Goal: Task Accomplishment & Management: Complete application form

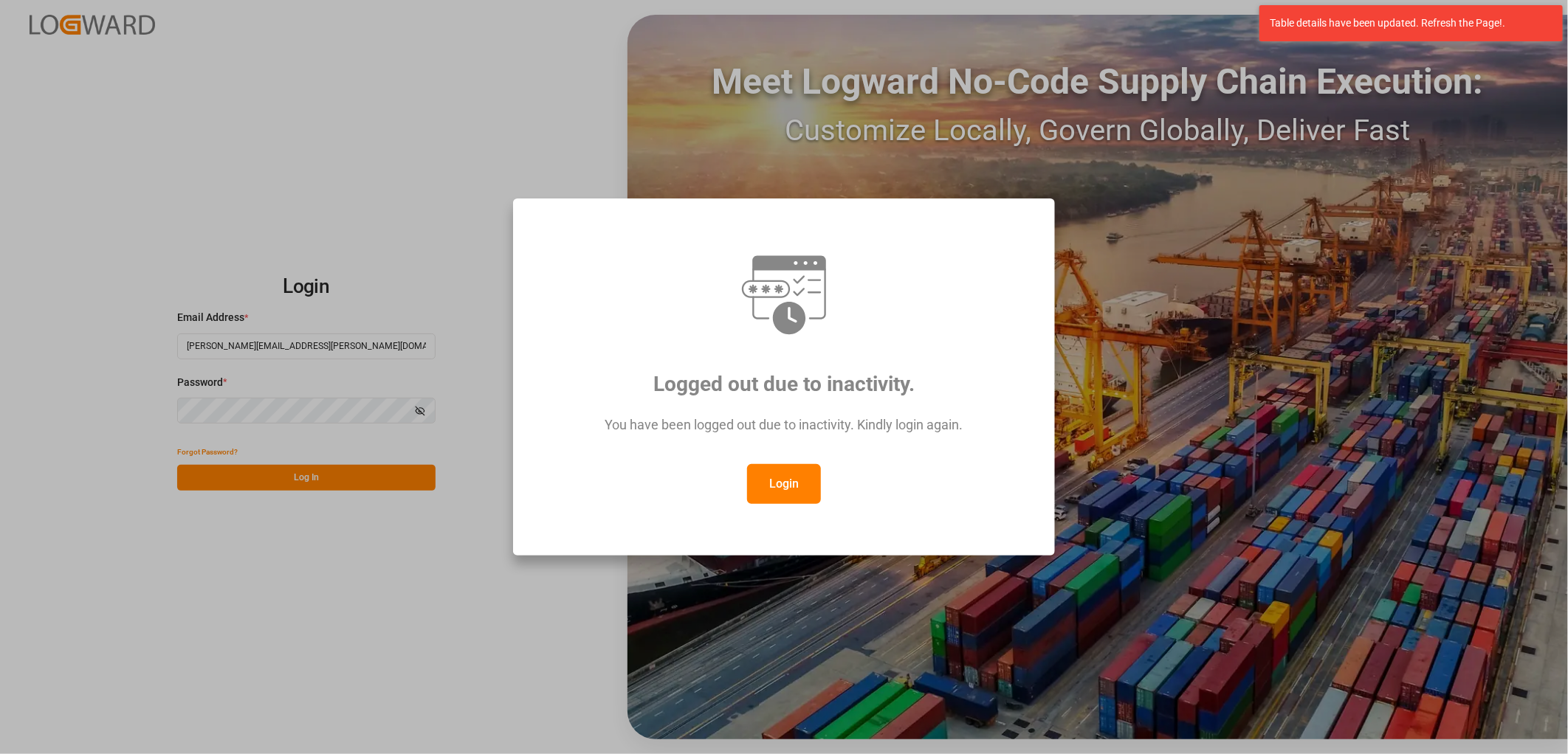
click at [796, 482] on button "Login" at bounding box center [784, 484] width 74 height 40
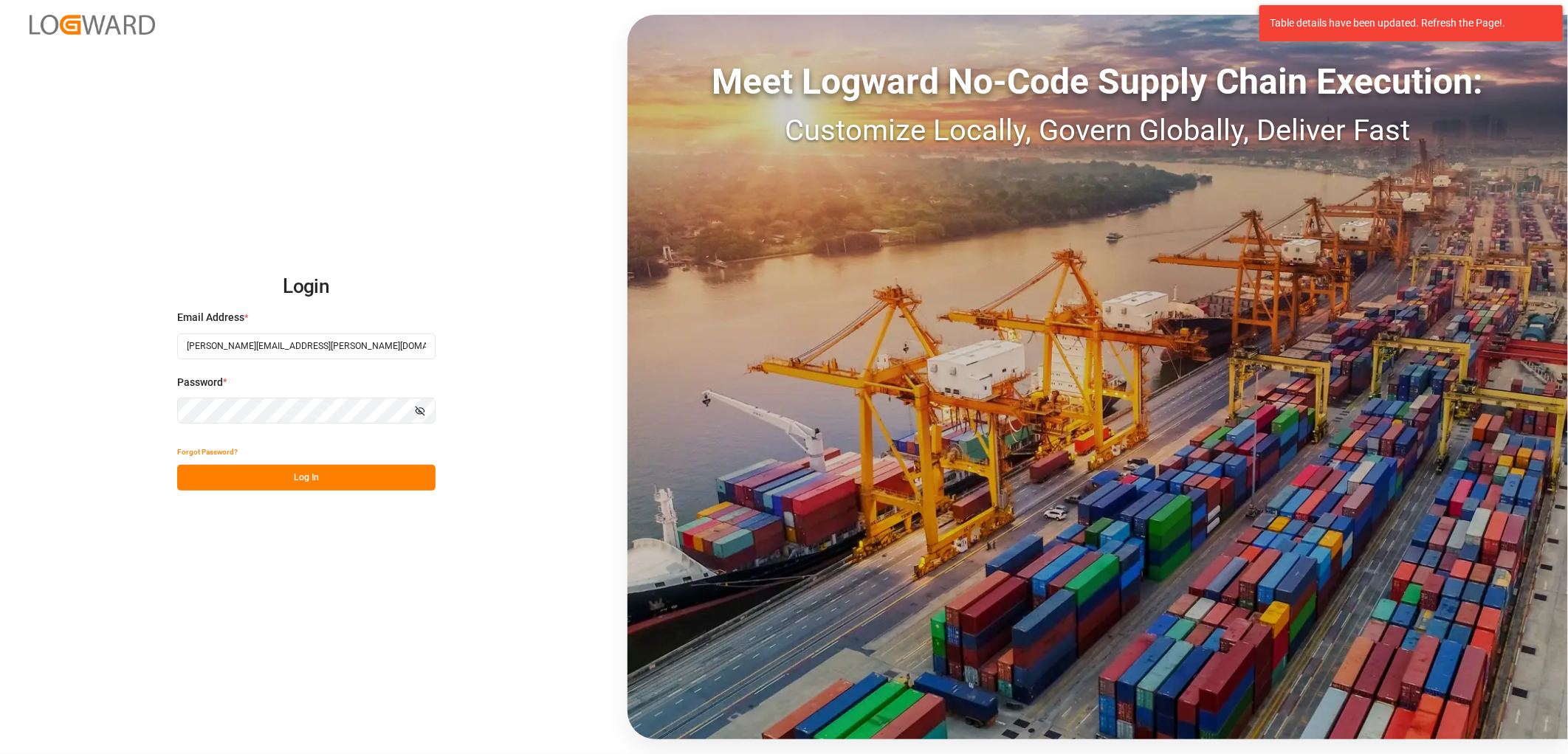
click at [306, 477] on button "Log In" at bounding box center [306, 477] width 258 height 26
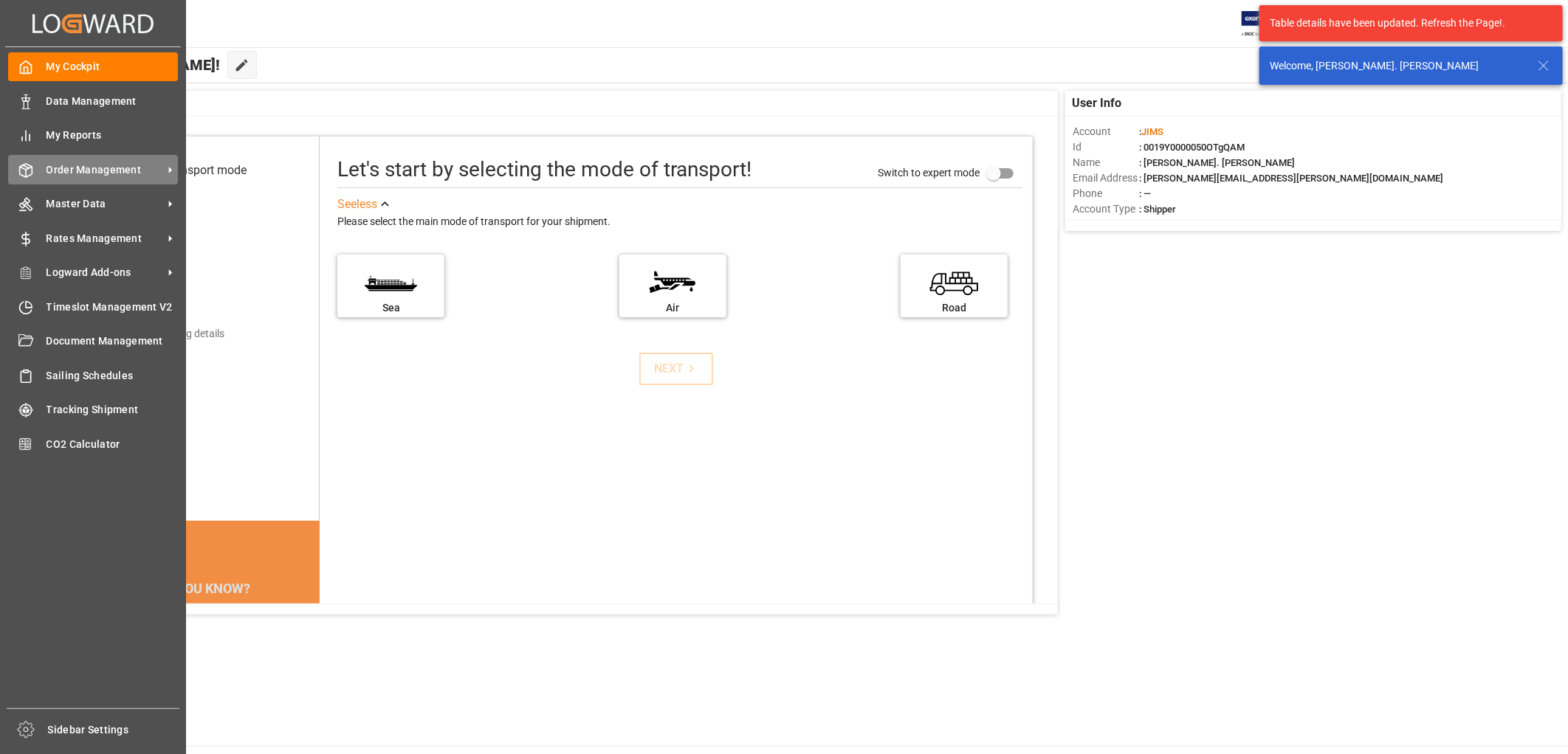
click at [61, 166] on span "Order Management" at bounding box center [105, 170] width 117 height 15
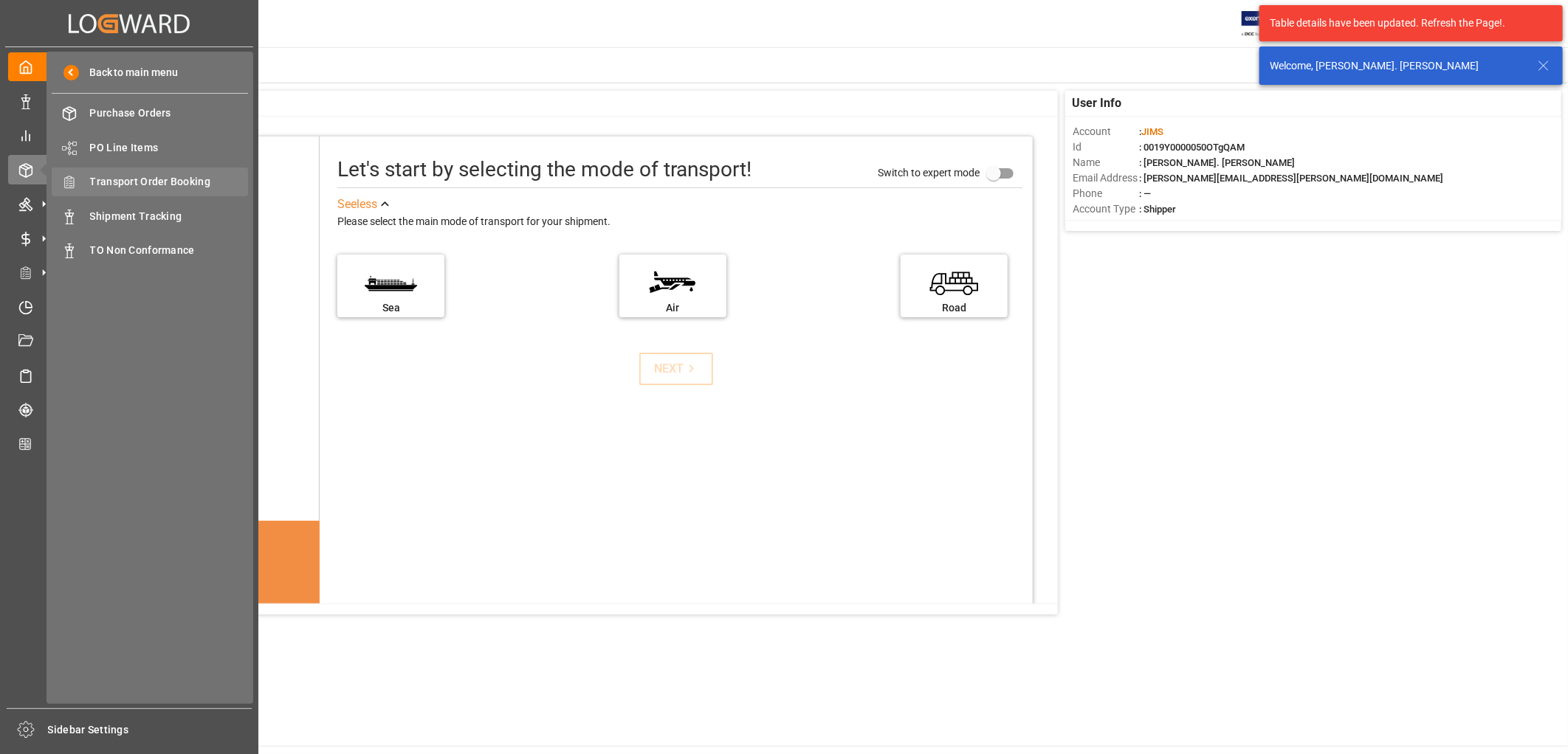
click at [146, 179] on span "Transport Order Booking" at bounding box center [169, 182] width 159 height 15
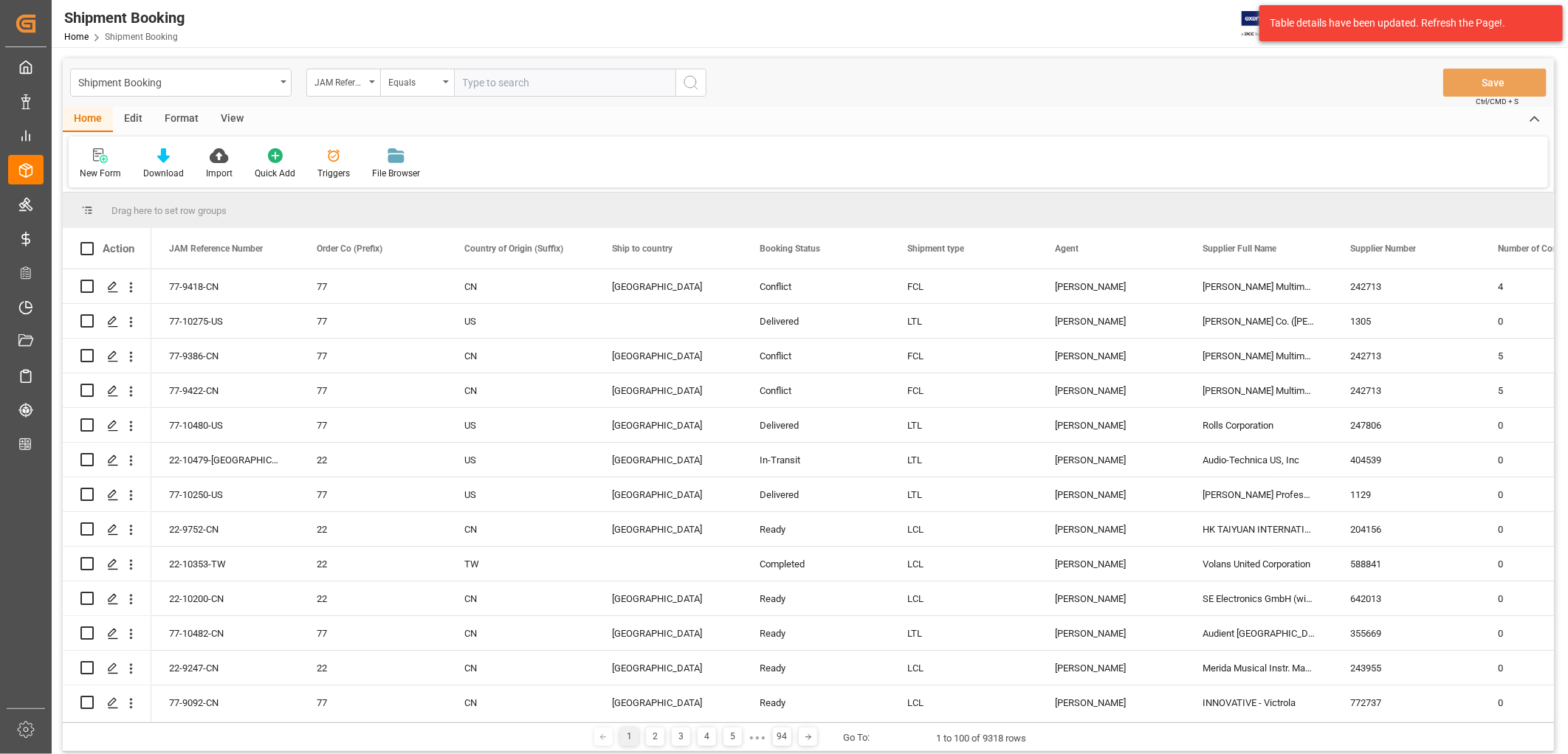
click at [489, 82] on input "text" at bounding box center [564, 82] width 221 height 28
type input "77-10318-CN"
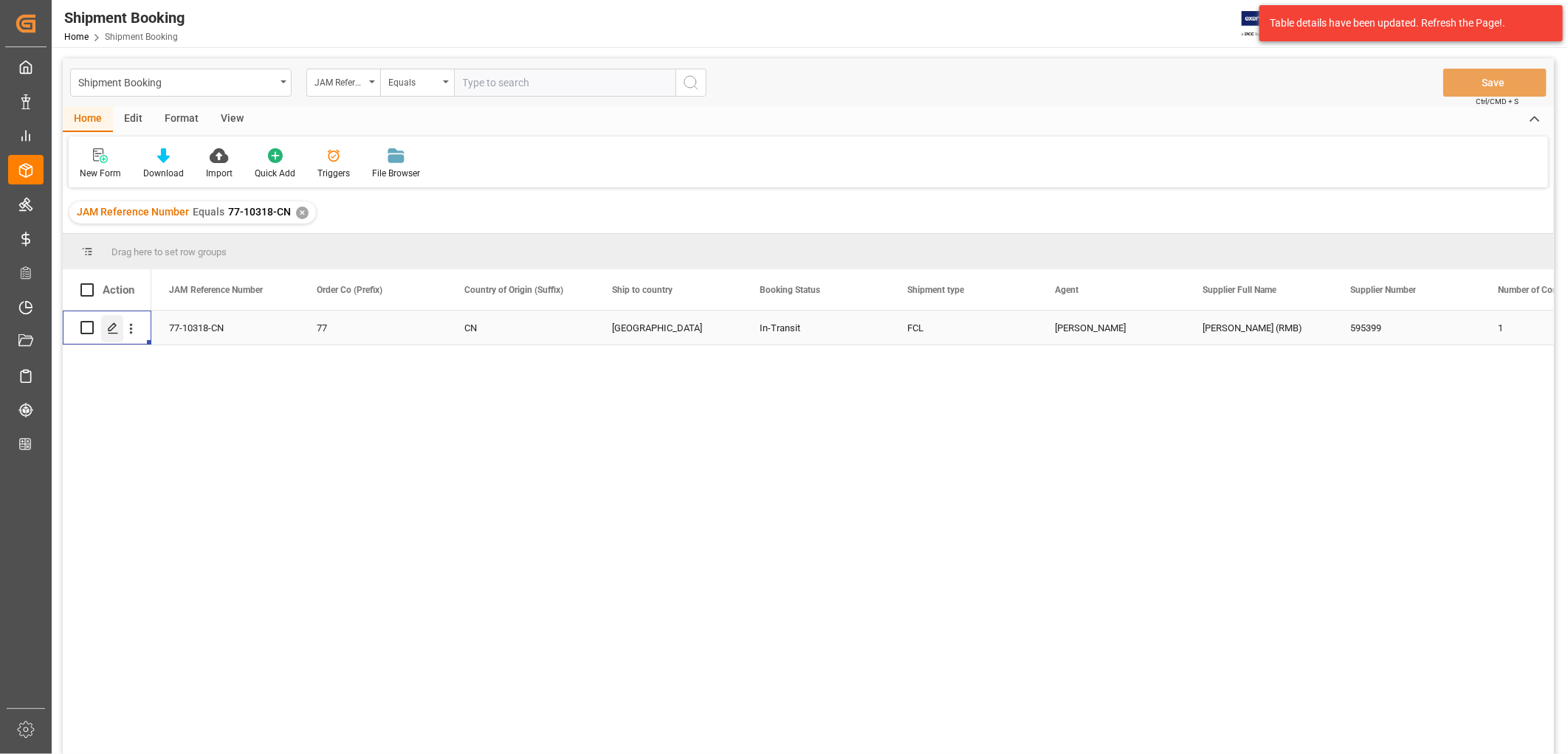
click at [112, 327] on polygon "Press SPACE to select this row." at bounding box center [112, 327] width 8 height 8
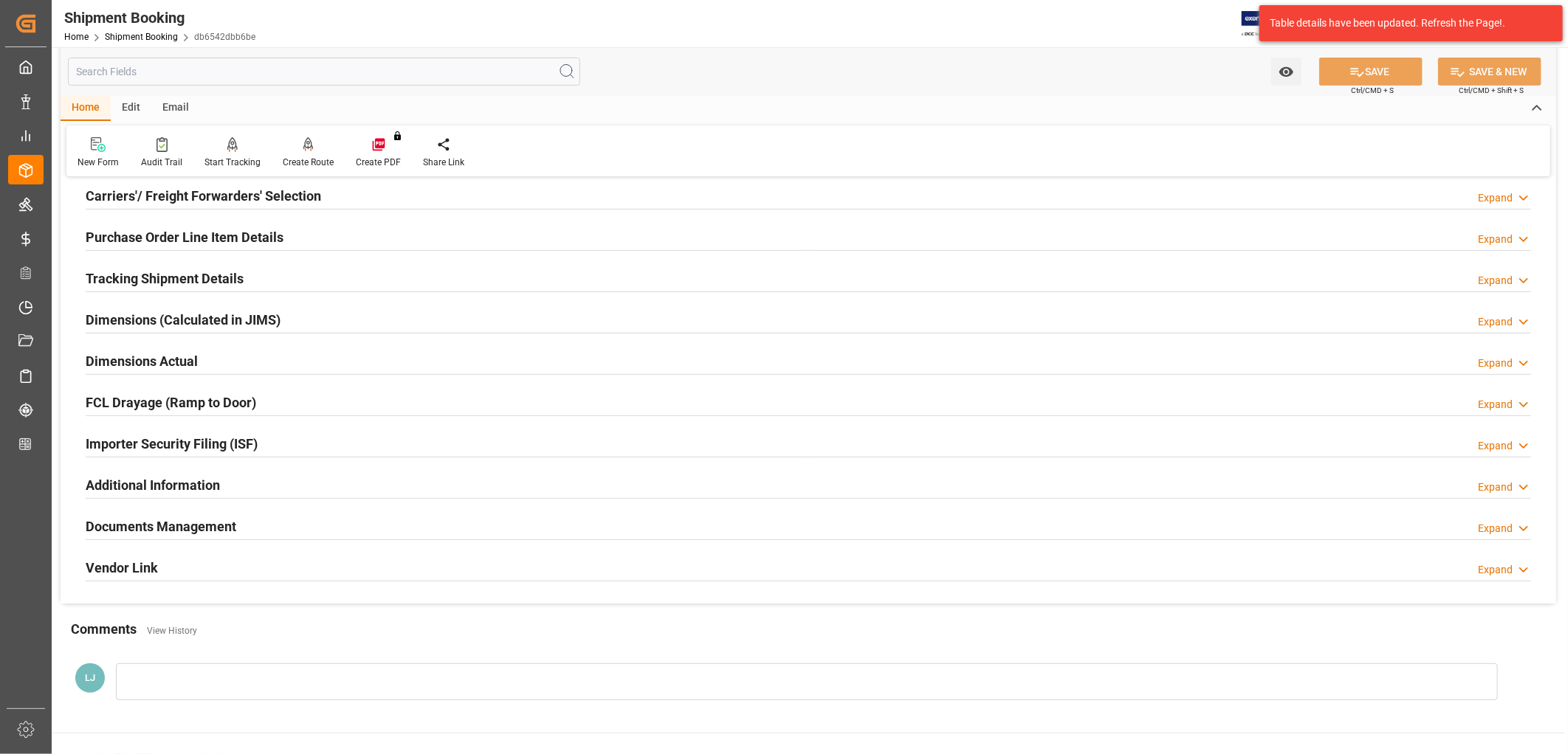
scroll to position [246, 0]
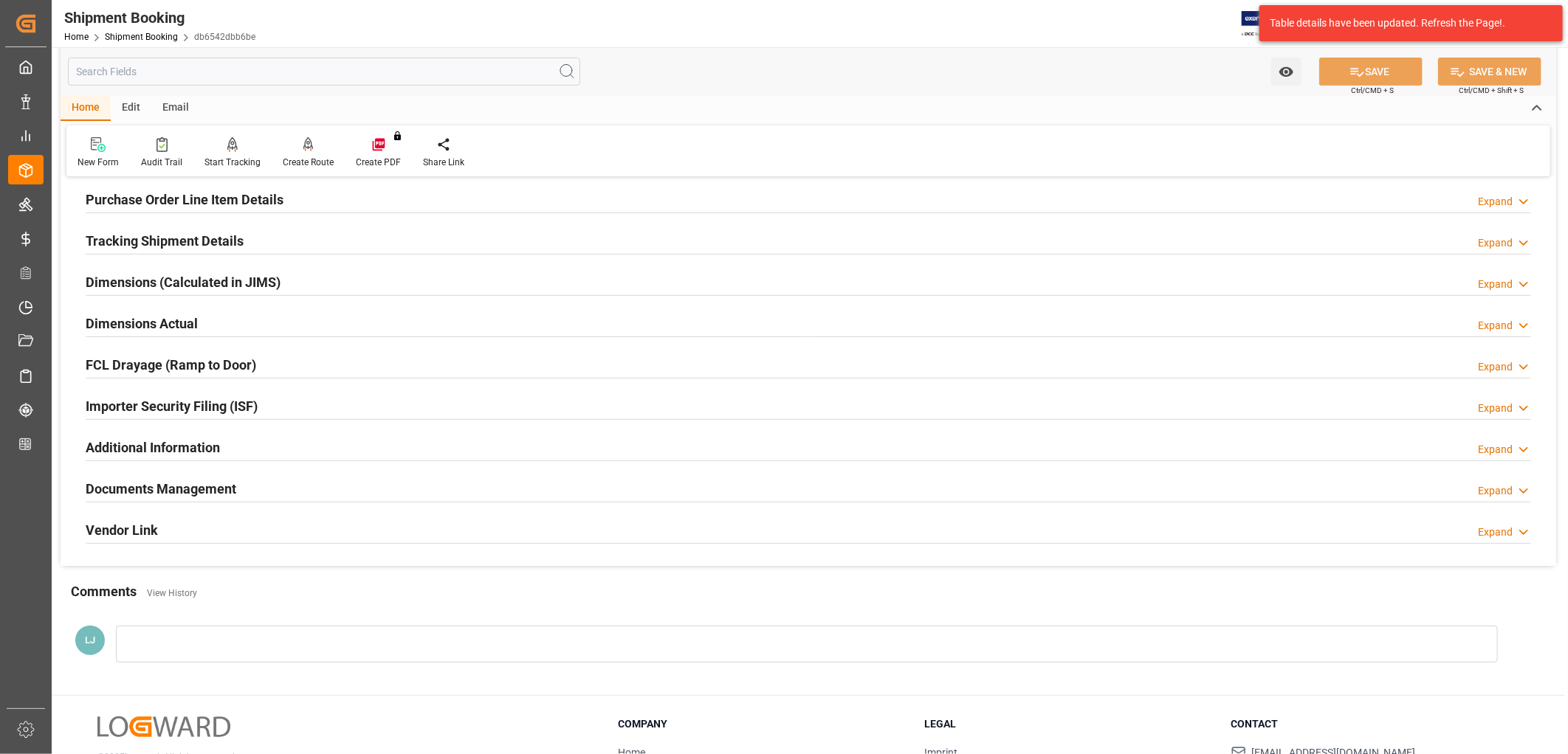
click at [230, 482] on h2 "Documents Management" at bounding box center [160, 489] width 150 height 20
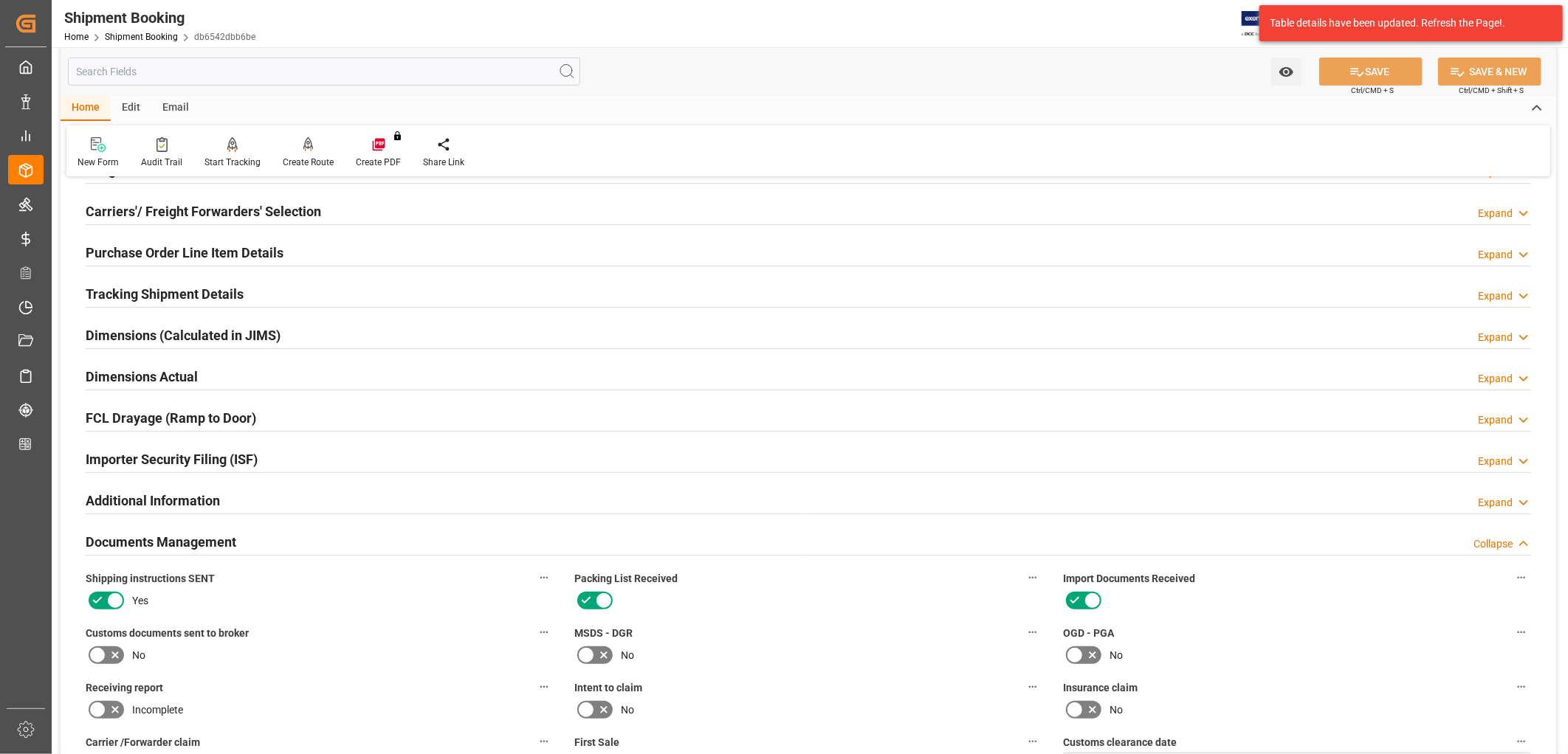
scroll to position [164, 0]
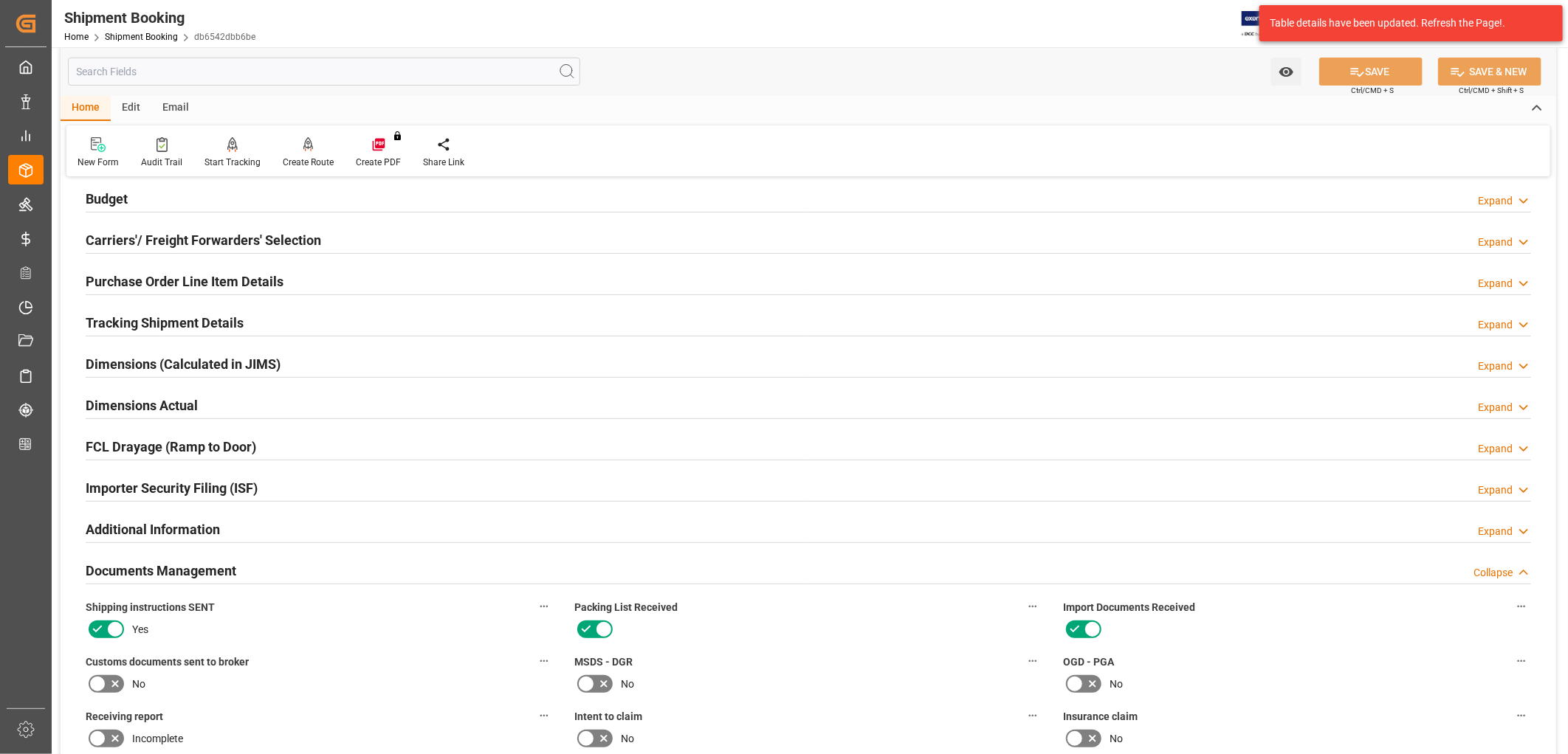
click at [205, 280] on h2 "Purchase Order Line Item Details" at bounding box center [184, 281] width 198 height 20
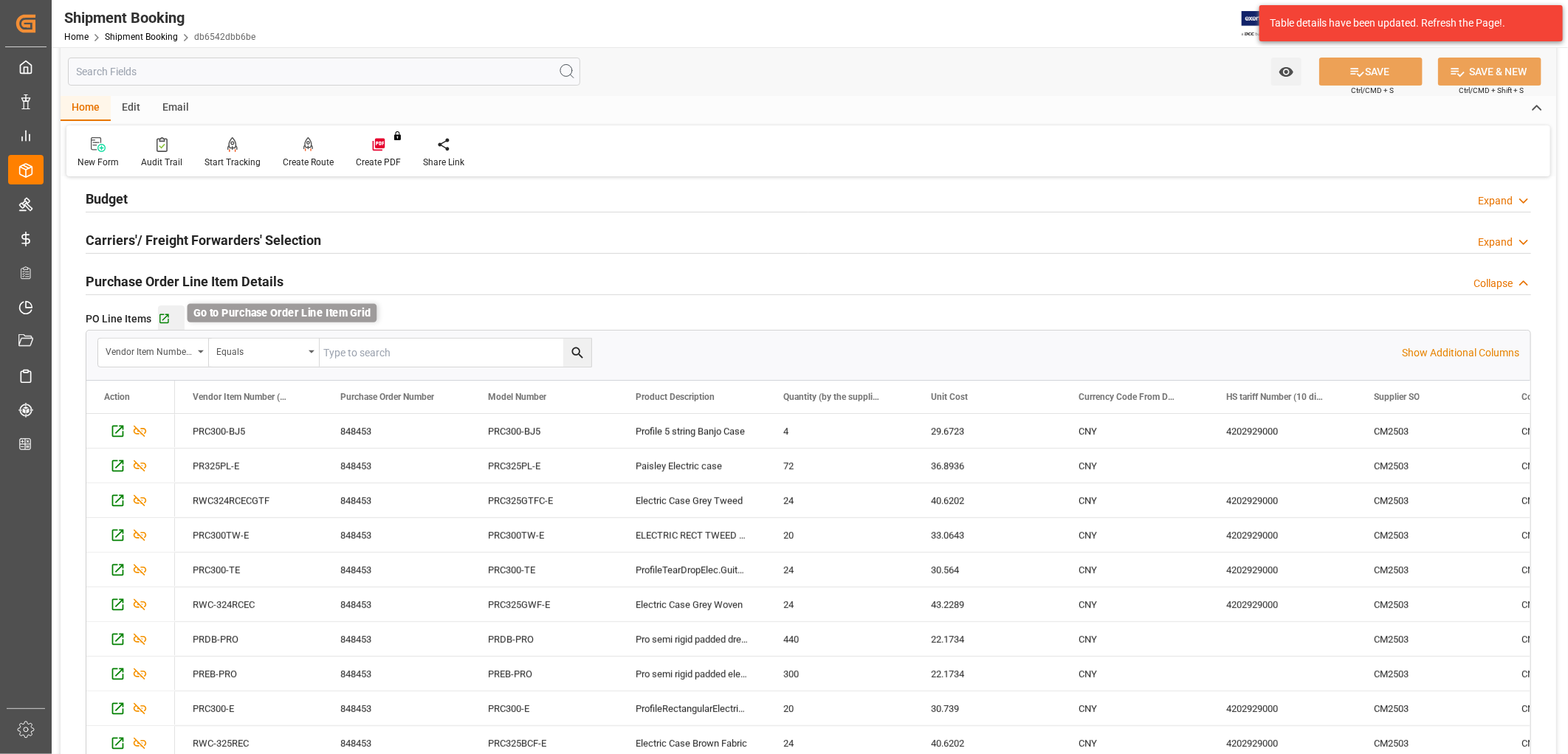
click at [160, 319] on icon "button" at bounding box center [164, 319] width 12 height 12
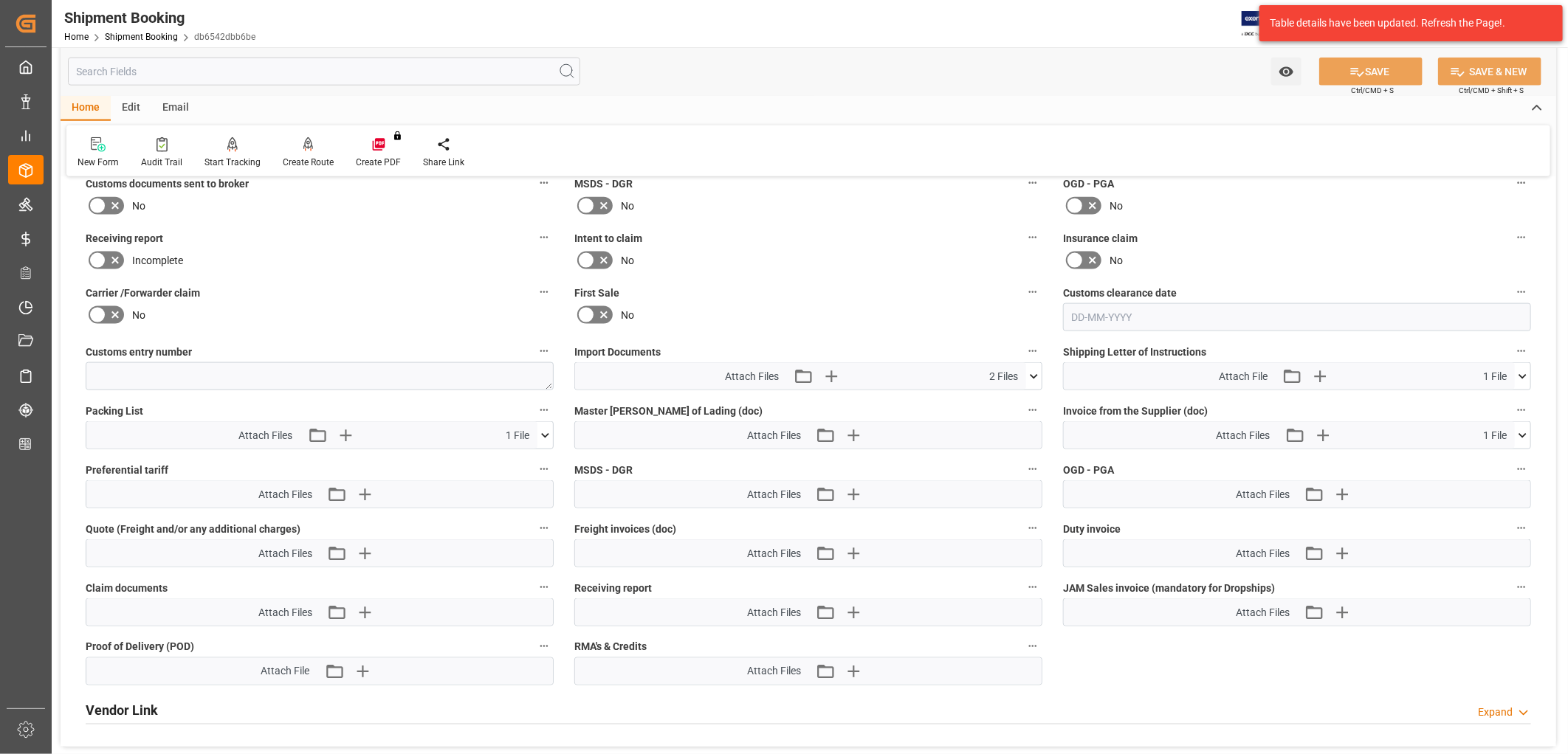
scroll to position [1393, 0]
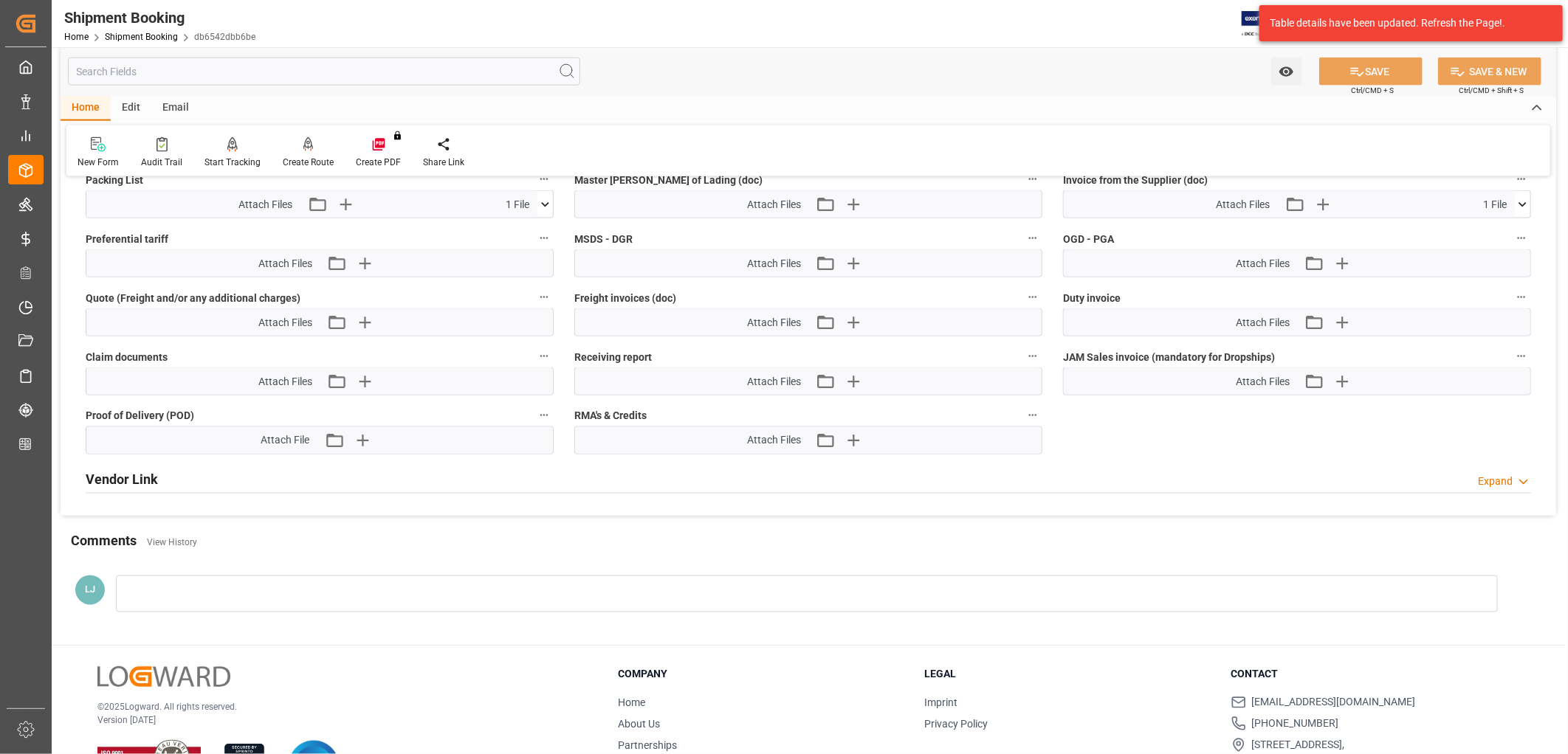
click at [143, 587] on div at bounding box center [807, 594] width 1382 height 37
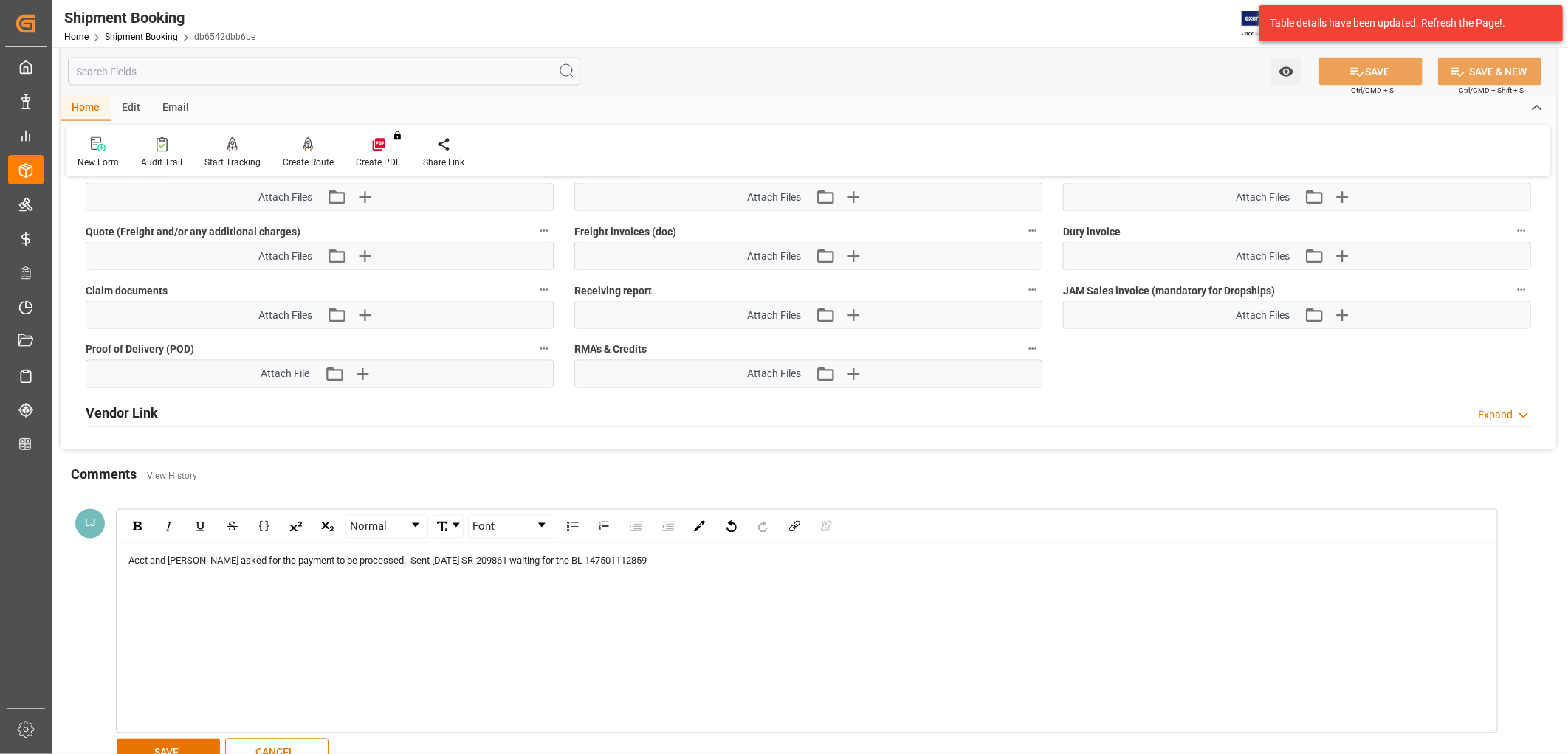
scroll to position [1558, 0]
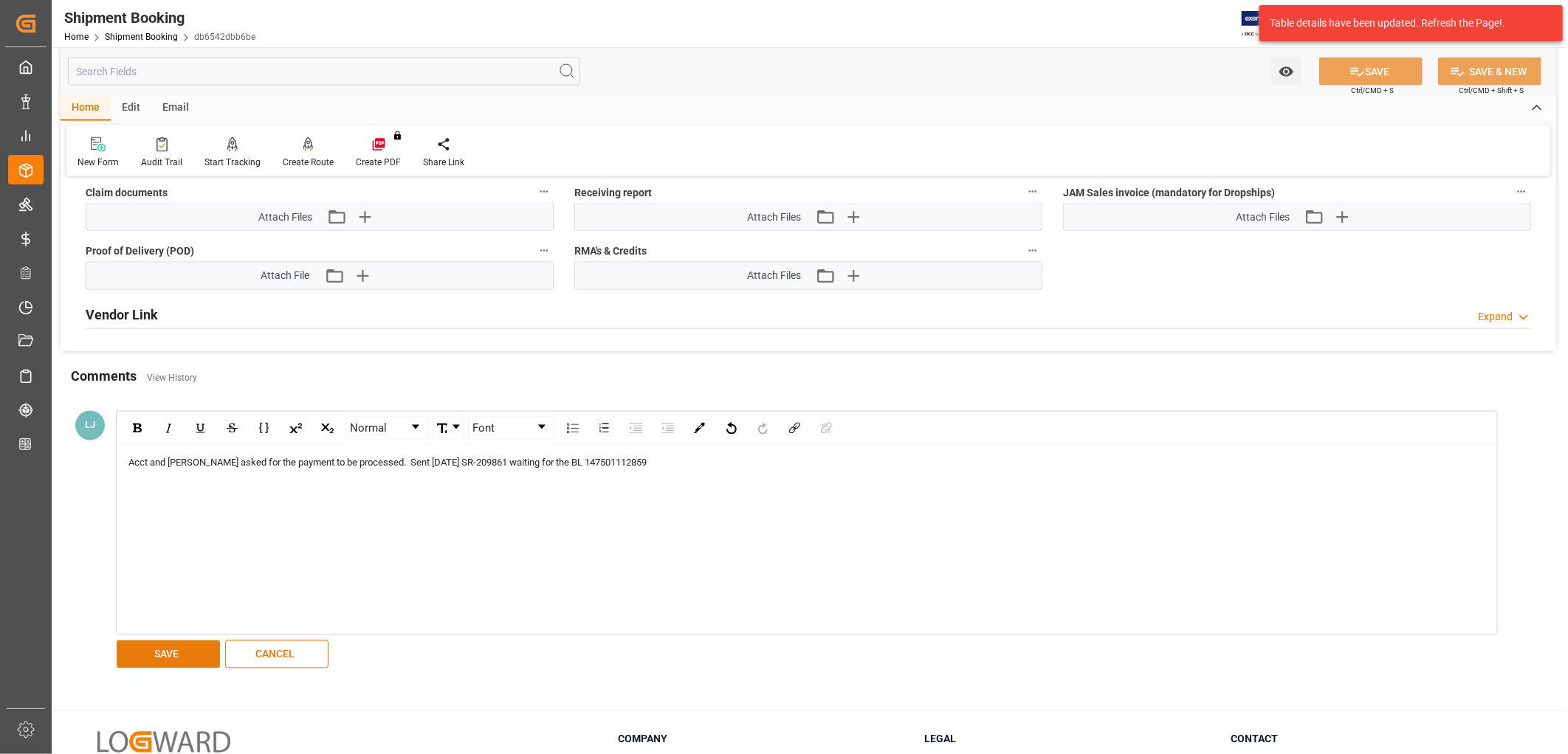
click at [167, 652] on button "SAVE" at bounding box center [168, 654] width 103 height 28
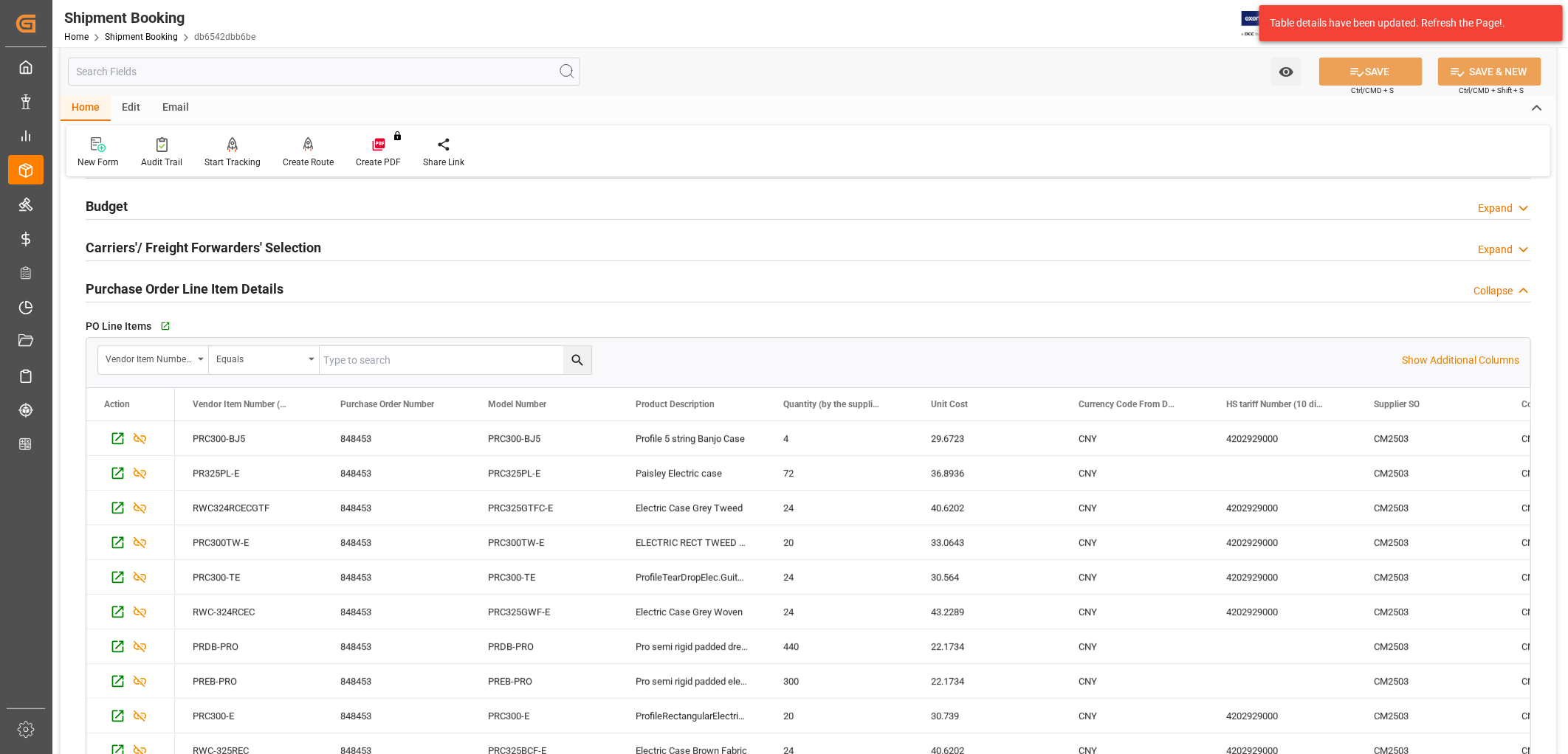
scroll to position [0, 0]
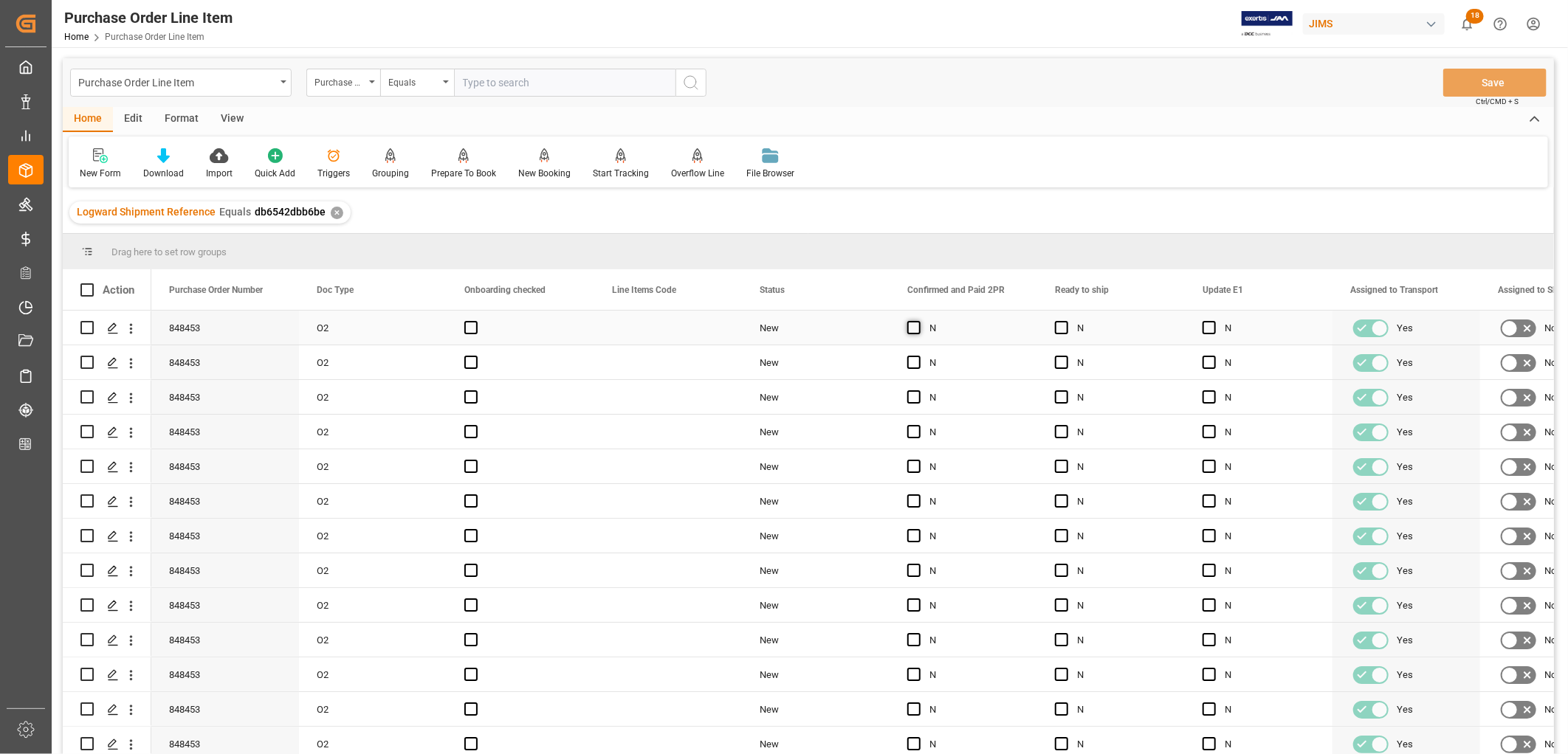
click at [918, 327] on span "Press SPACE to select this row." at bounding box center [914, 328] width 13 height 13
click at [919, 322] on input "Press SPACE to select this row." at bounding box center [919, 322] width 0 height 0
drag, startPoint x: 1035, startPoint y: 340, endPoint x: 962, endPoint y: 735, distance: 401.7
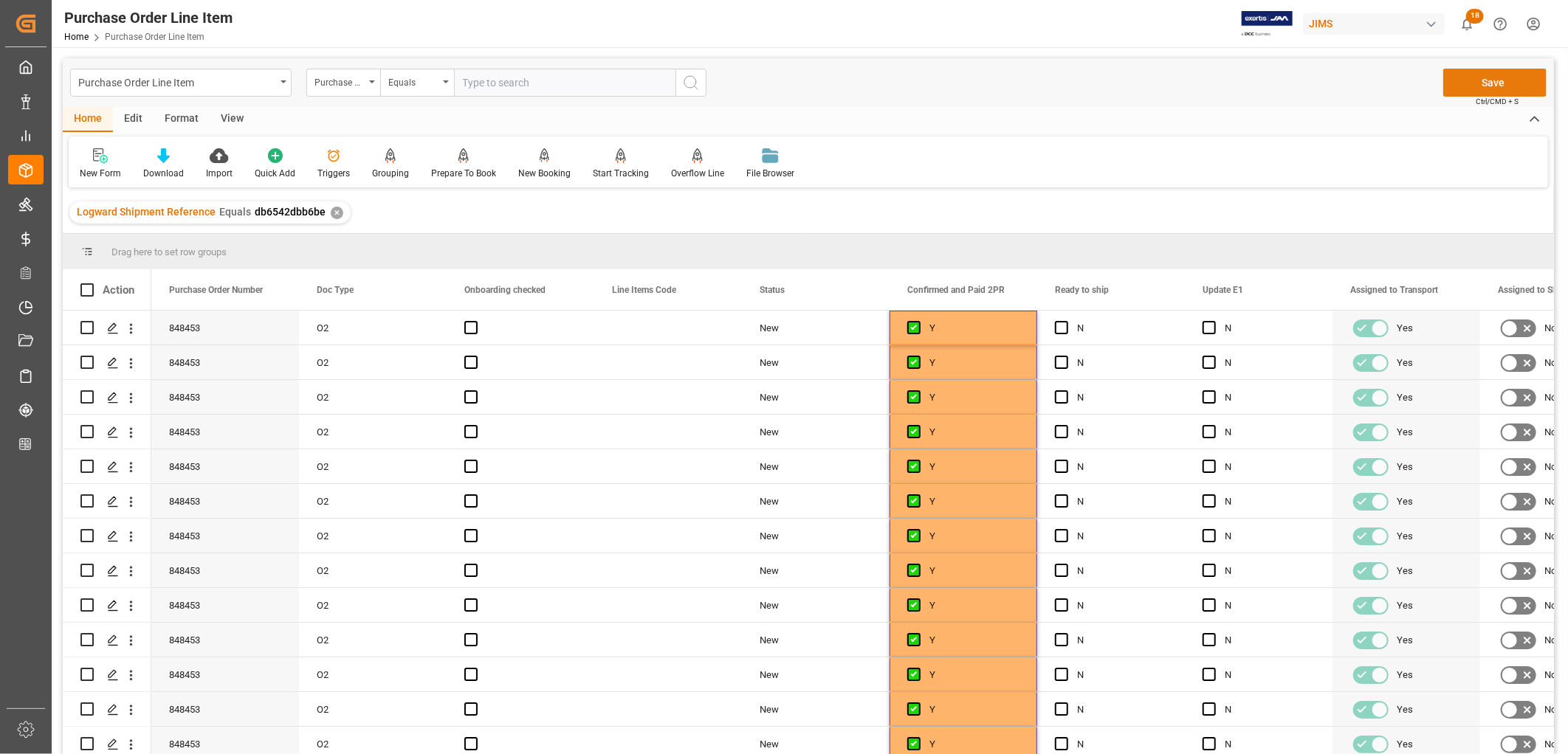
click at [1516, 78] on button "Save" at bounding box center [1495, 82] width 103 height 28
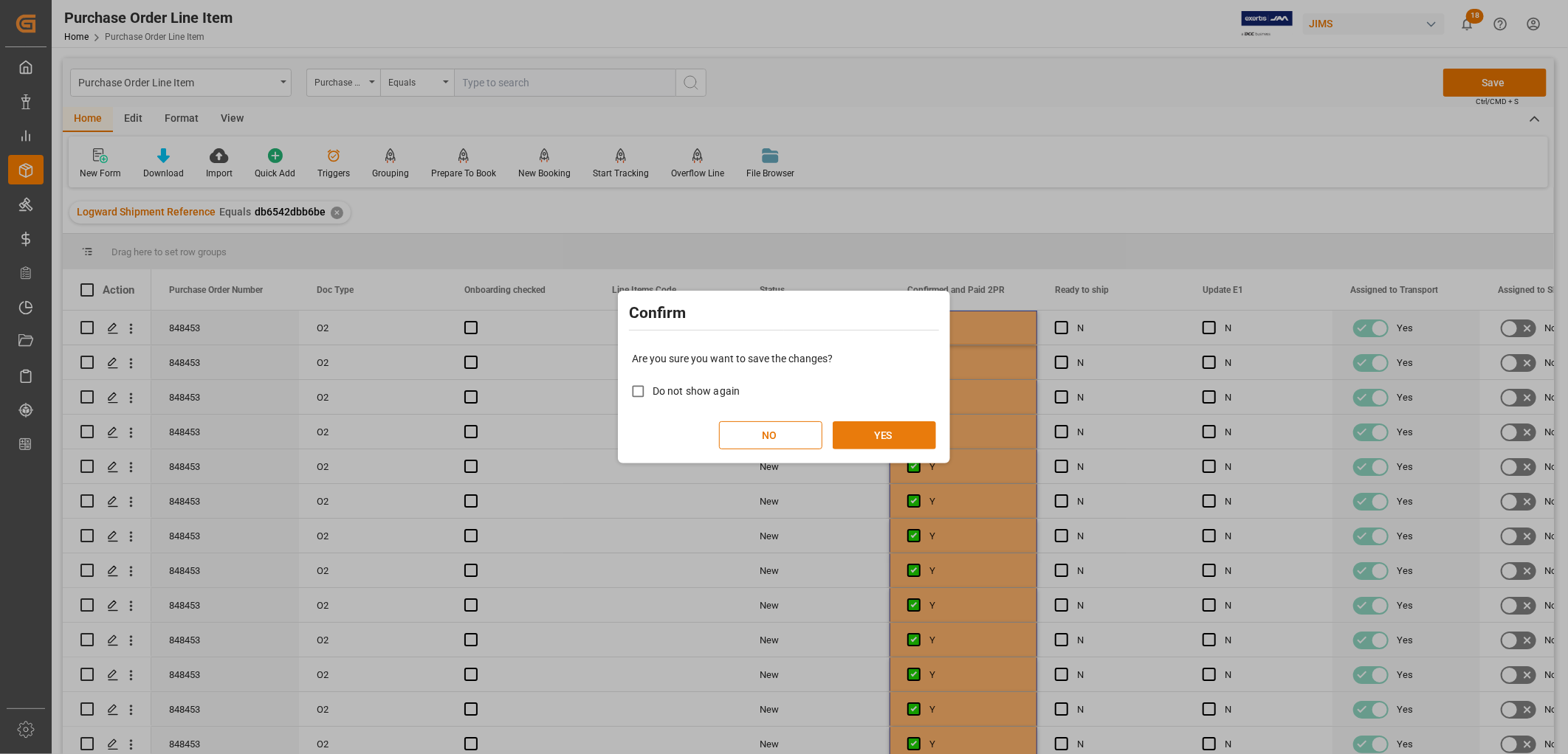
click at [889, 432] on button "YES" at bounding box center [885, 434] width 103 height 28
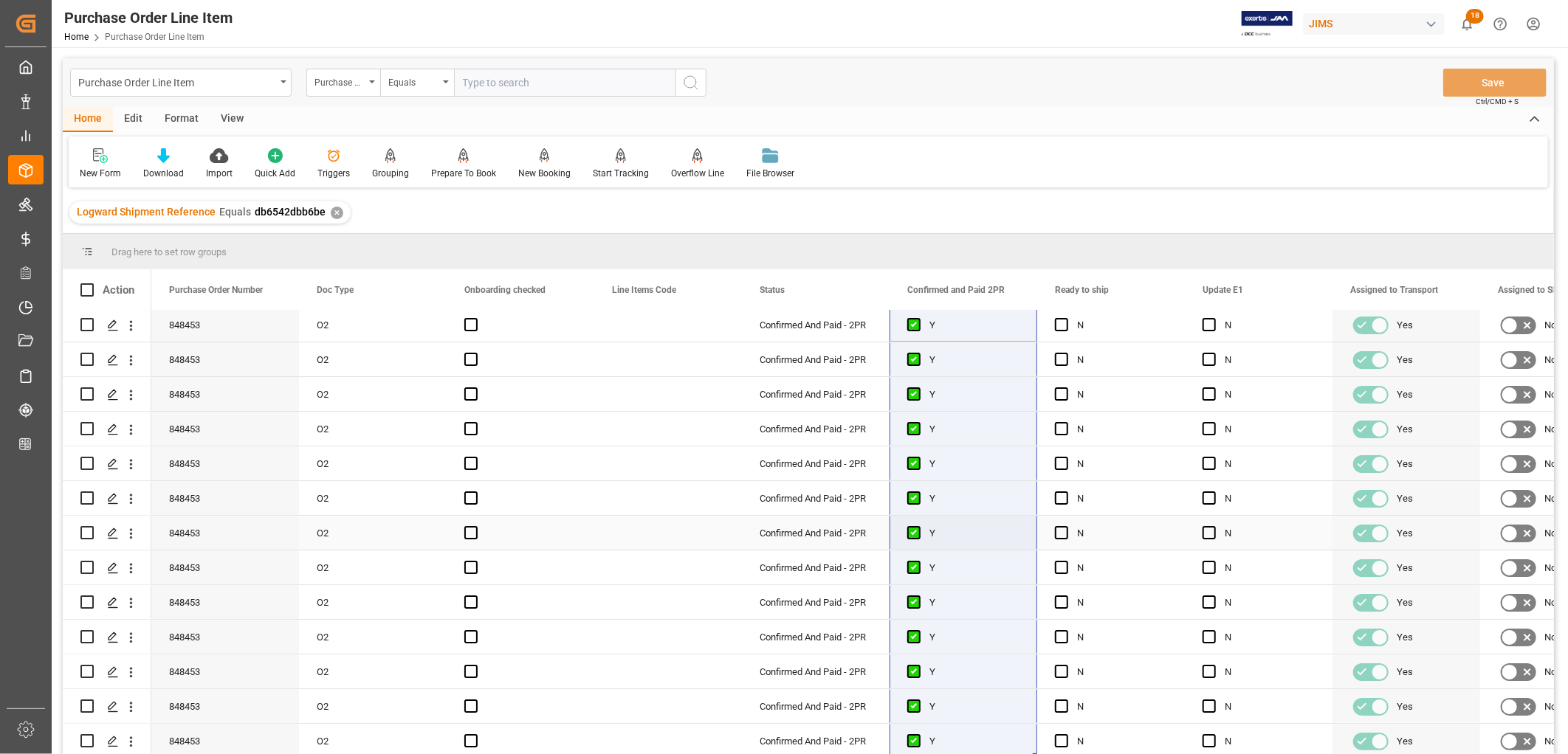
scroll to position [8, 0]
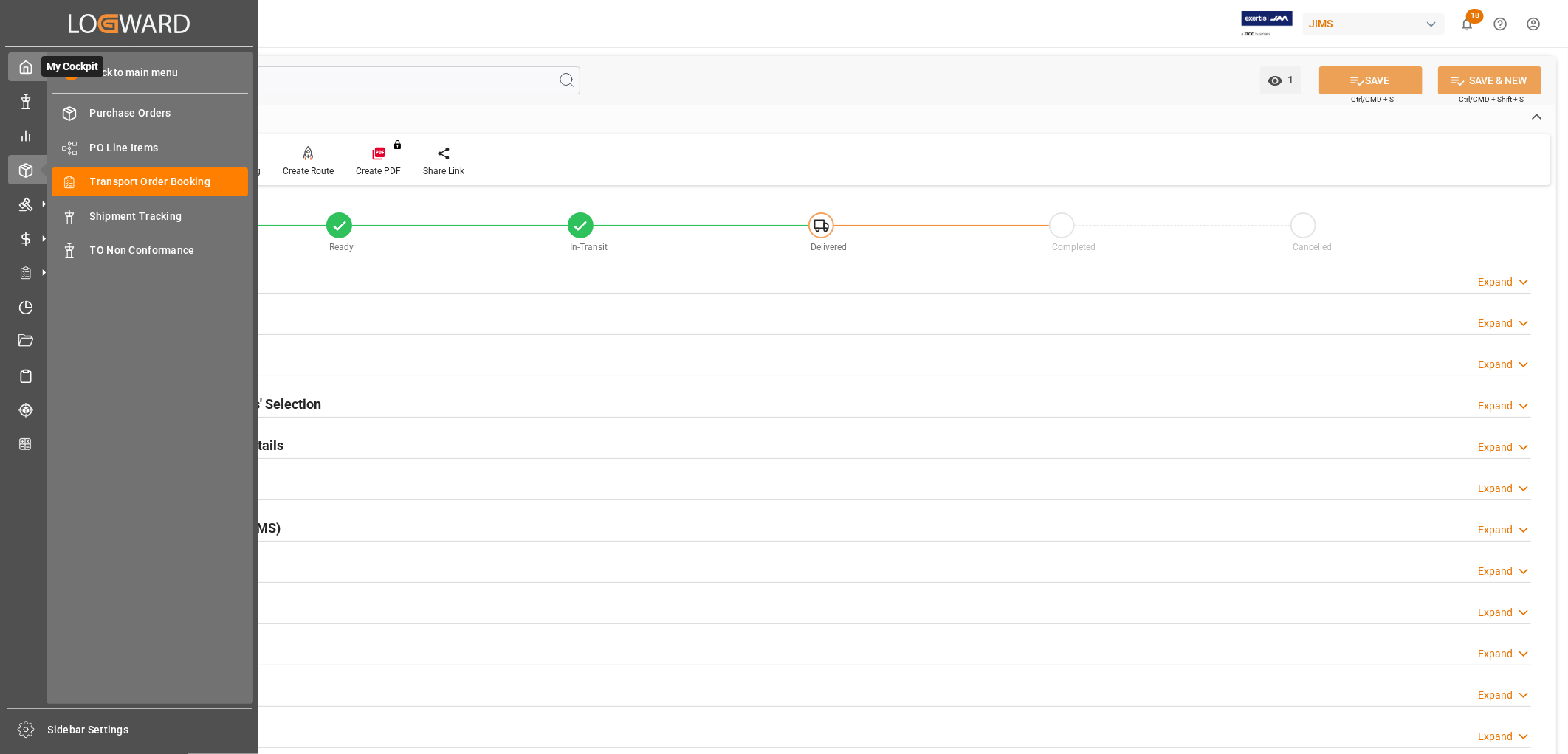
click at [25, 62] on icon at bounding box center [25, 66] width 14 height 14
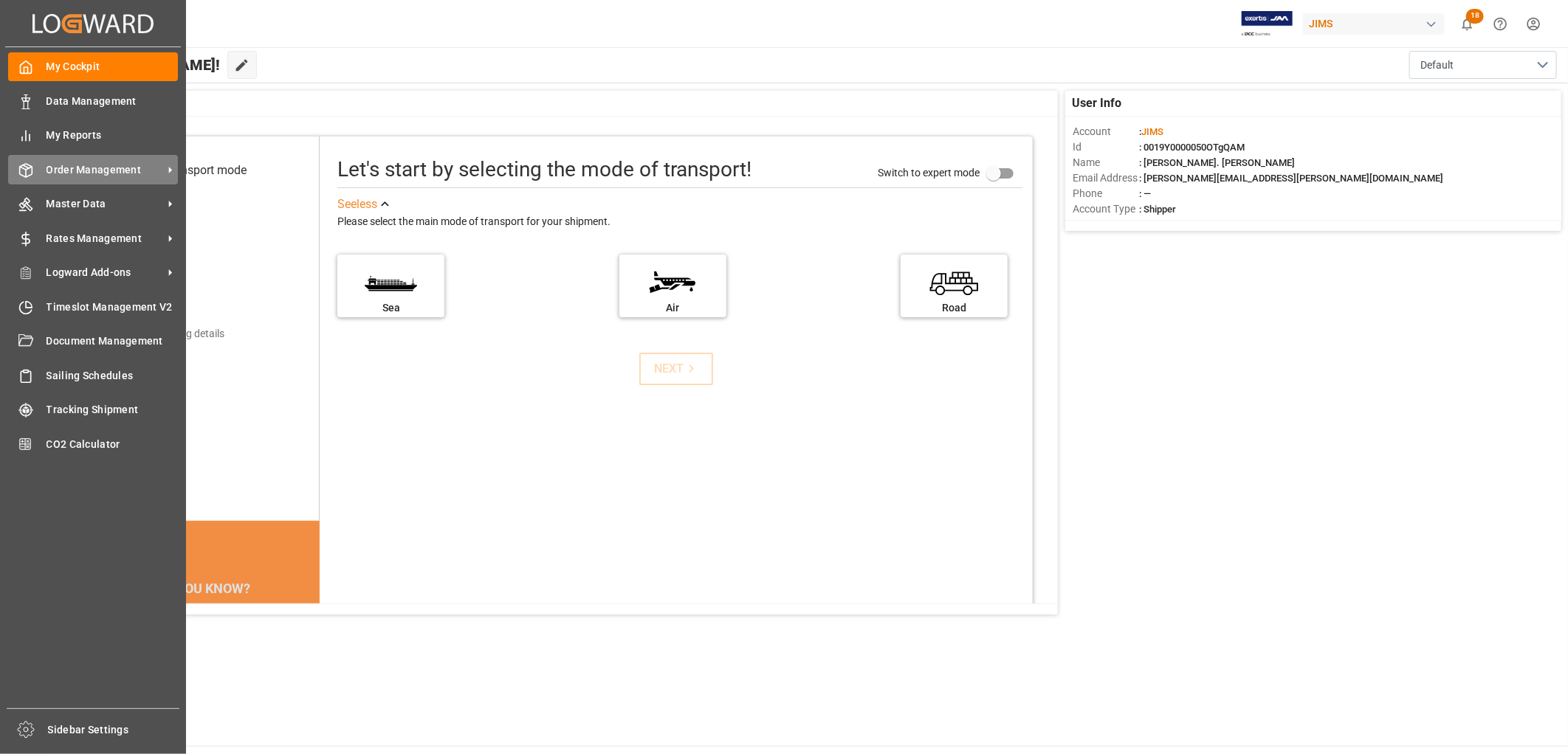
click at [114, 166] on span "Order Management" at bounding box center [105, 170] width 117 height 15
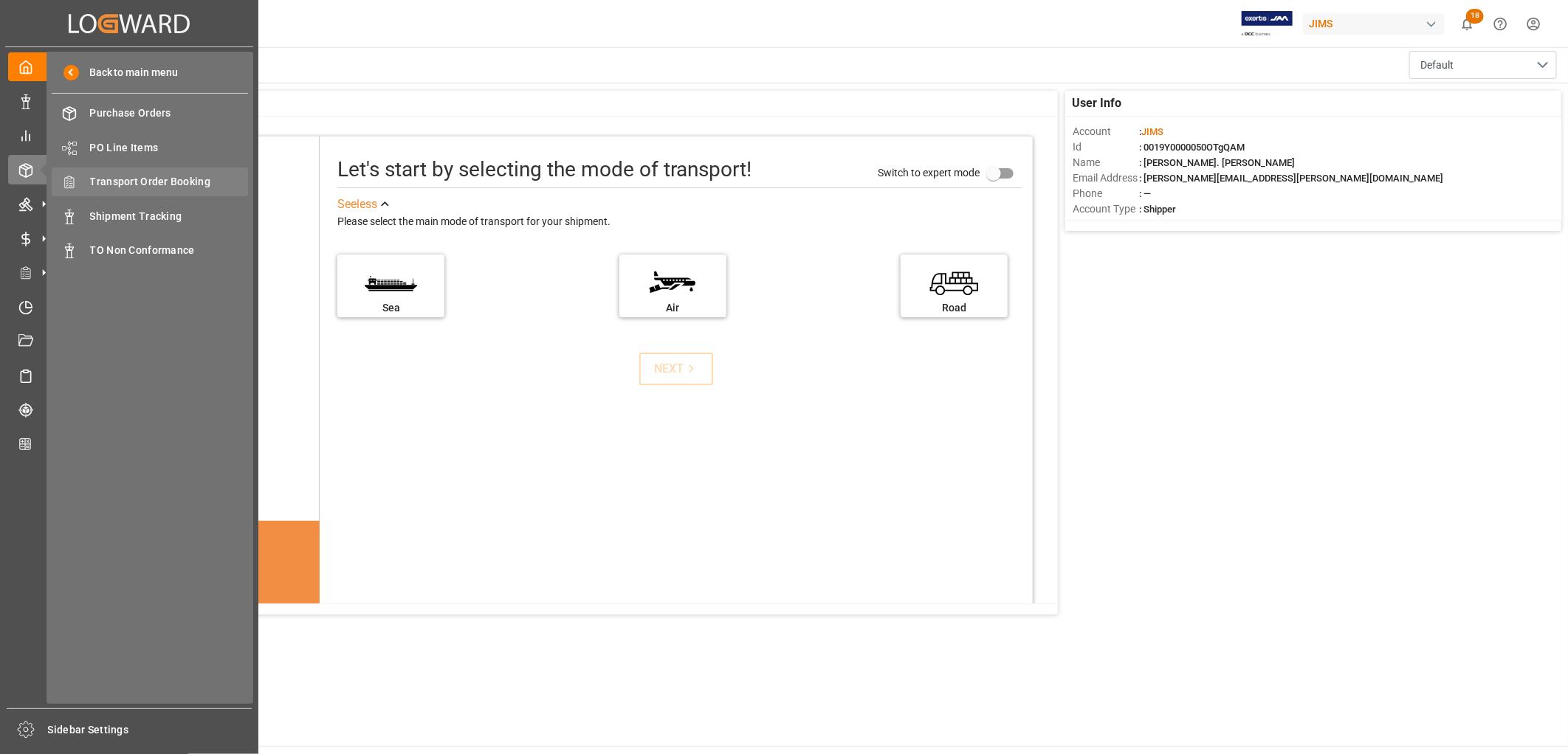
click at [177, 179] on span "Transport Order Booking" at bounding box center [169, 182] width 159 height 15
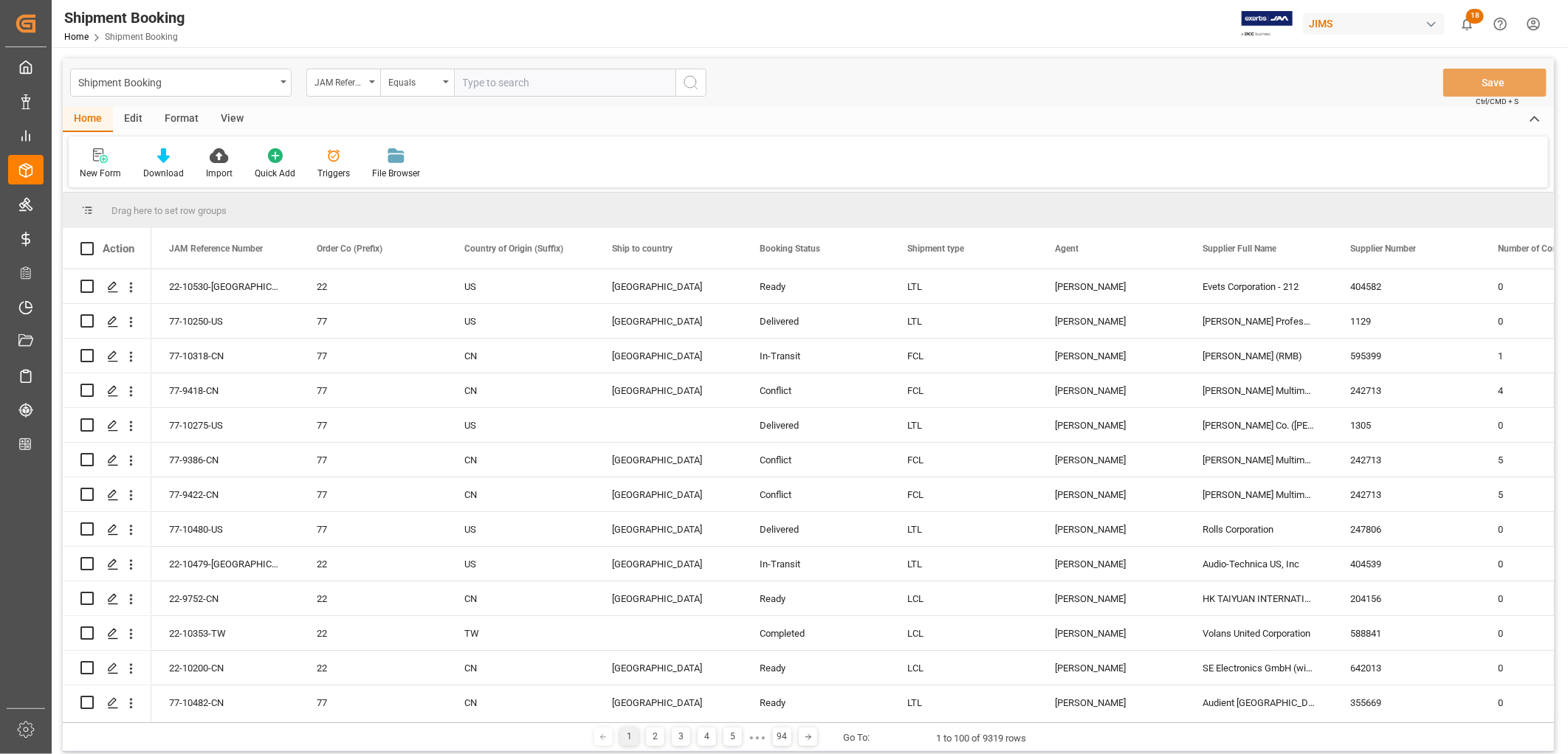
click at [496, 79] on input "text" at bounding box center [564, 82] width 221 height 28
type input "77-9447-CN"
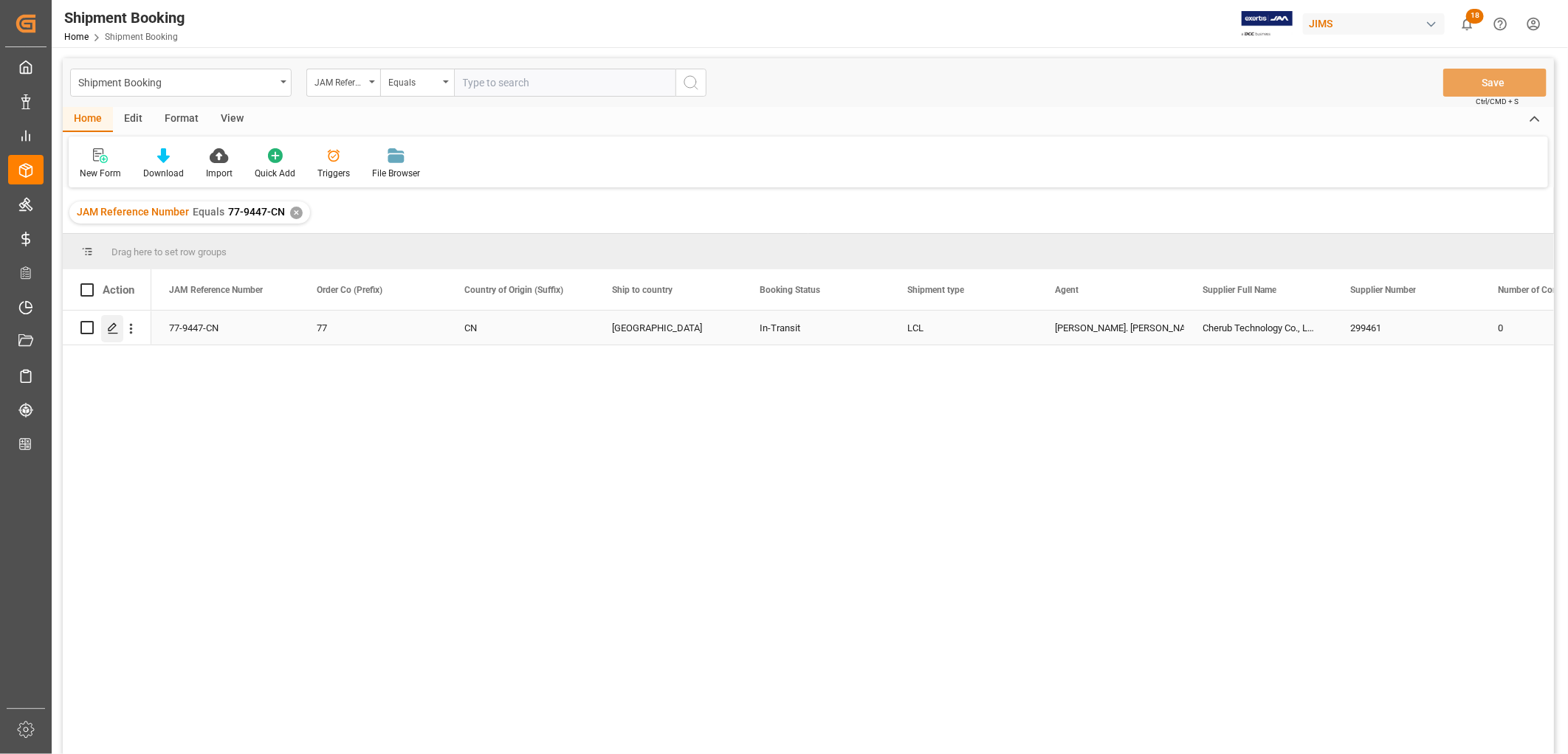
click at [112, 324] on polygon "Press SPACE to select this row." at bounding box center [112, 327] width 8 height 8
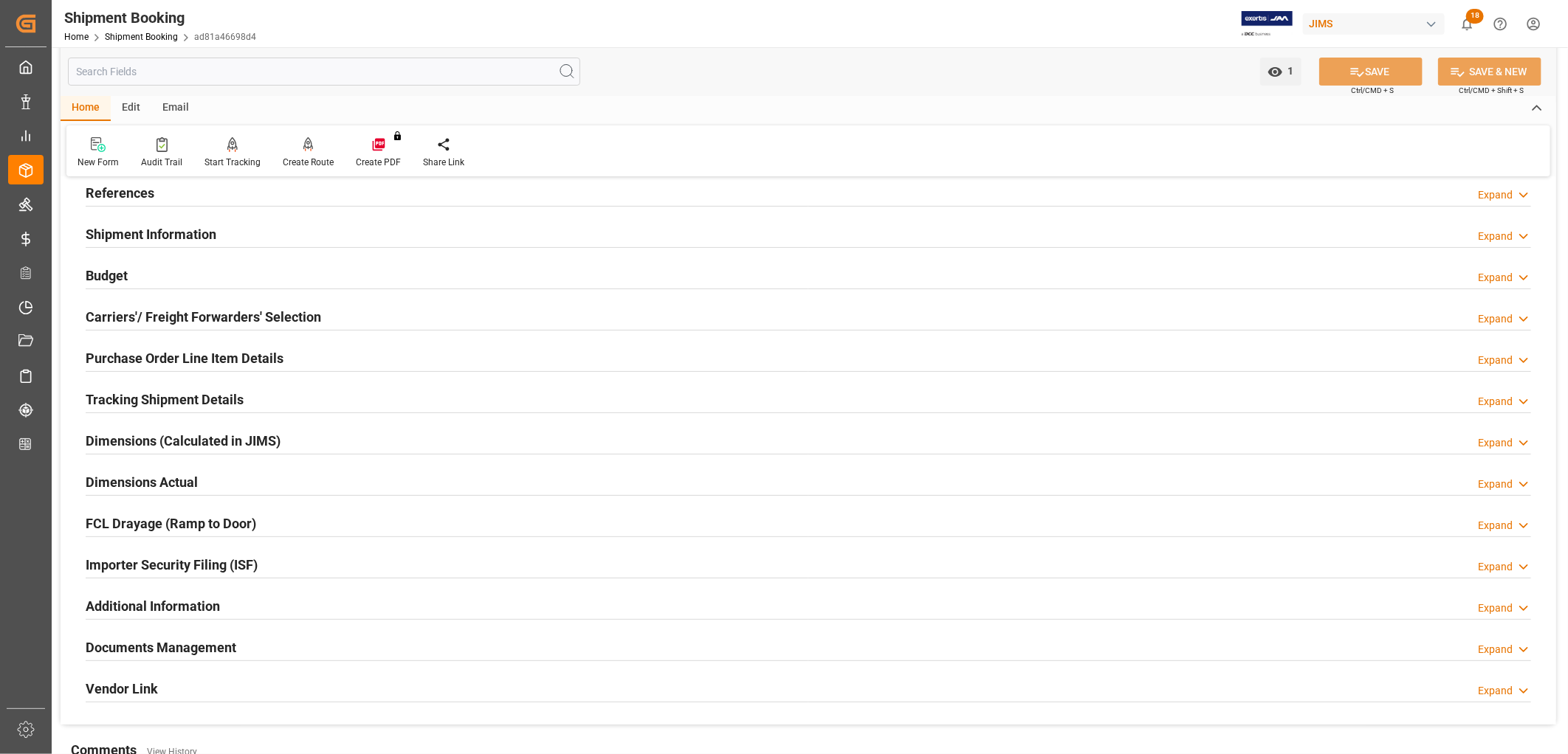
scroll to position [246, 0]
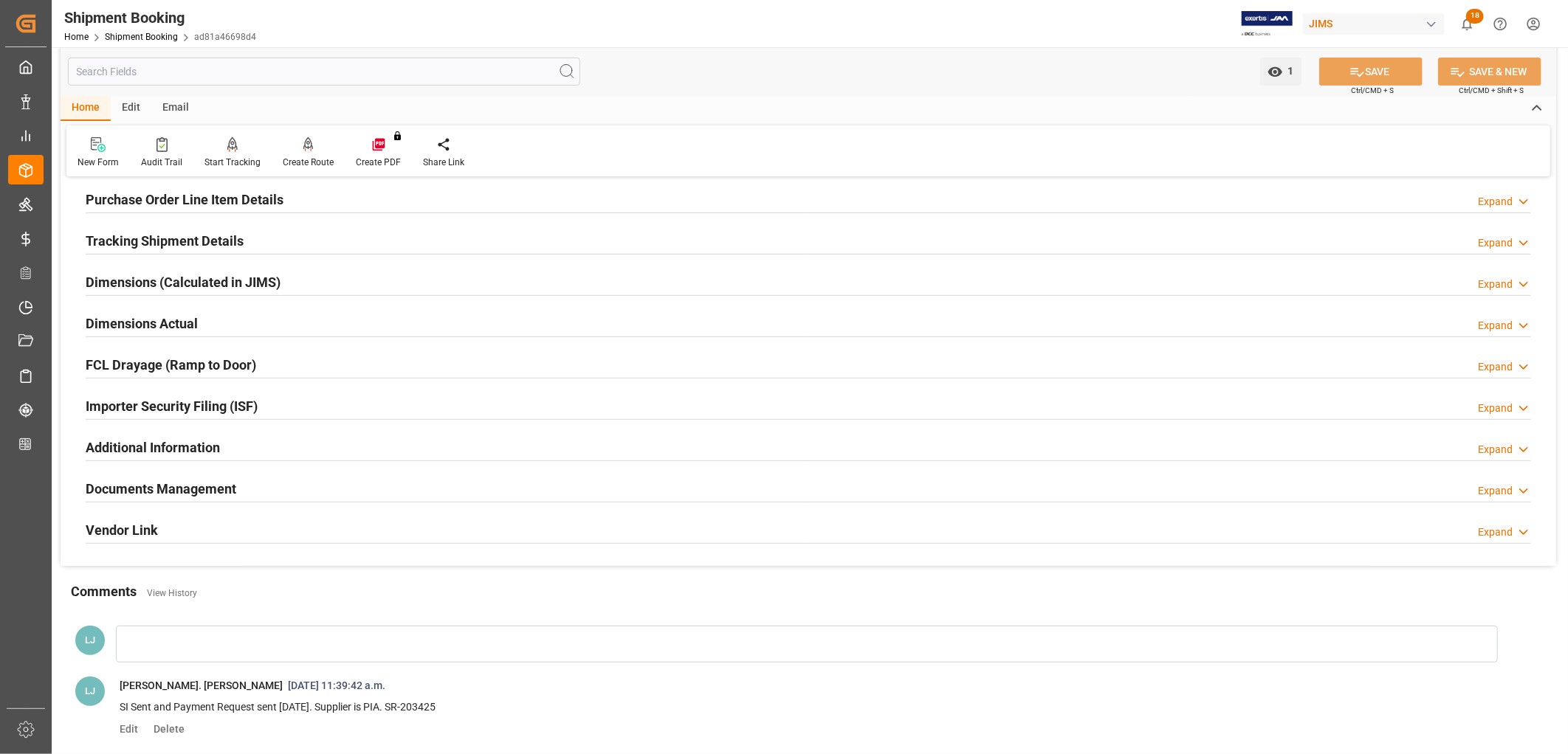
click at [186, 485] on h2 "Documents Management" at bounding box center [160, 489] width 150 height 20
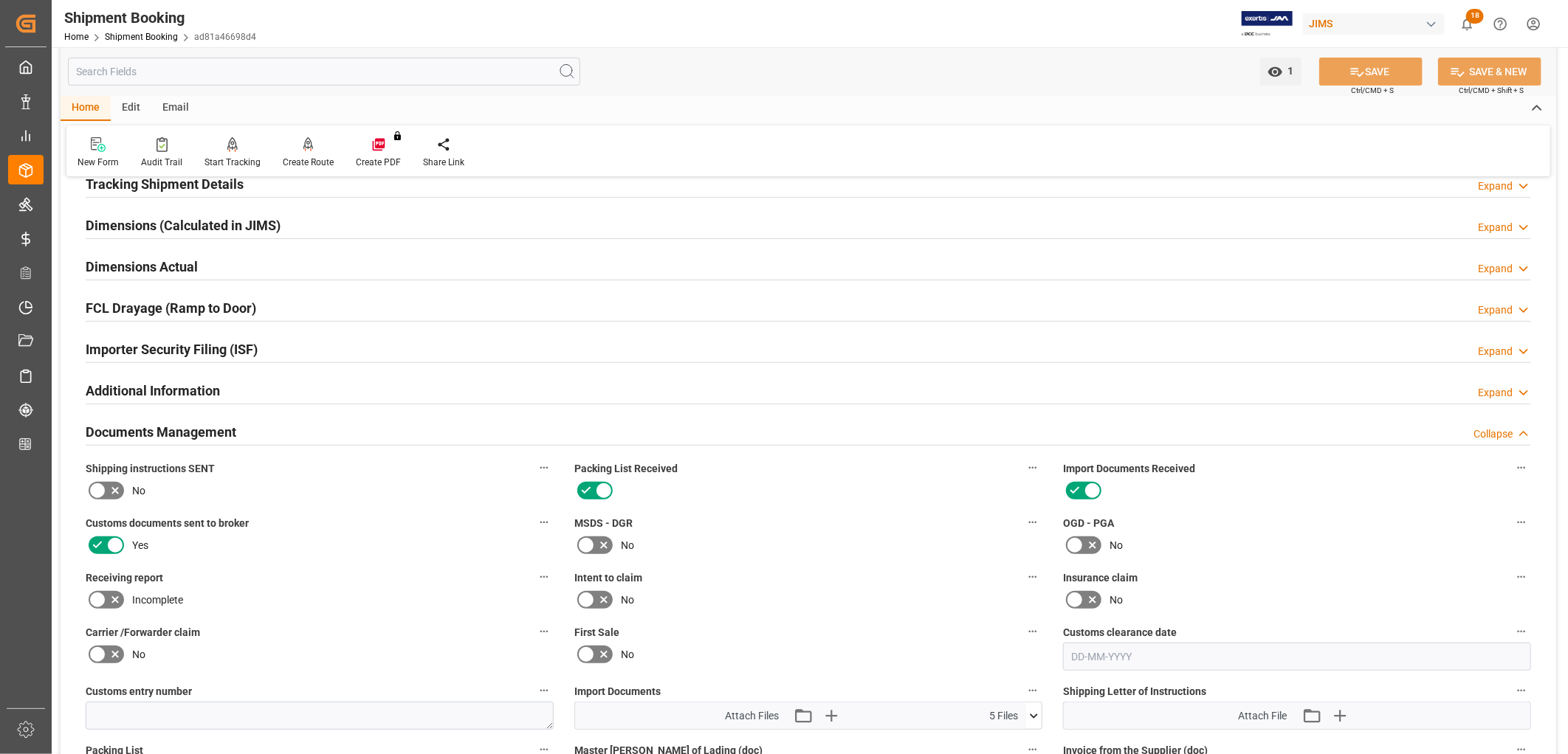
scroll to position [492, 0]
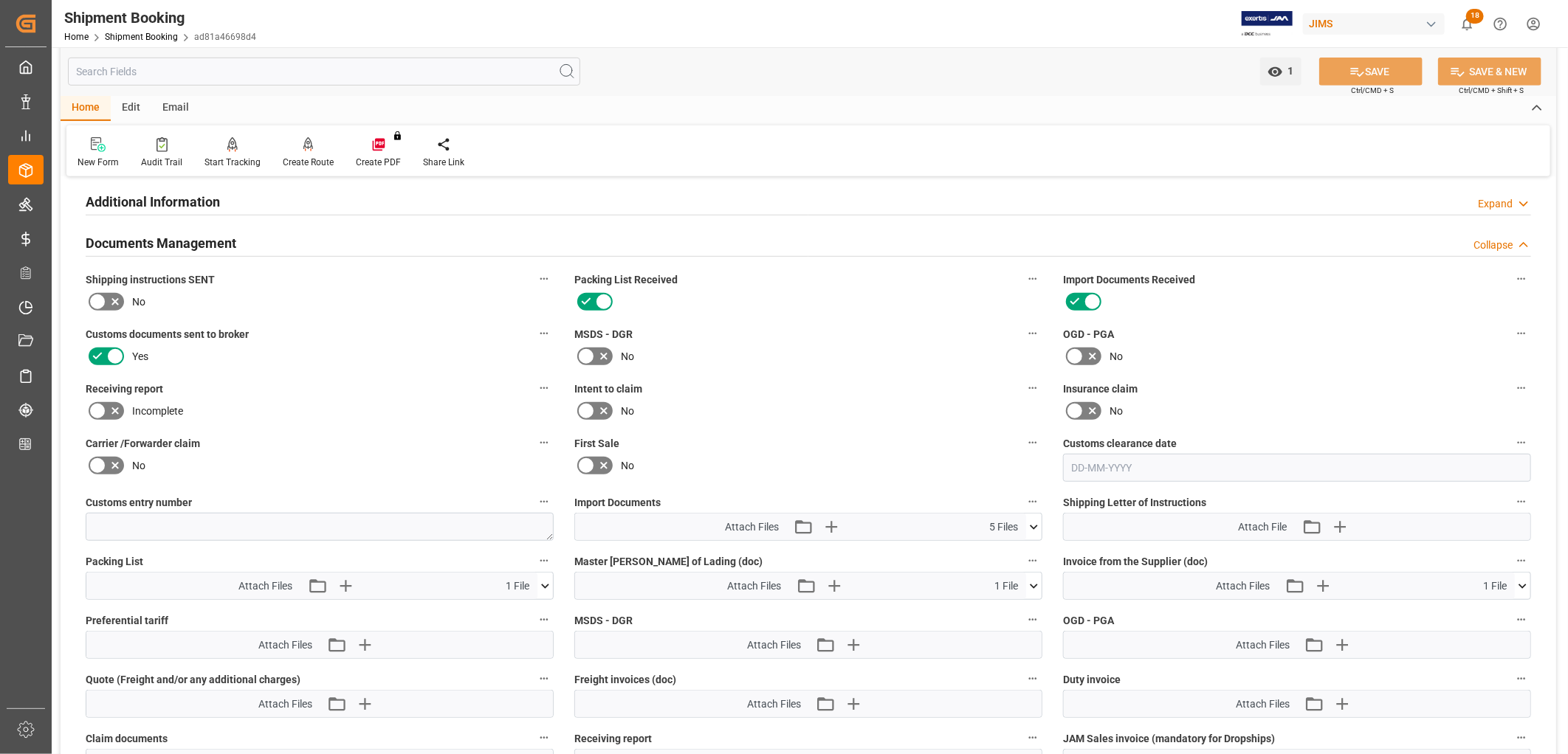
click at [1035, 520] on icon at bounding box center [1034, 527] width 15 height 15
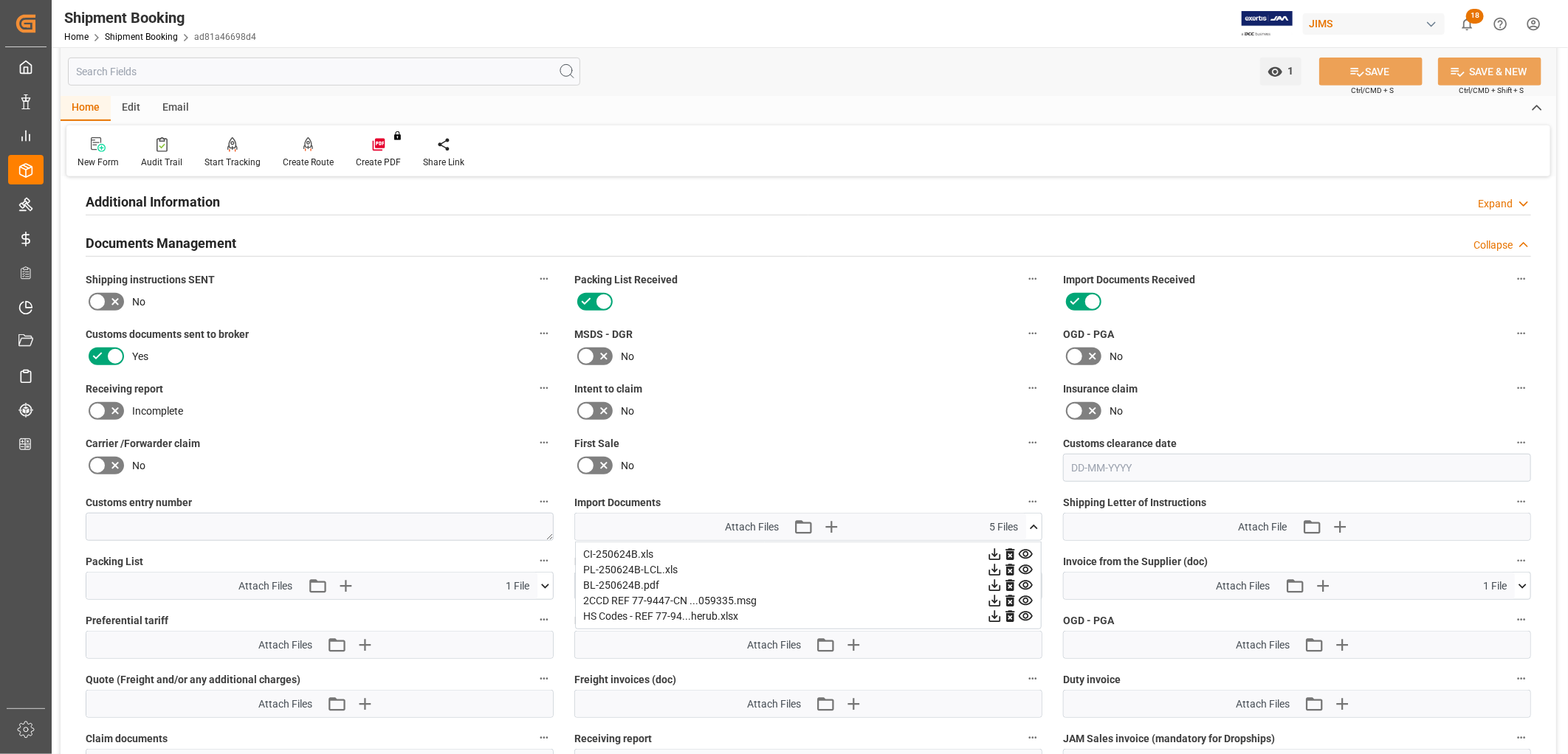
click at [1032, 521] on icon at bounding box center [1034, 527] width 15 height 15
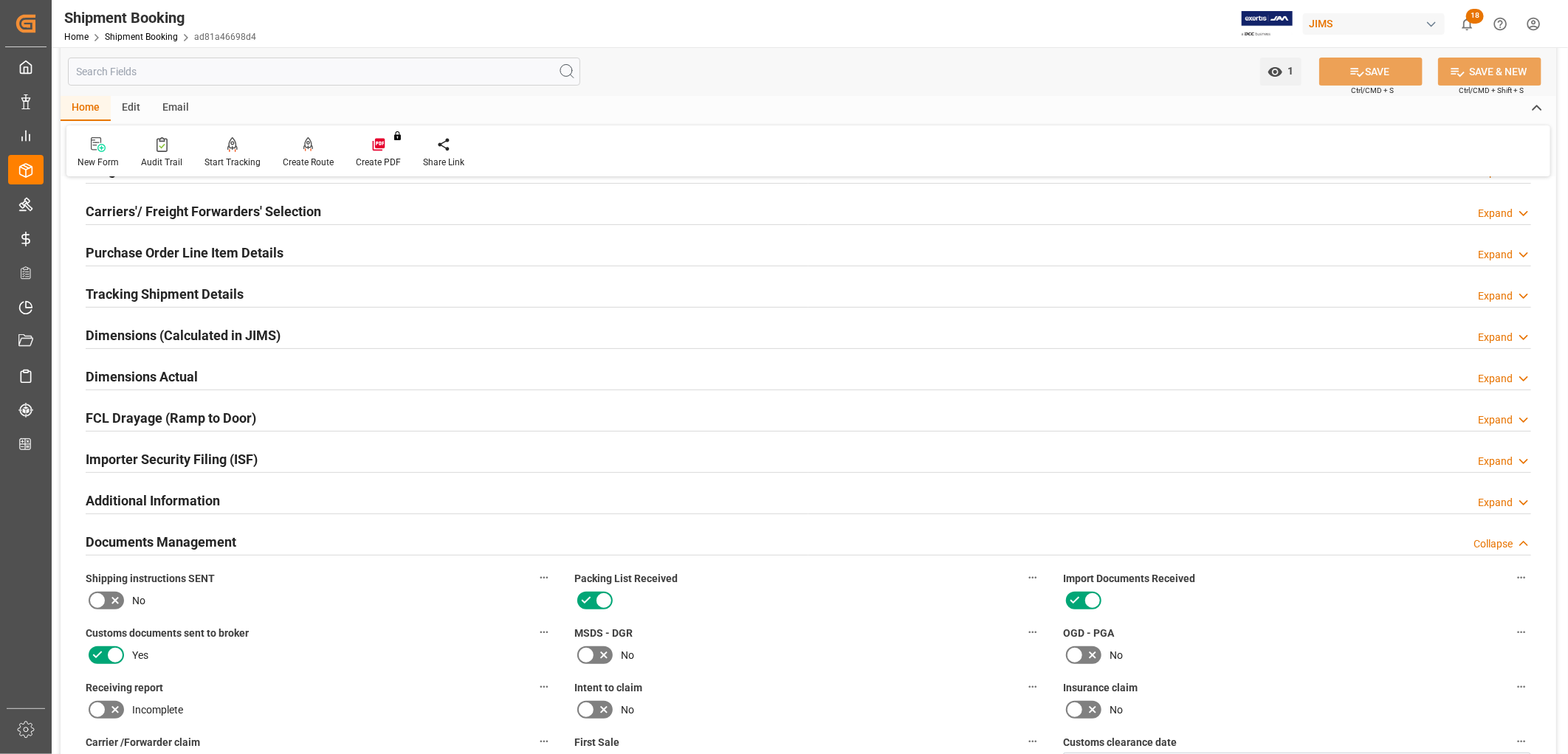
scroll to position [164, 0]
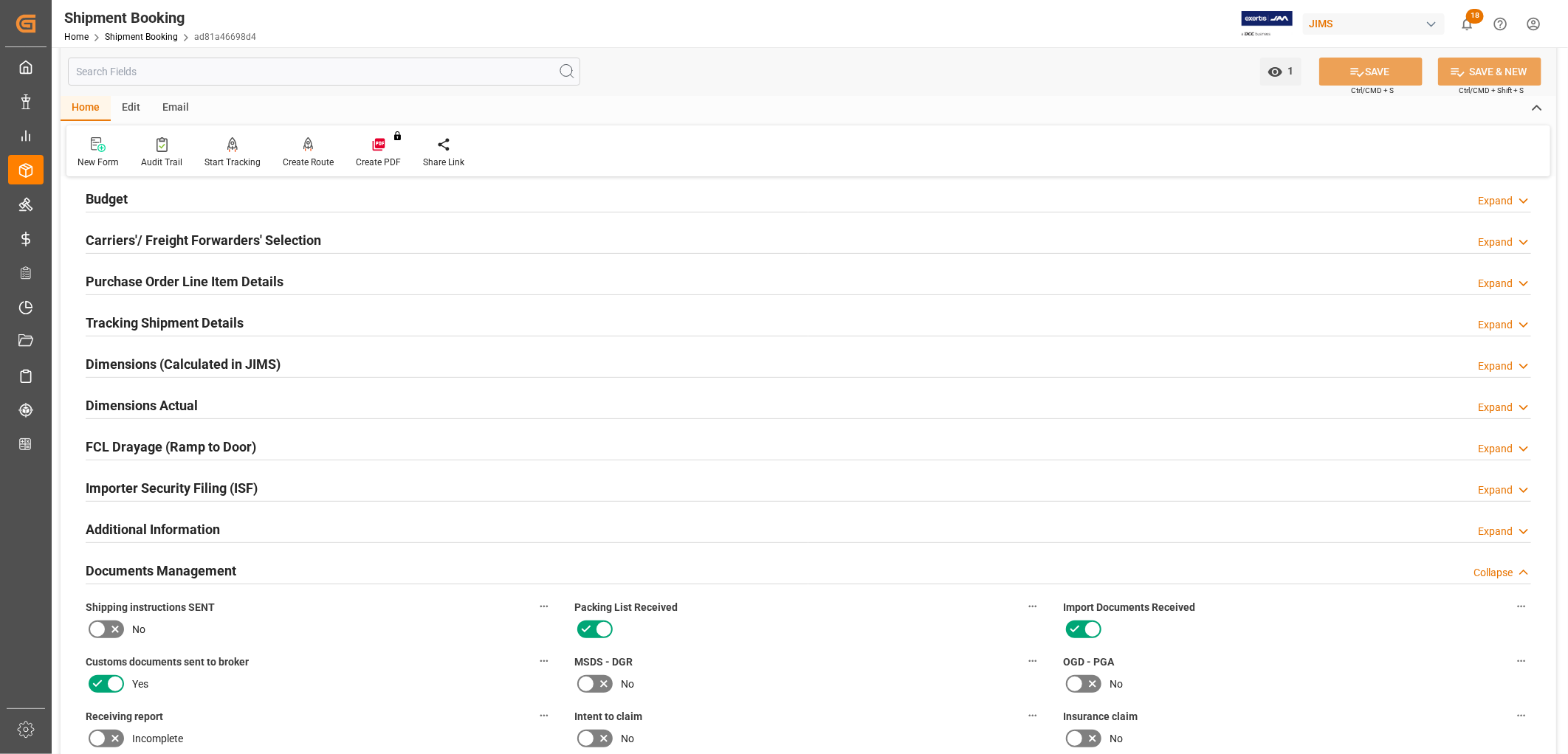
click at [190, 566] on h2 "Documents Management" at bounding box center [160, 570] width 150 height 20
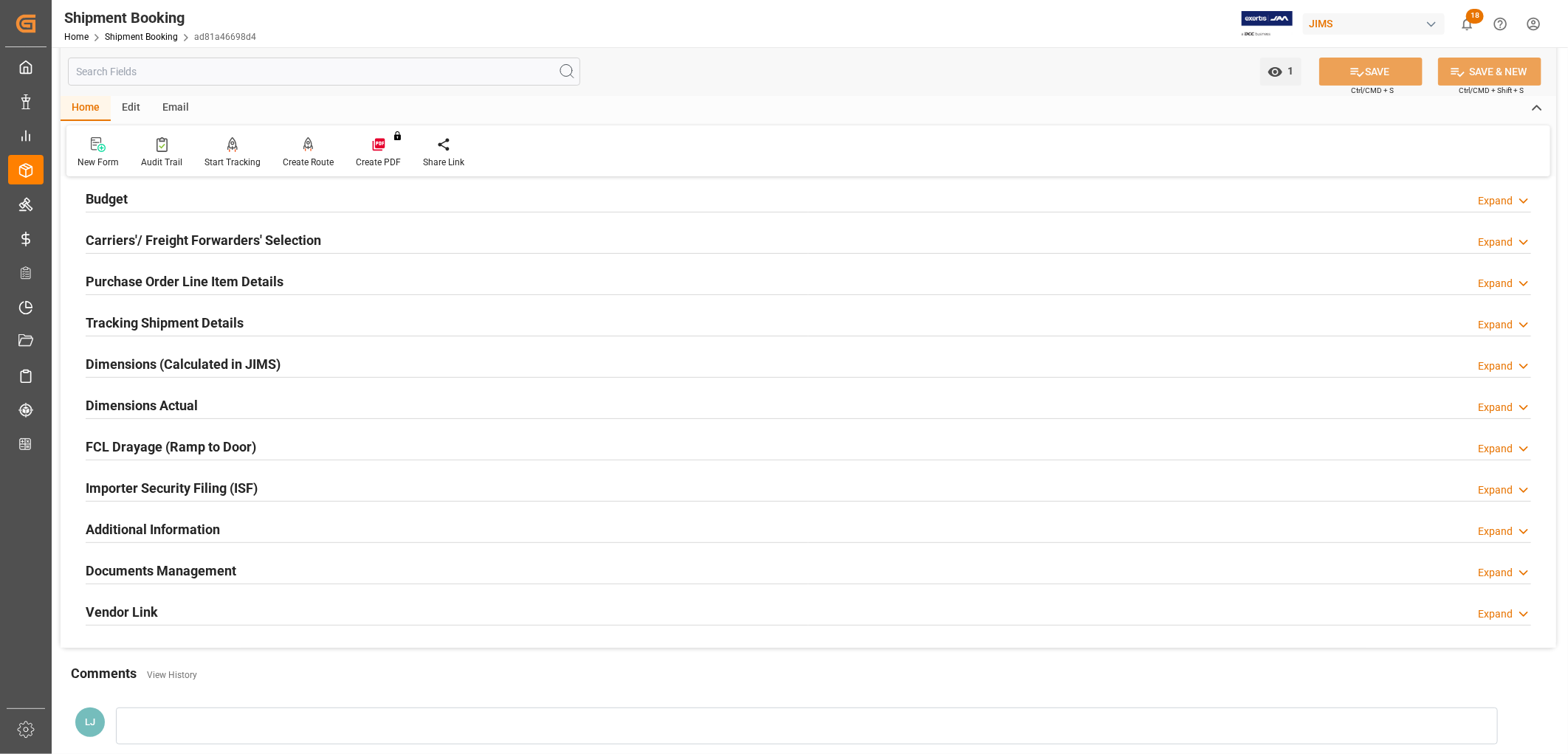
click at [171, 279] on h2 "Purchase Order Line Item Details" at bounding box center [184, 281] width 198 height 20
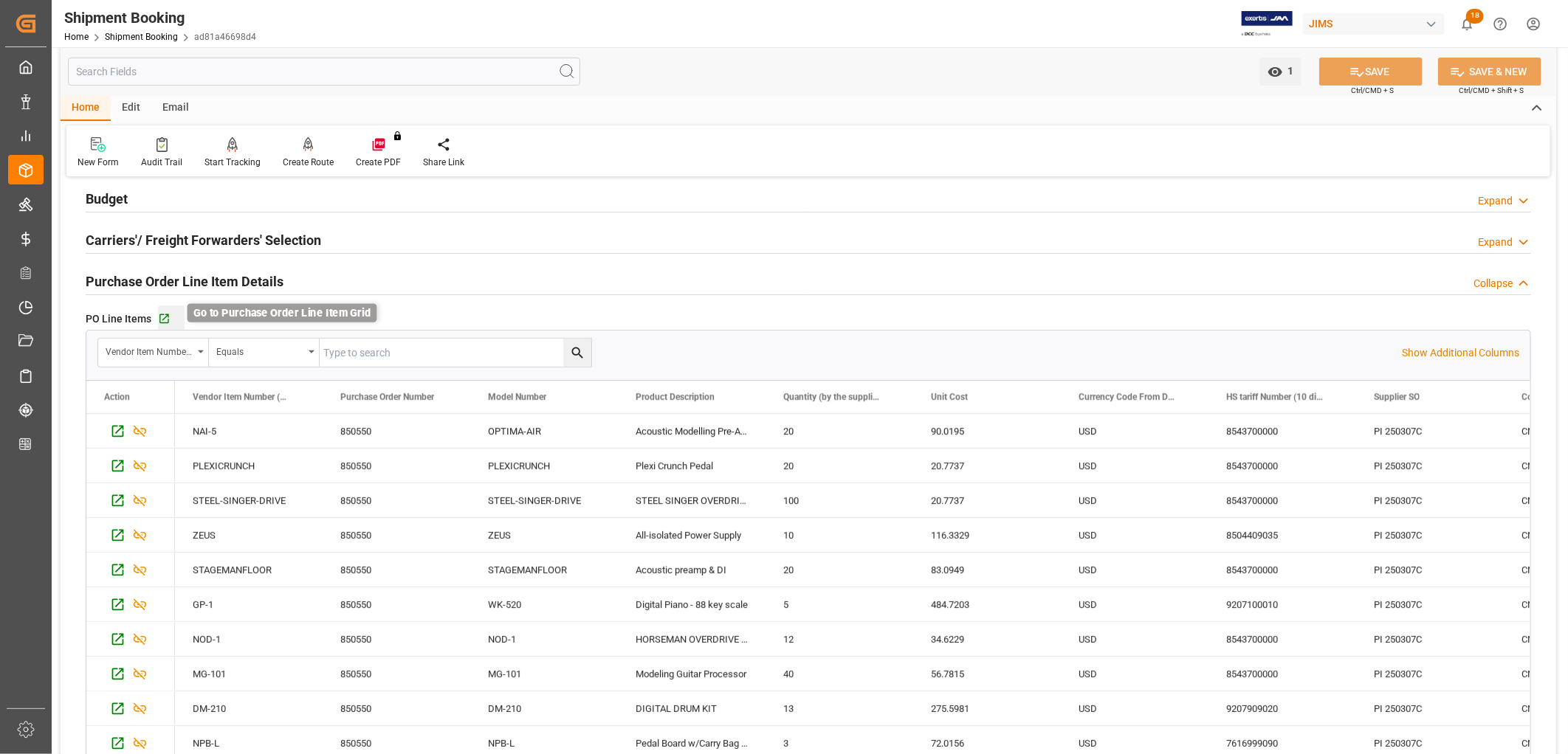
click at [165, 313] on icon "button" at bounding box center [164, 319] width 12 height 12
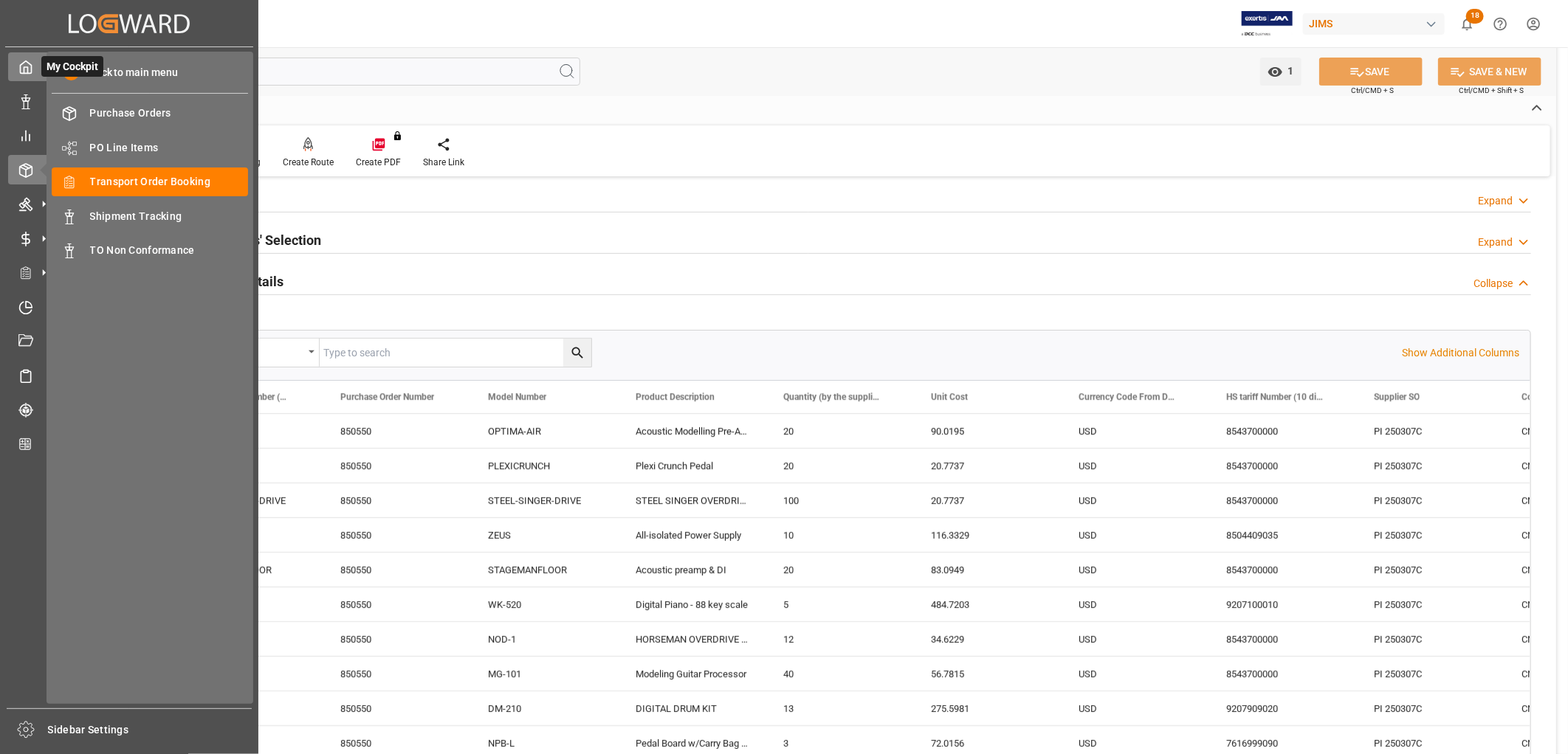
click at [24, 68] on polyline at bounding box center [26, 70] width 4 height 6
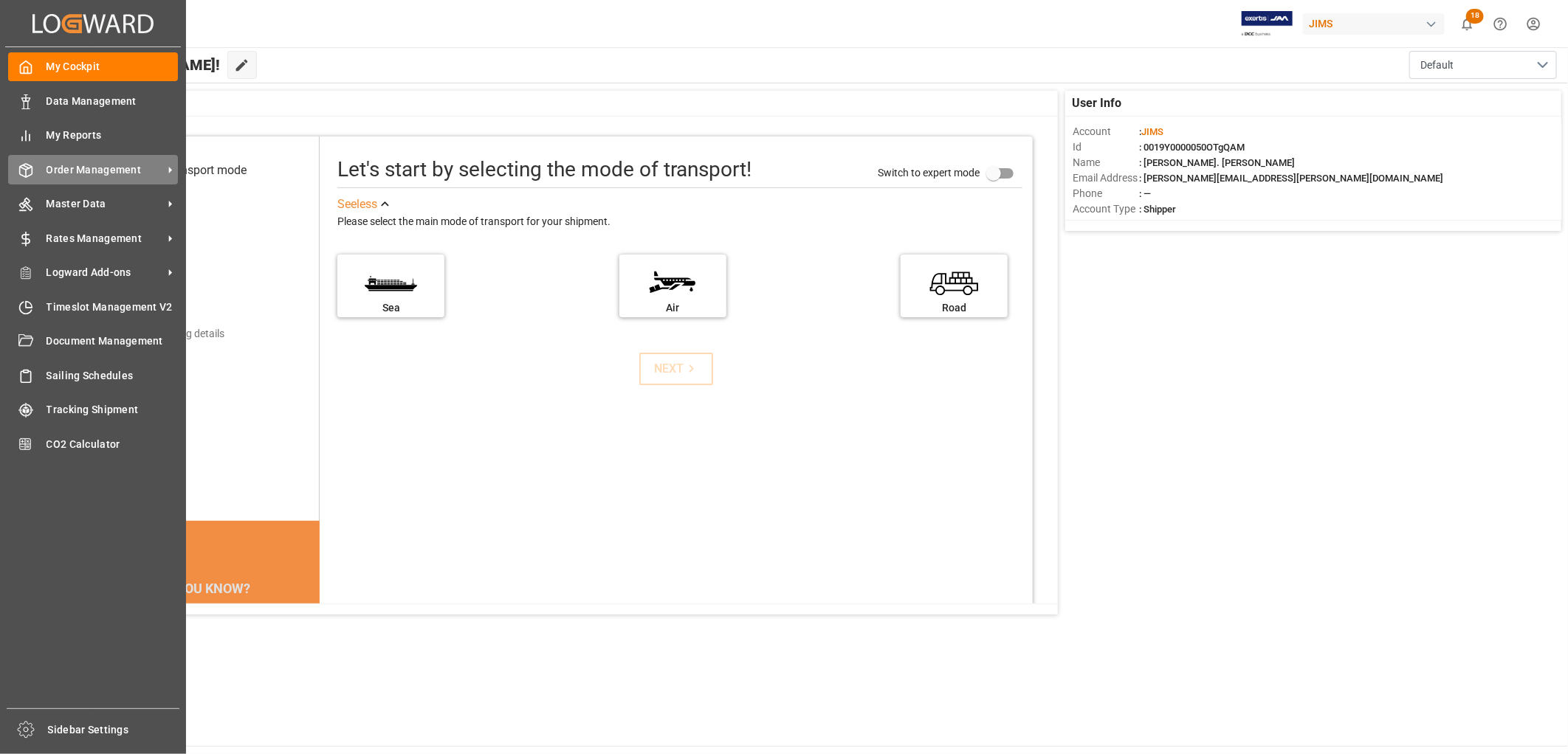
click at [76, 165] on span "Order Management" at bounding box center [105, 170] width 117 height 15
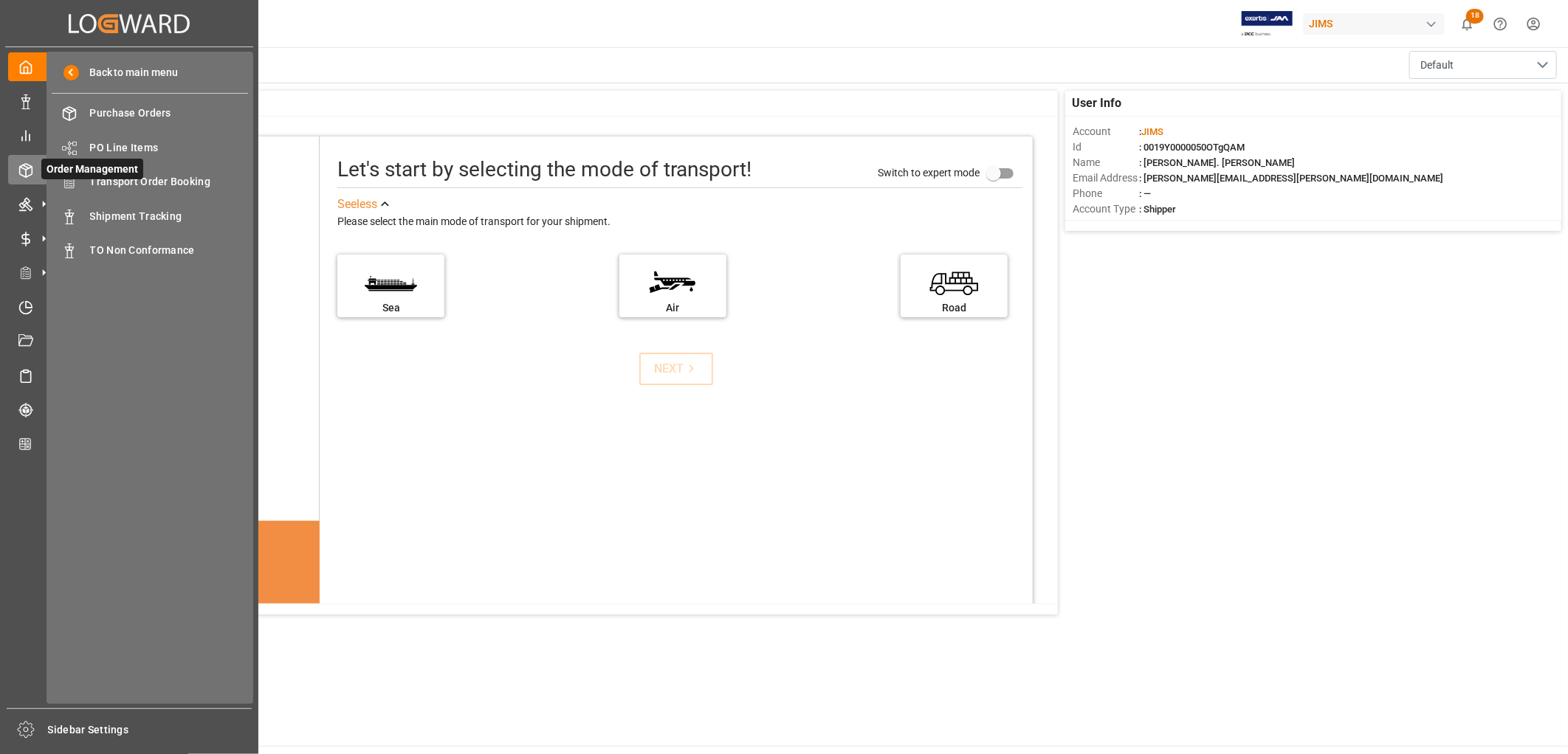
click at [141, 177] on span "Order Management" at bounding box center [92, 169] width 101 height 21
click at [167, 181] on span "Transport Order Booking" at bounding box center [169, 182] width 159 height 15
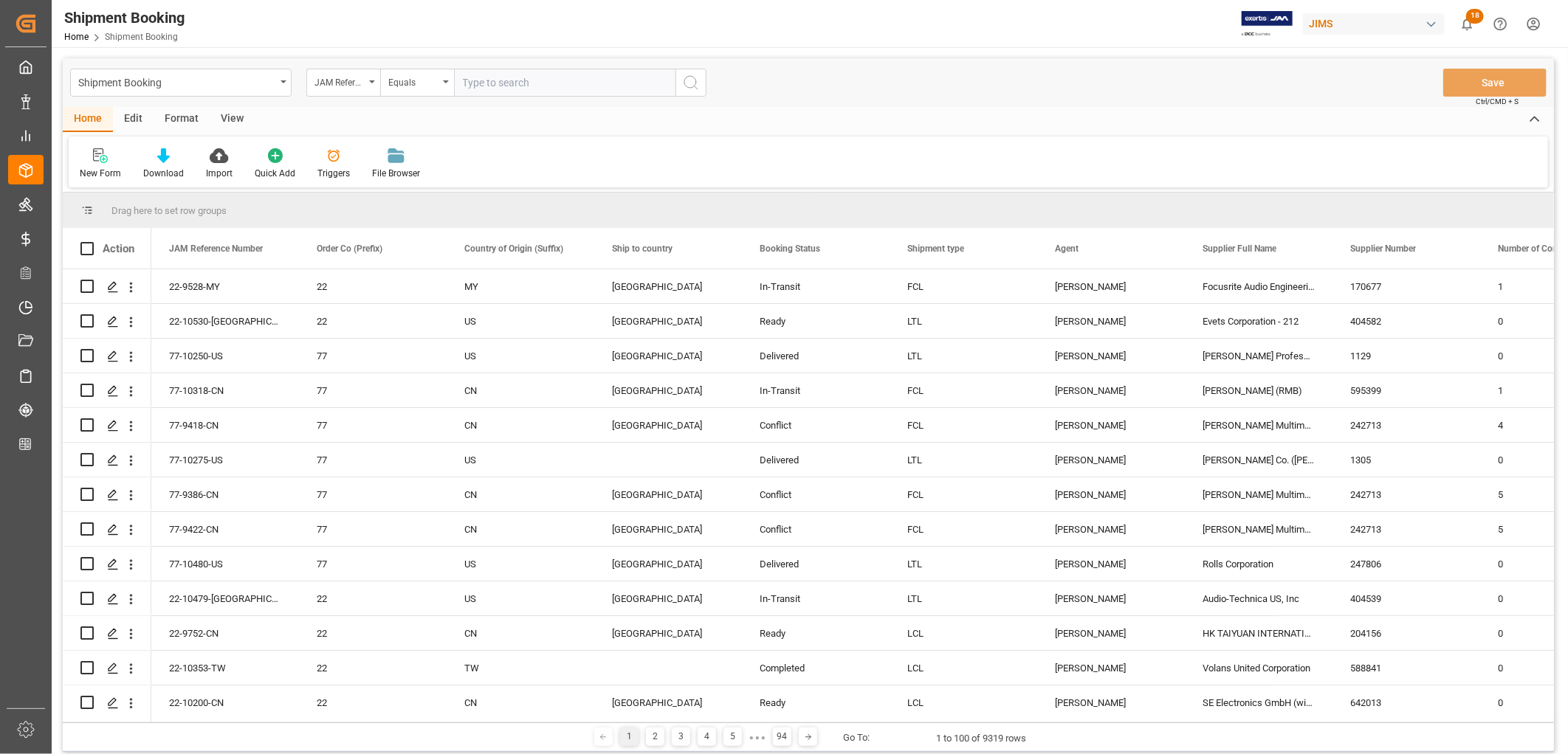
click at [484, 78] on input "text" at bounding box center [564, 82] width 221 height 28
type input "77-9447-CN"
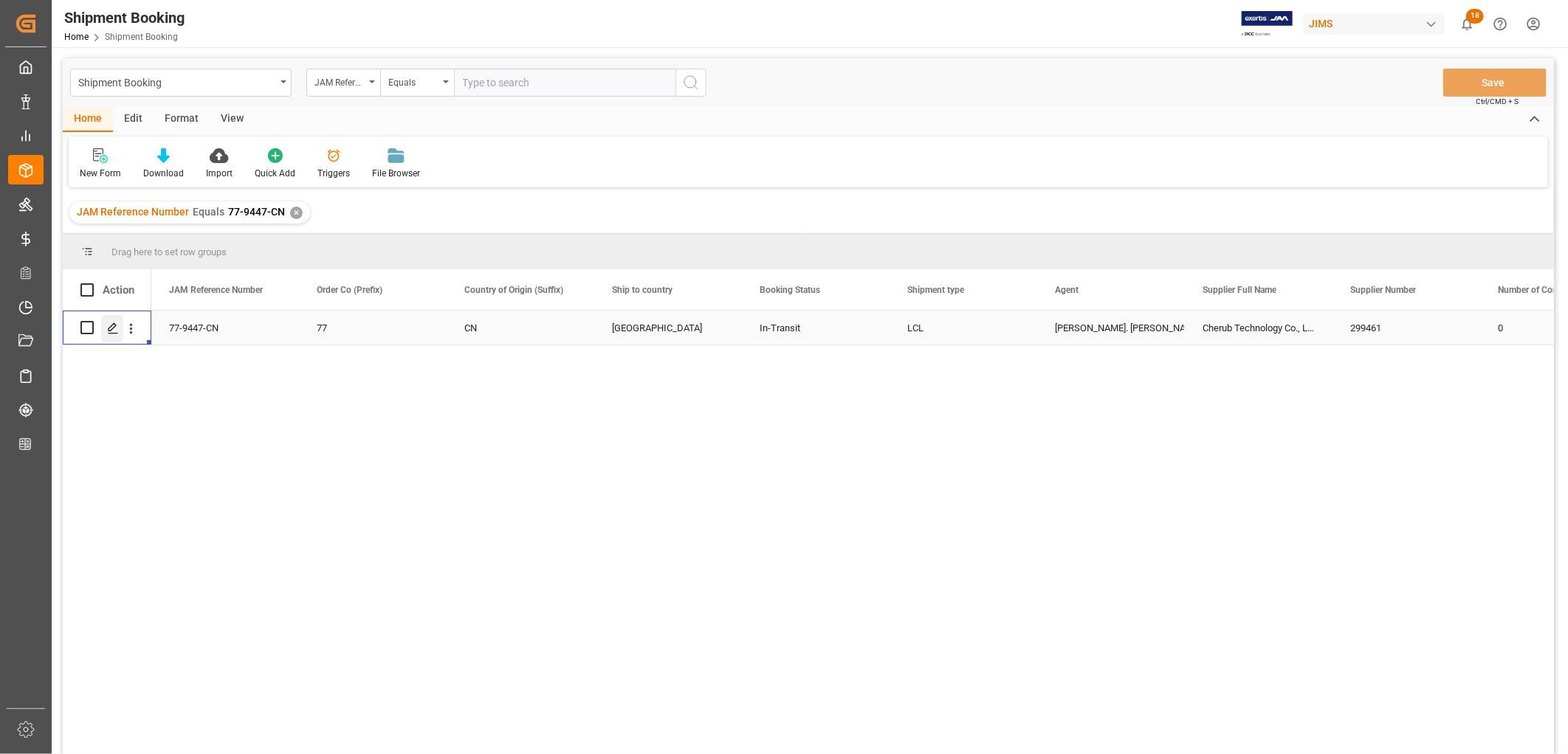
click at [114, 327] on polygon "Press SPACE to select this row." at bounding box center [112, 327] width 8 height 8
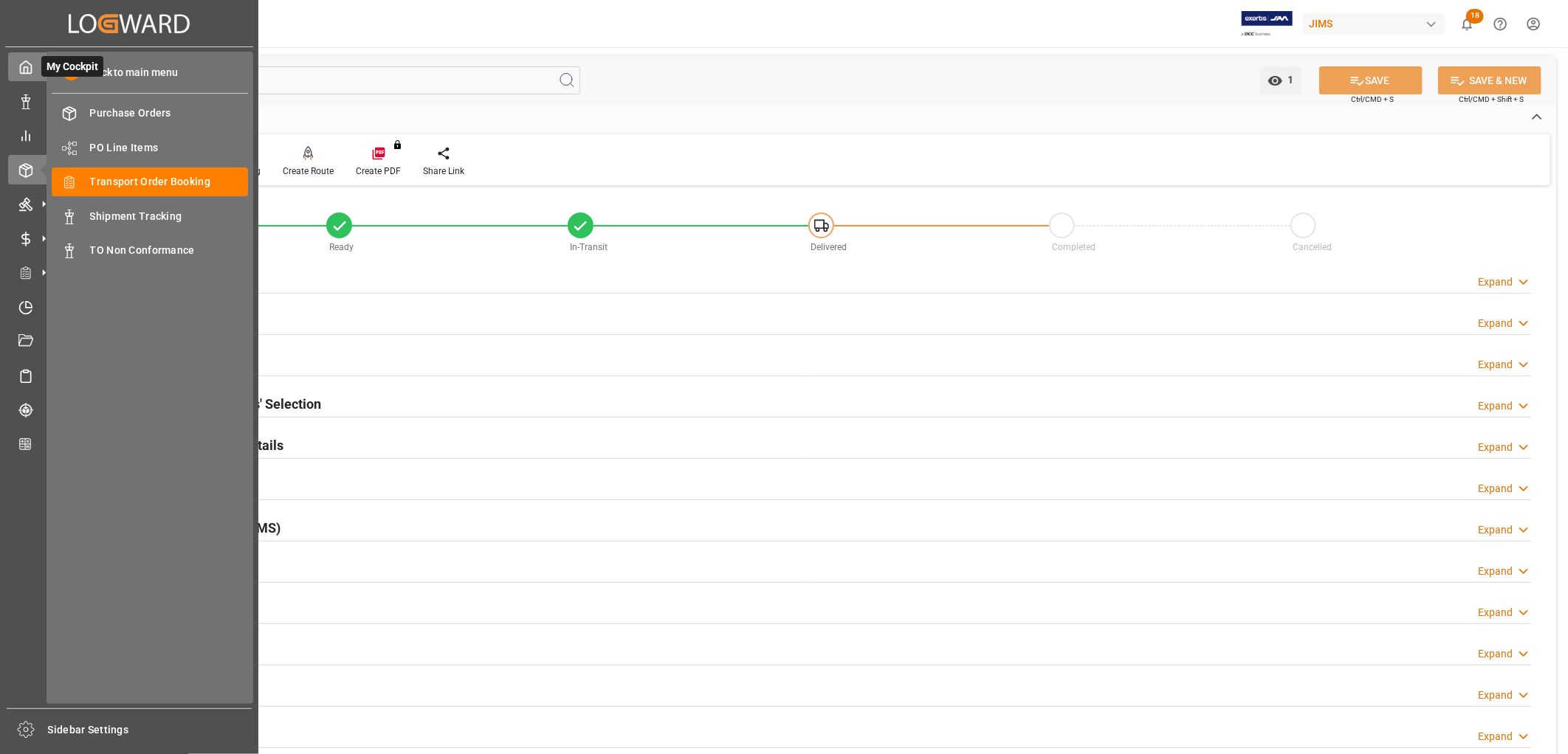
click at [21, 64] on icon at bounding box center [27, 67] width 11 height 12
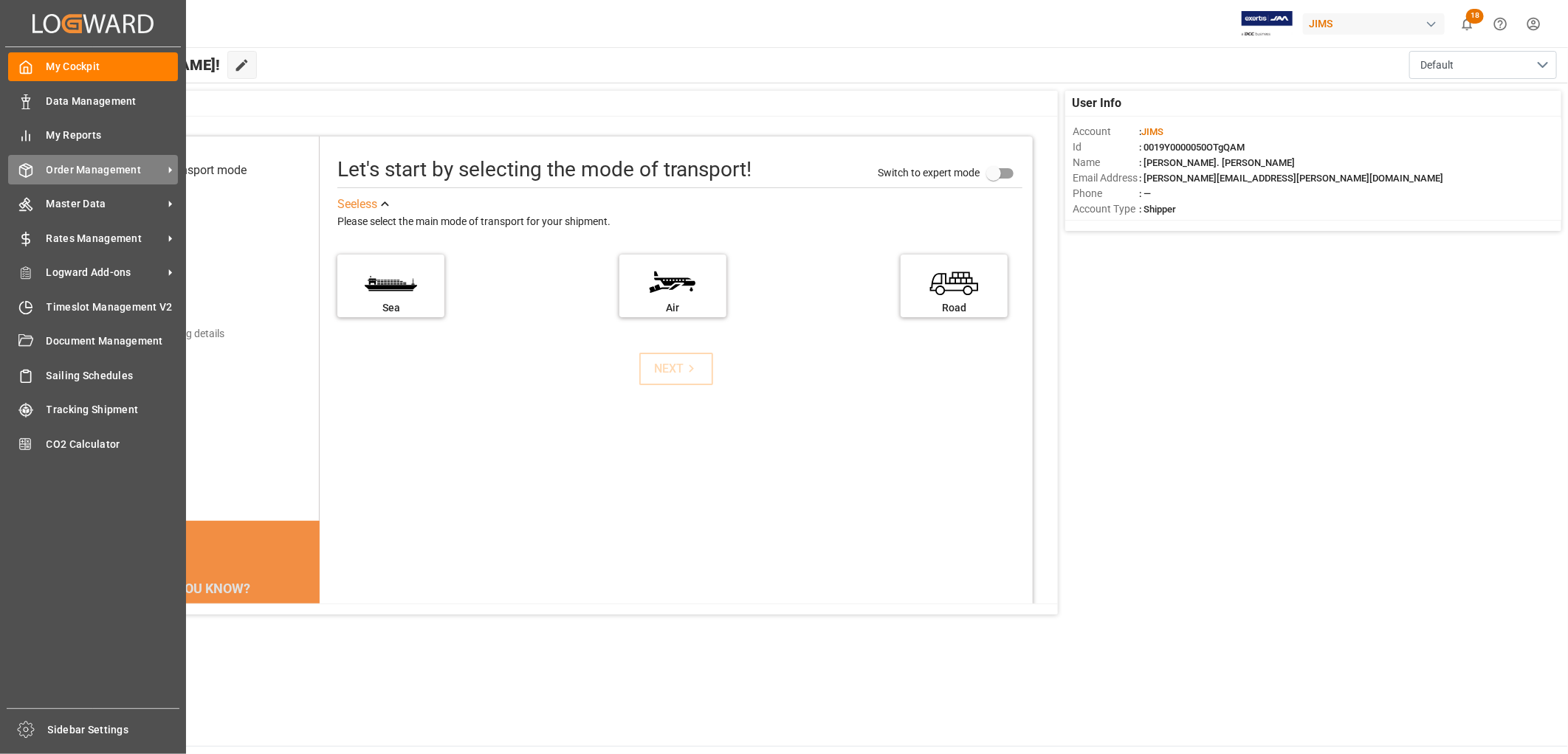
click at [101, 159] on div "Order Management Order Management" at bounding box center [92, 169] width 169 height 29
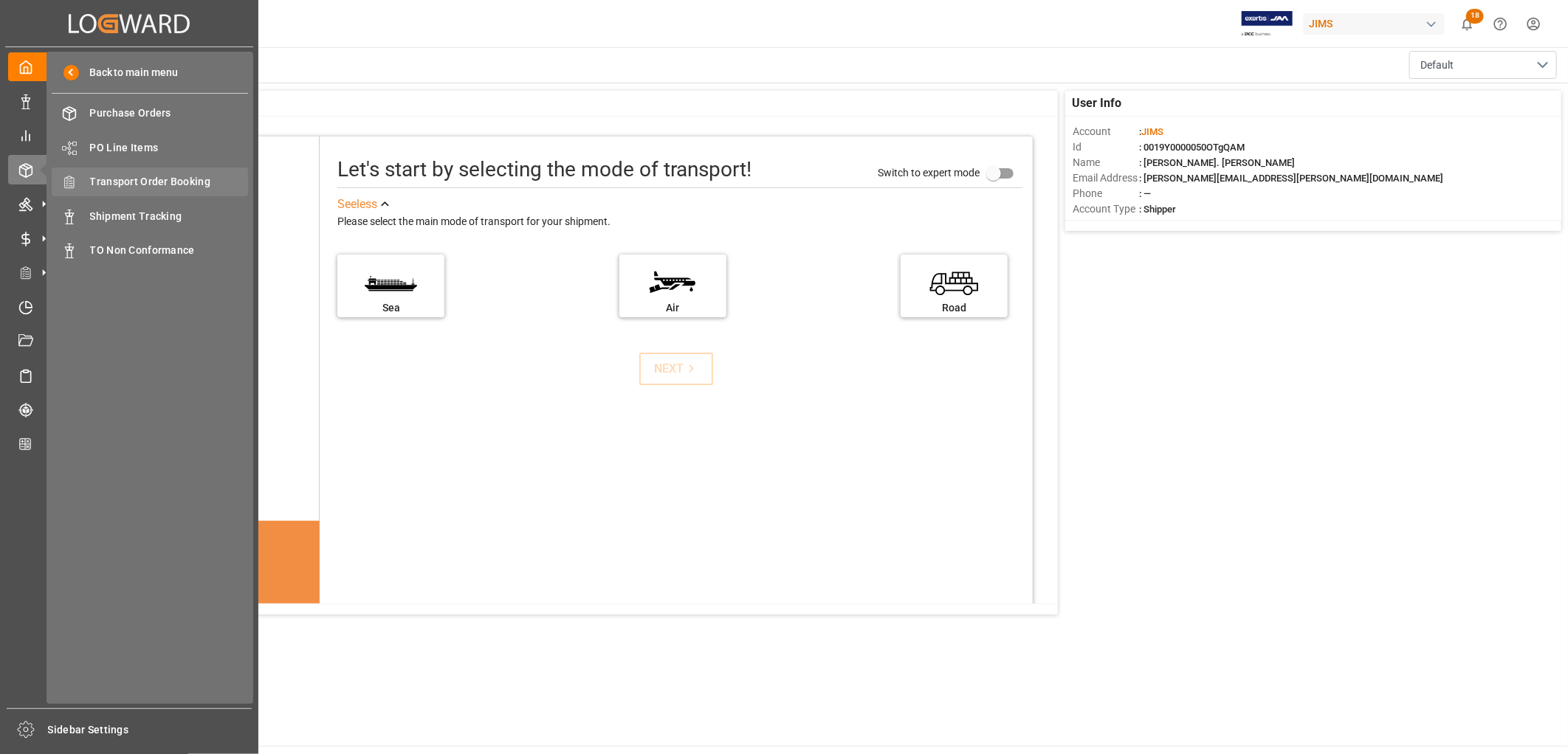
click at [169, 179] on span "Transport Order Booking" at bounding box center [169, 182] width 159 height 15
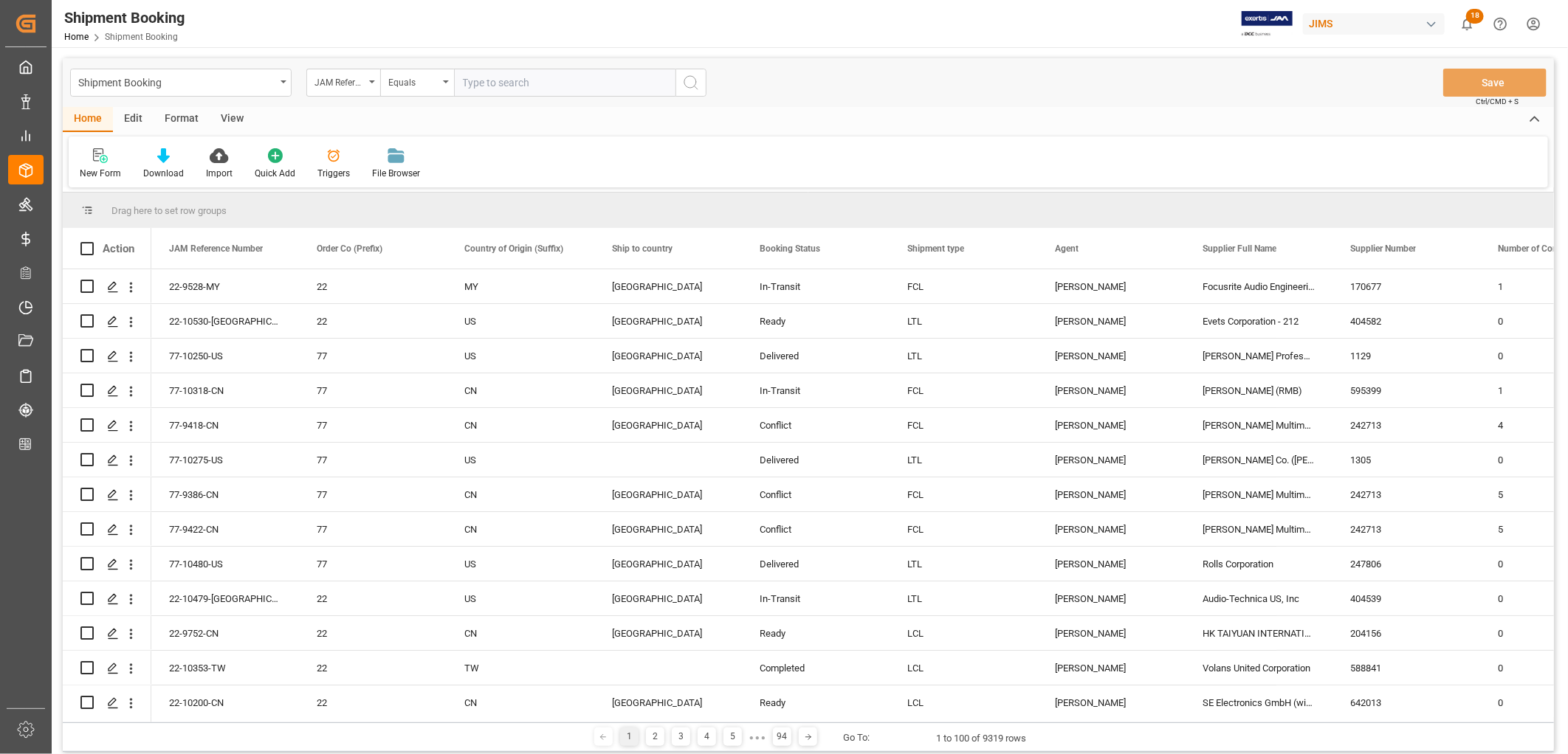
click at [487, 79] on input "text" at bounding box center [564, 82] width 221 height 28
type input "22-9221-ID"
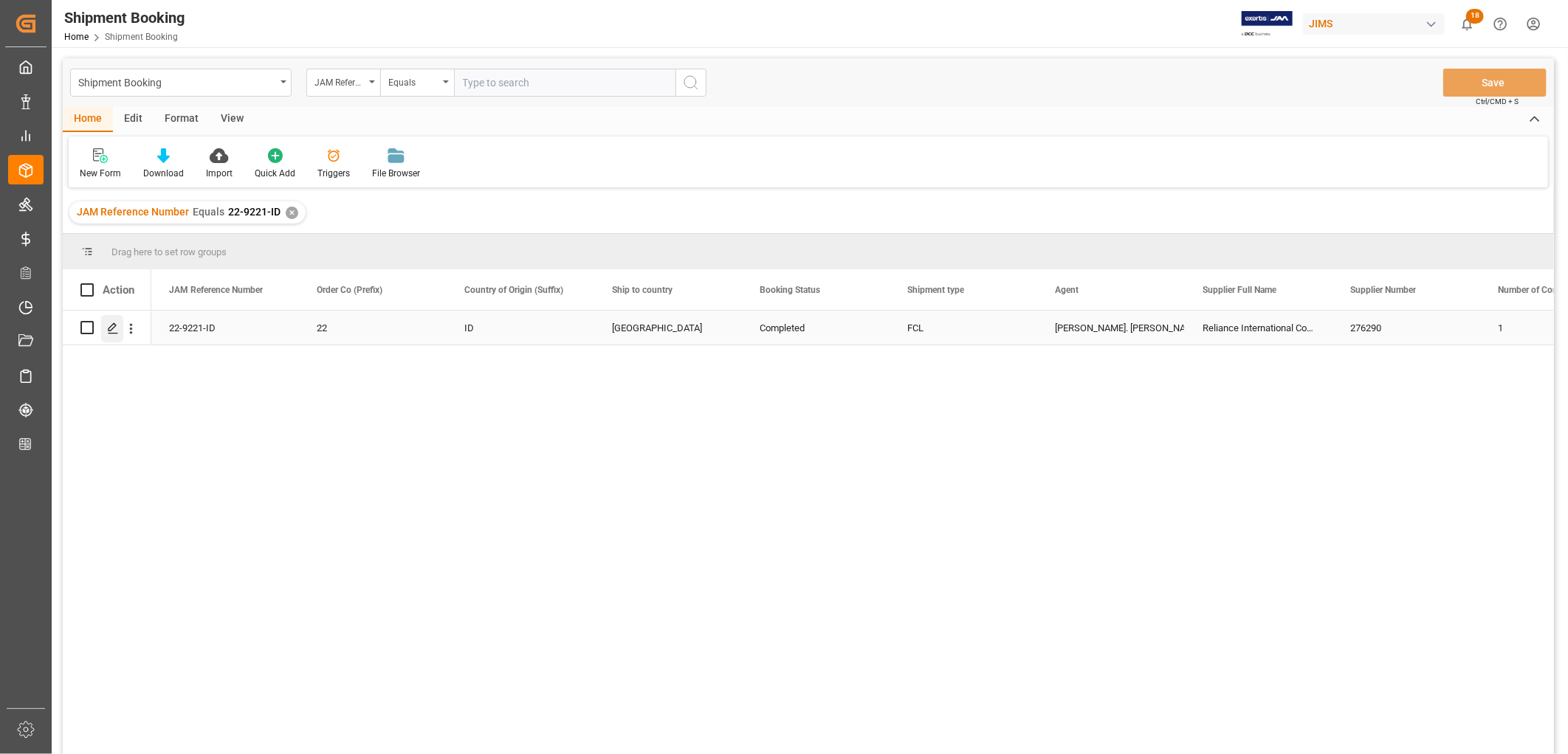
click at [111, 328] on icon "Press SPACE to select this row." at bounding box center [113, 328] width 11 height 11
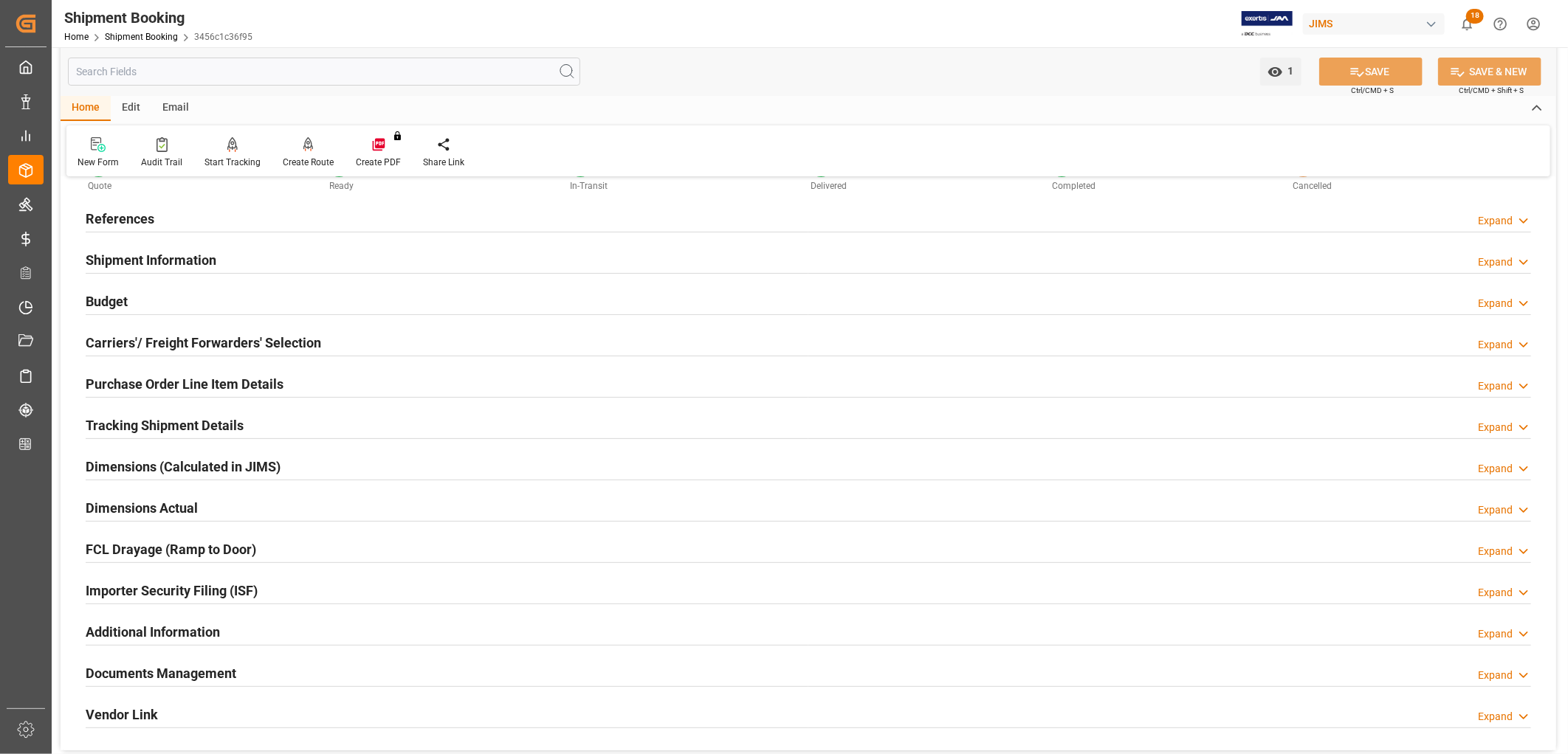
scroll to position [164, 0]
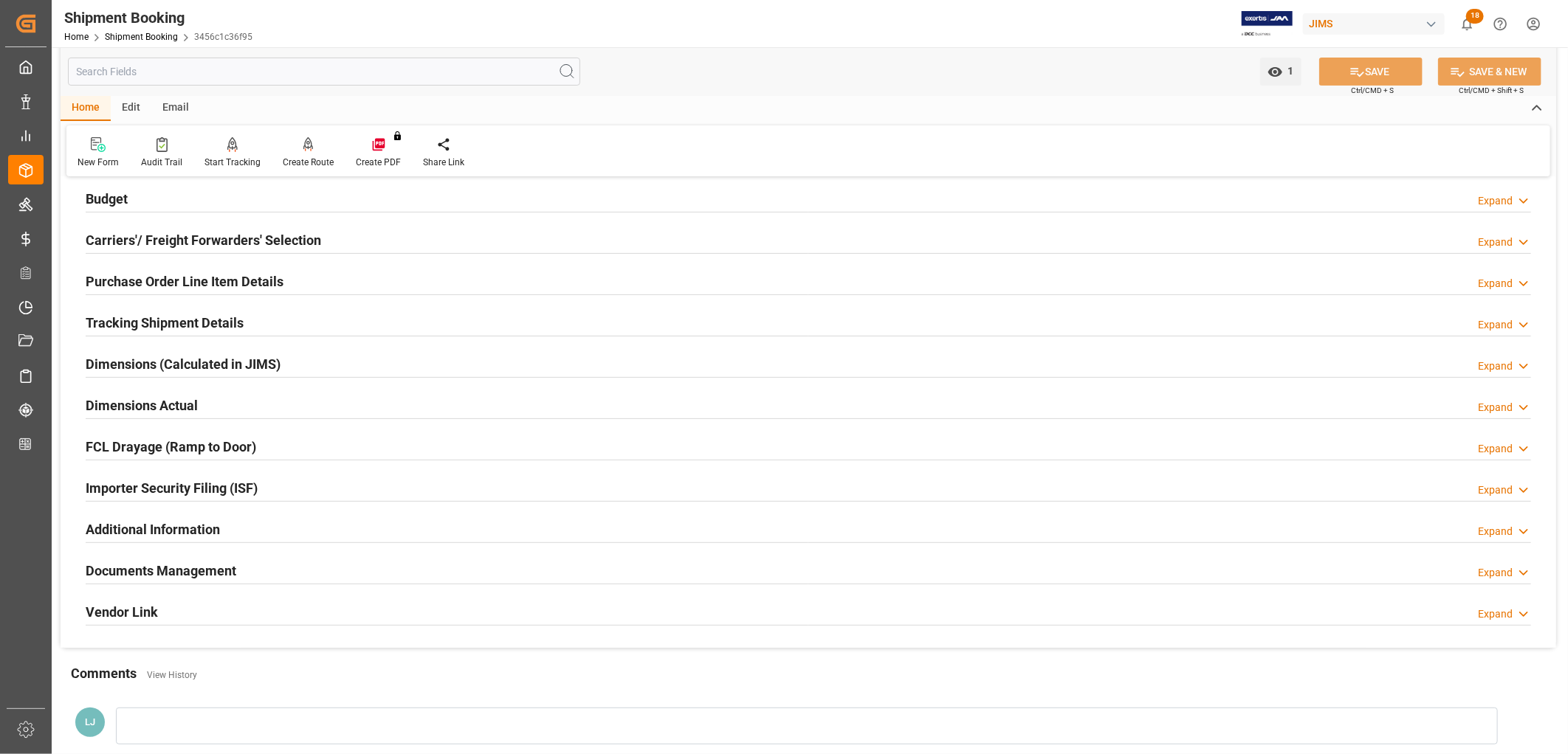
click at [209, 569] on h2 "Documents Management" at bounding box center [160, 570] width 150 height 20
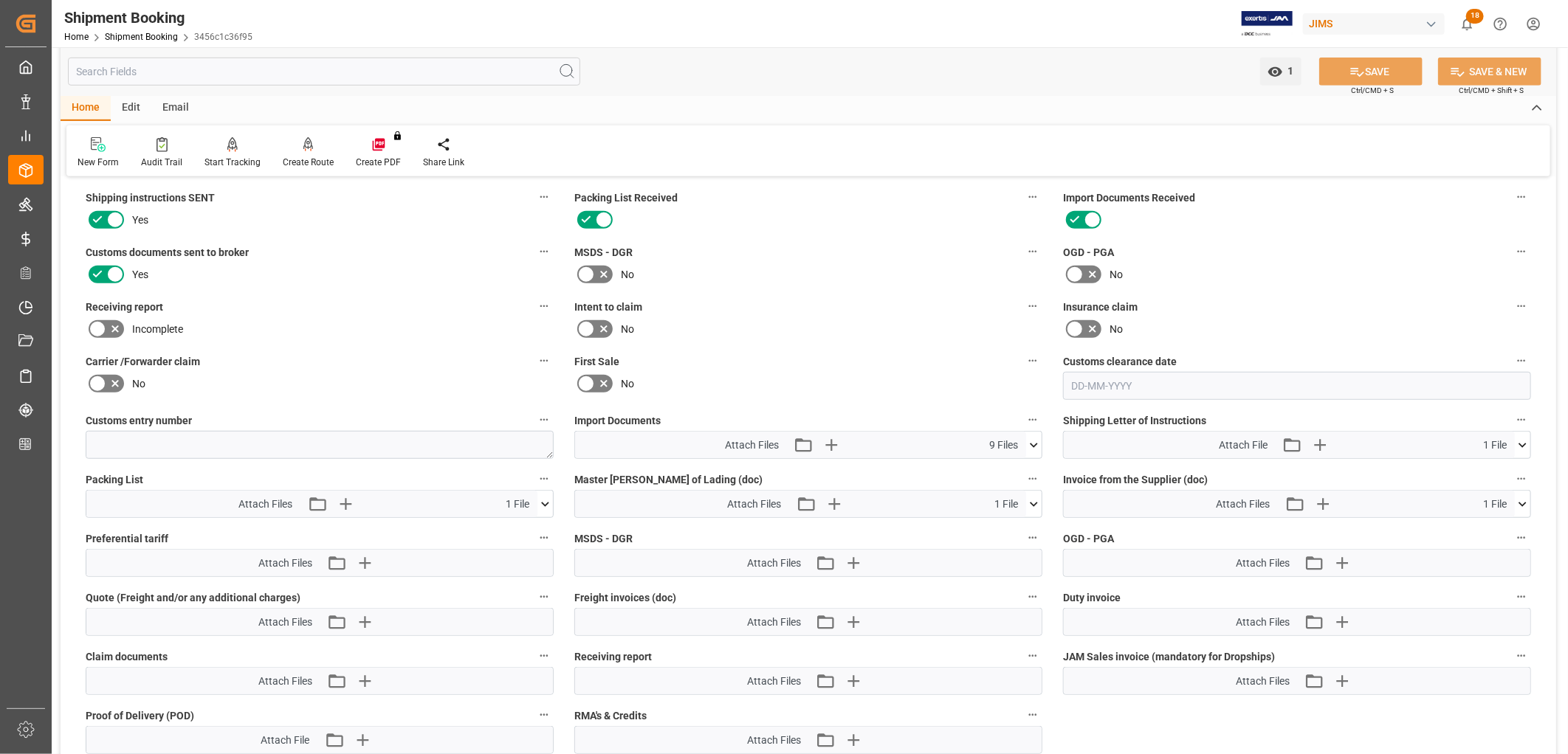
scroll to position [655, 0]
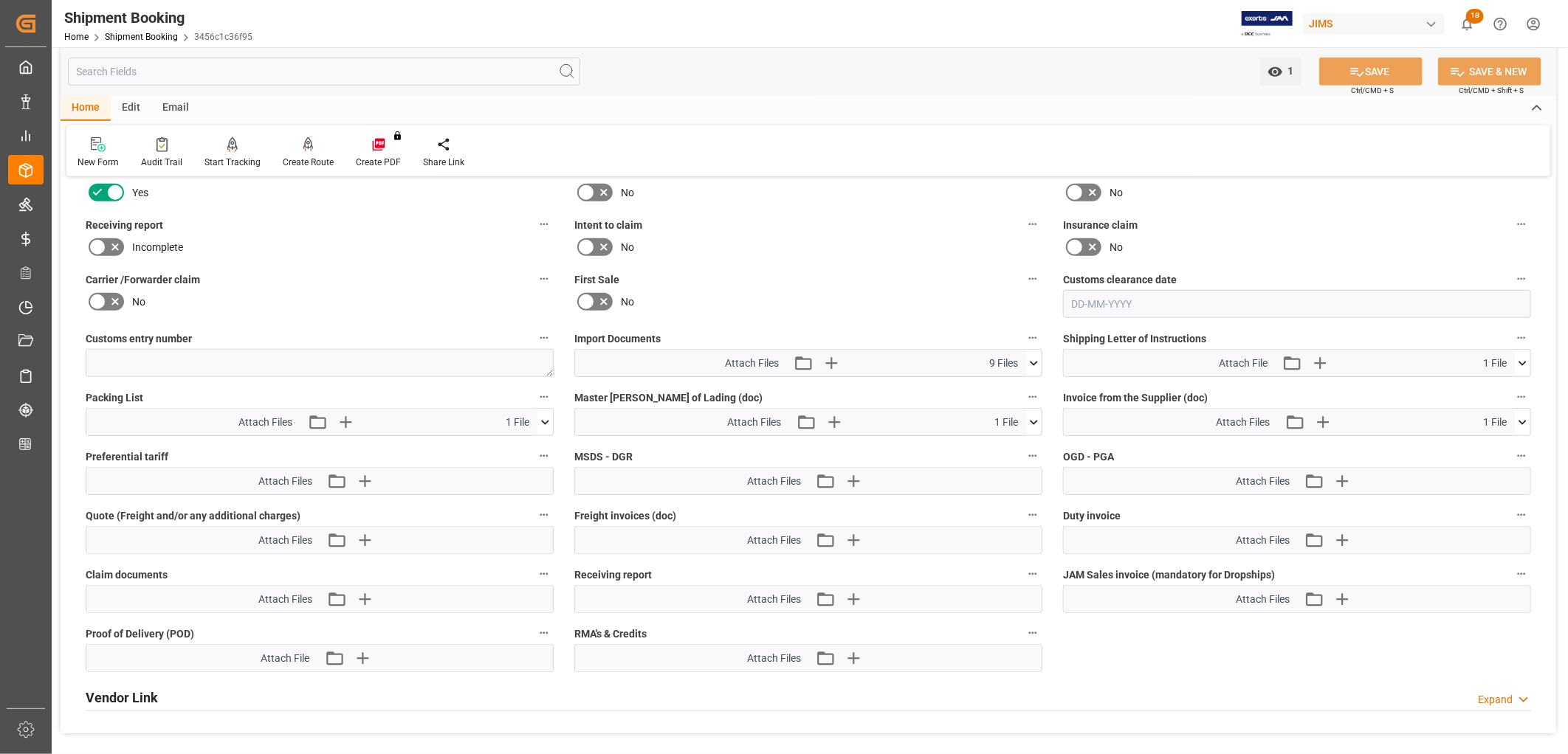
click at [1035, 356] on icon at bounding box center [1034, 364] width 15 height 15
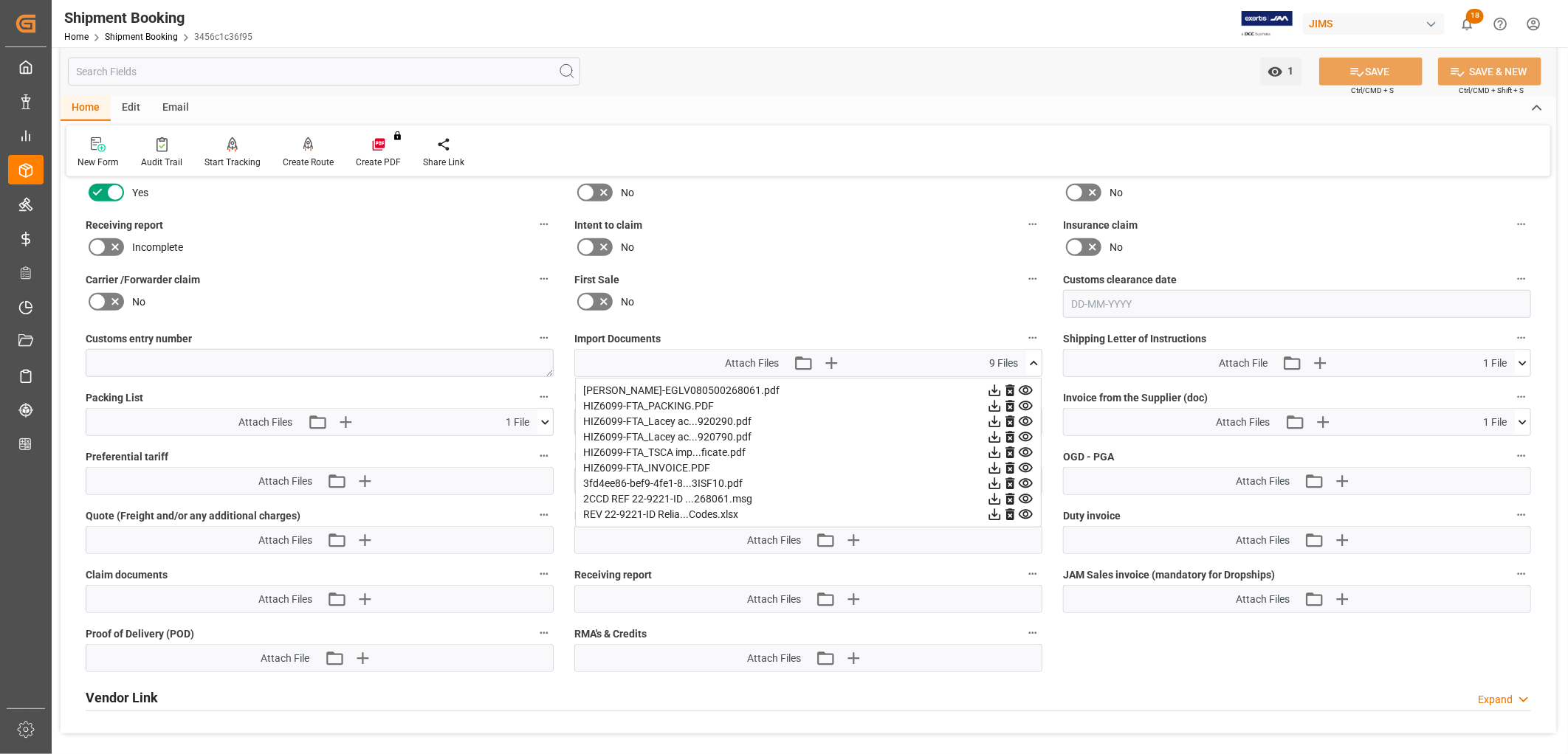
click at [1002, 510] on icon at bounding box center [995, 515] width 15 height 15
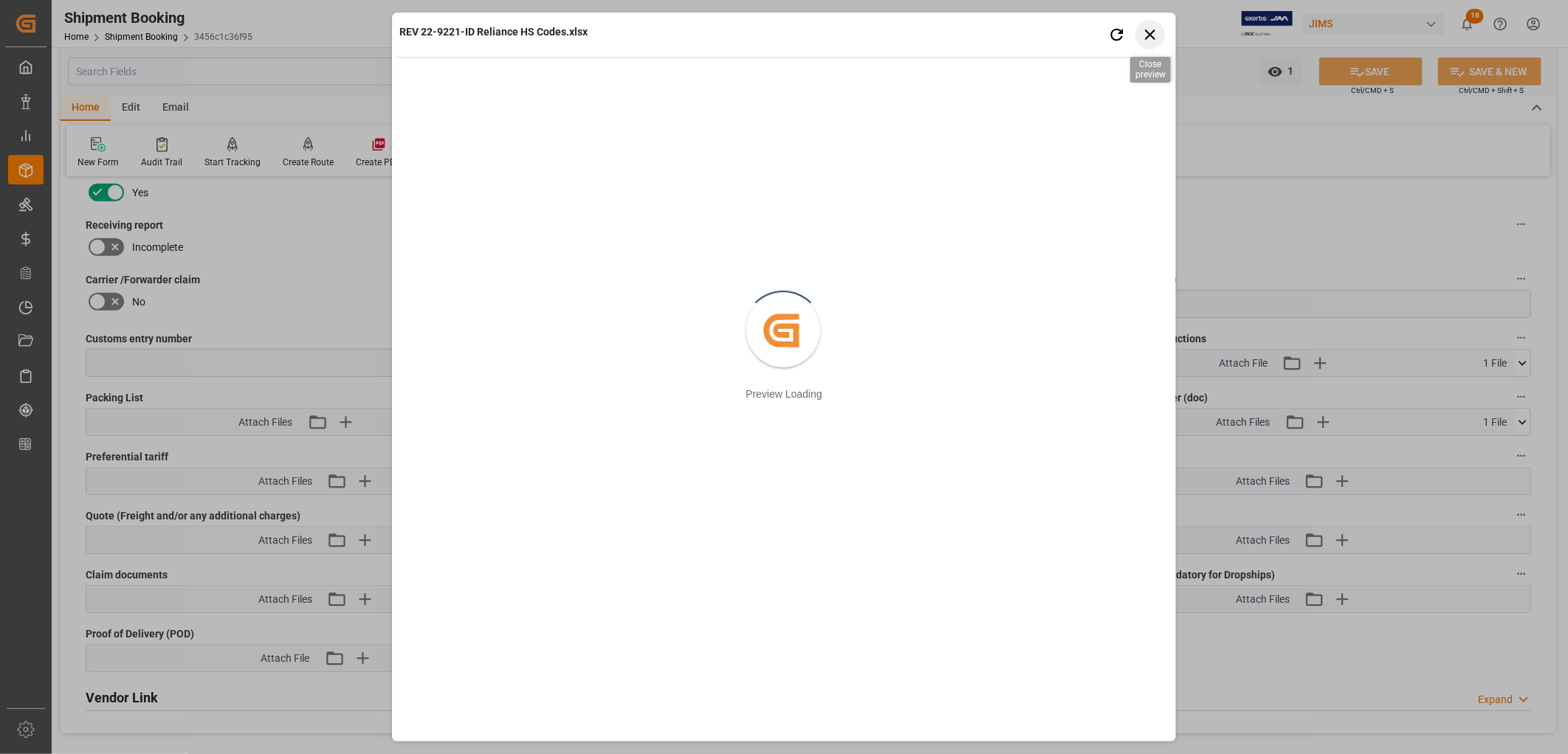
click at [1154, 33] on icon "button" at bounding box center [1150, 33] width 18 height 18
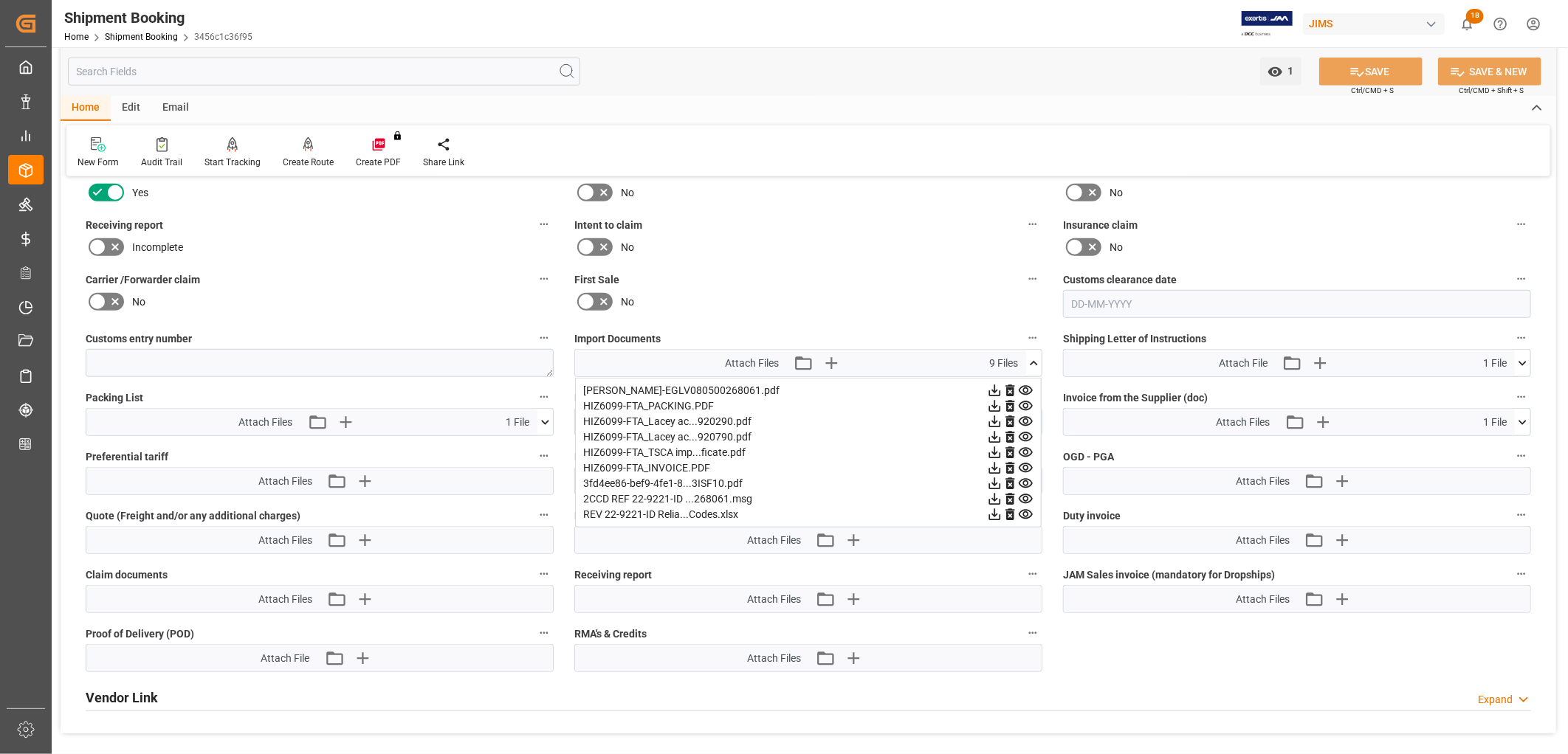
click at [996, 508] on icon at bounding box center [995, 515] width 15 height 15
click at [1038, 356] on icon at bounding box center [1034, 364] width 15 height 15
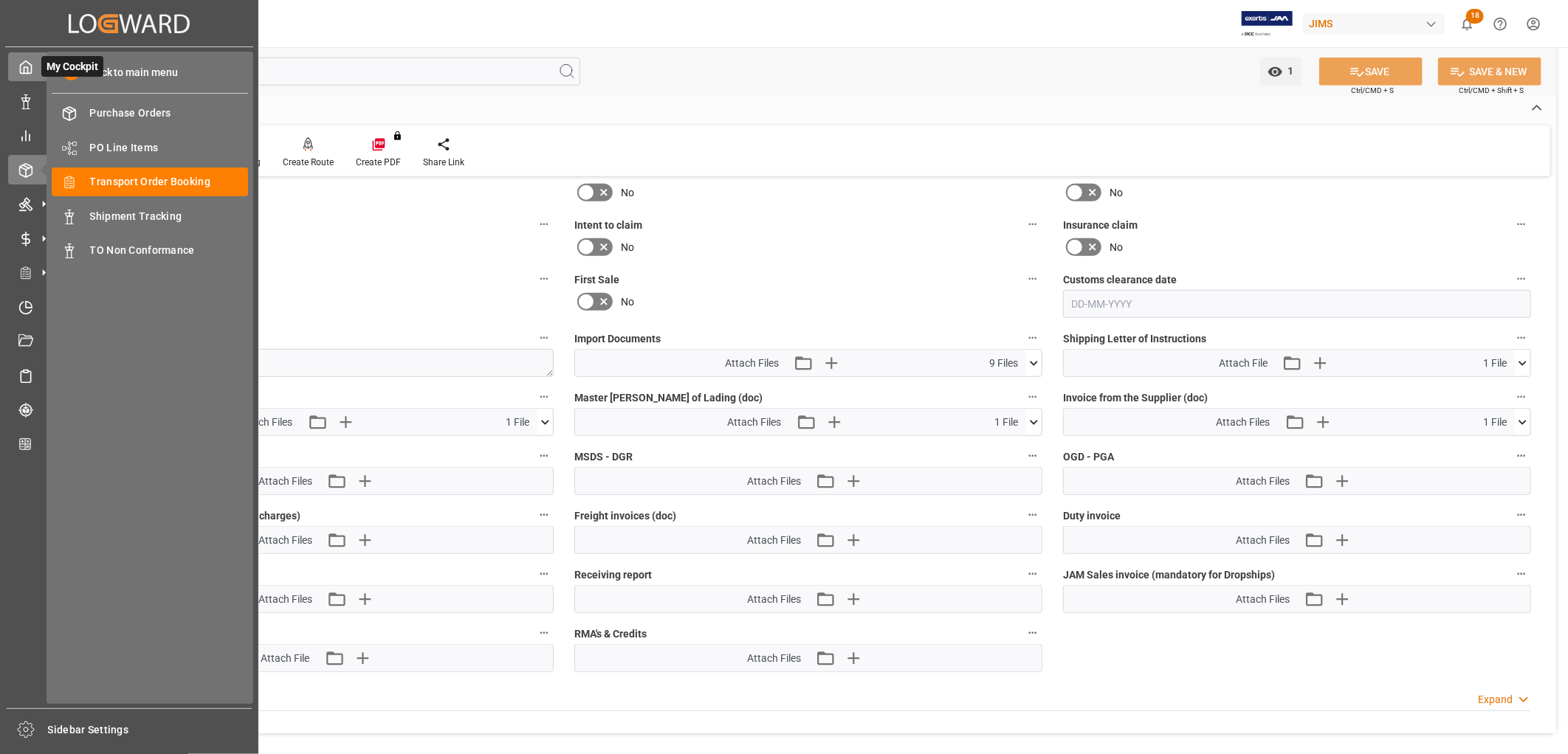
click at [17, 61] on div at bounding box center [20, 67] width 25 height 15
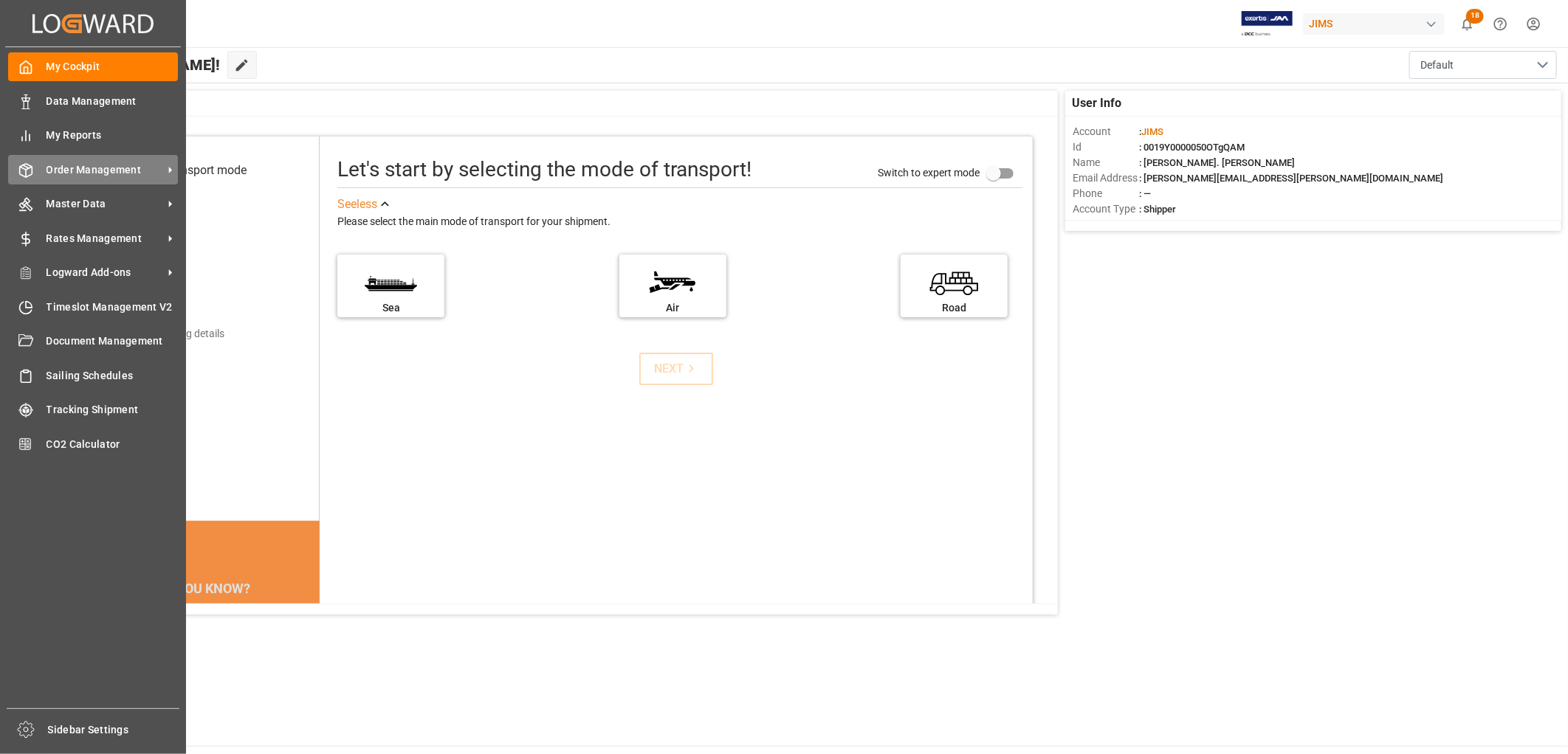
click at [64, 166] on span "Order Management" at bounding box center [105, 170] width 117 height 15
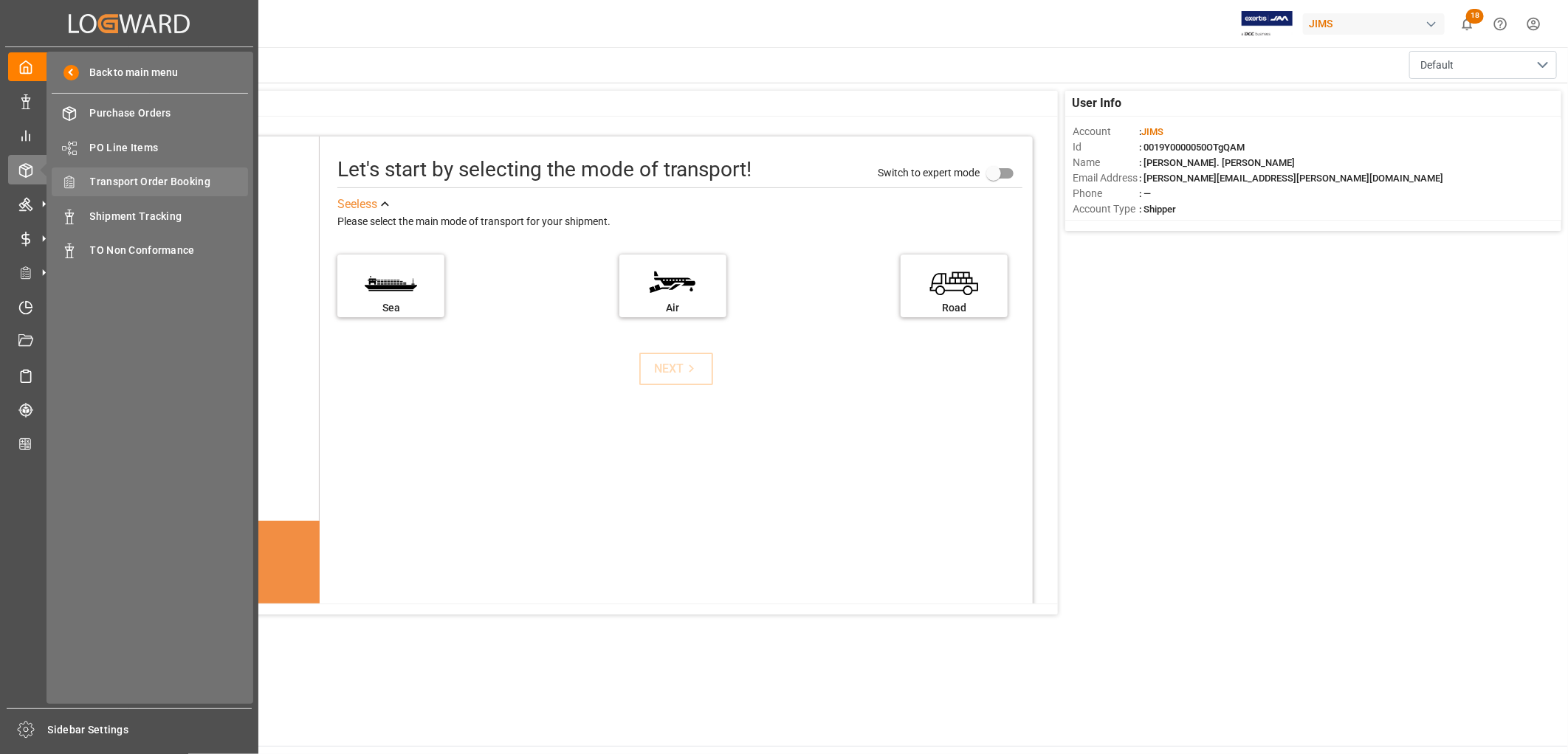
click at [152, 179] on span "Transport Order Booking" at bounding box center [169, 182] width 159 height 15
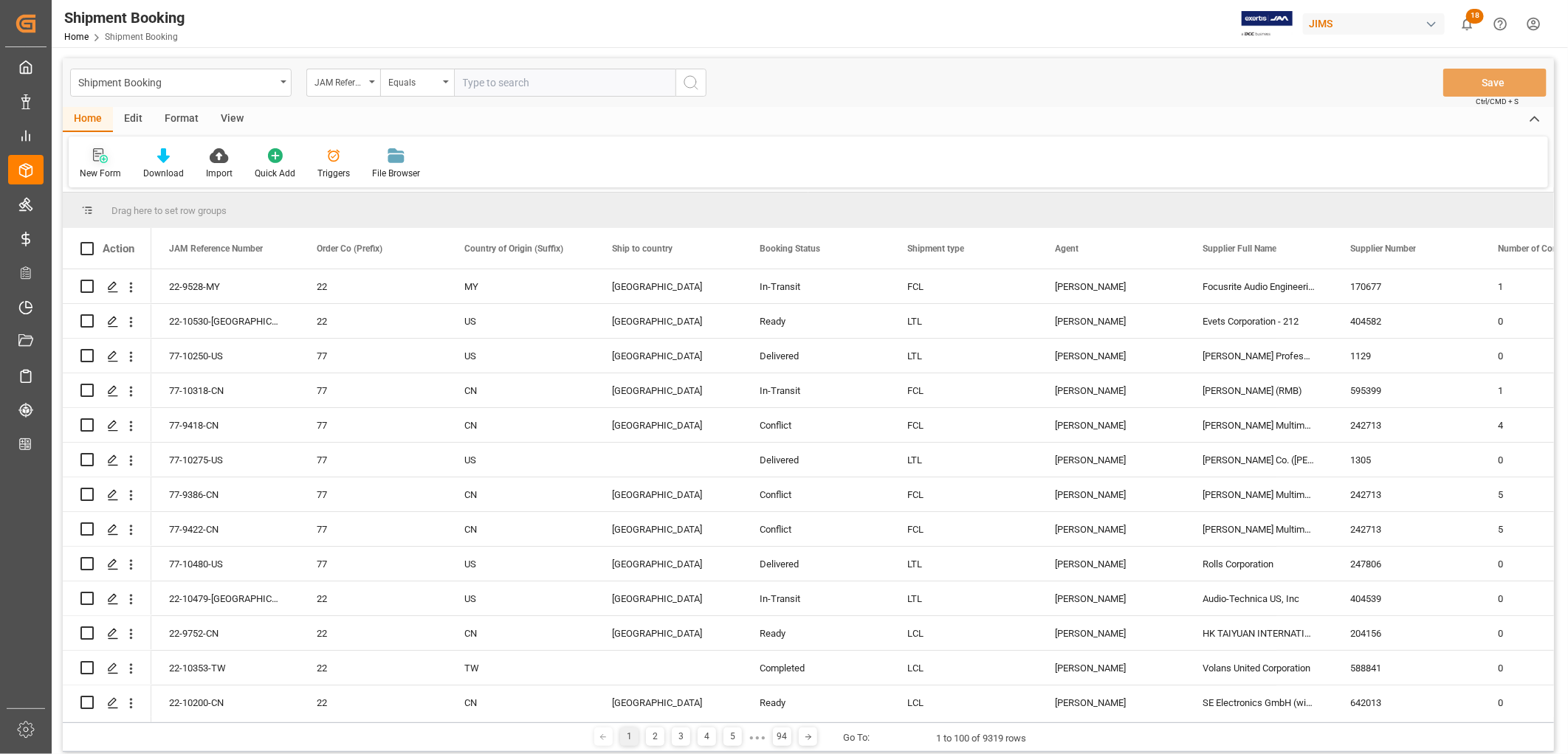
click at [99, 160] on icon at bounding box center [100, 155] width 14 height 14
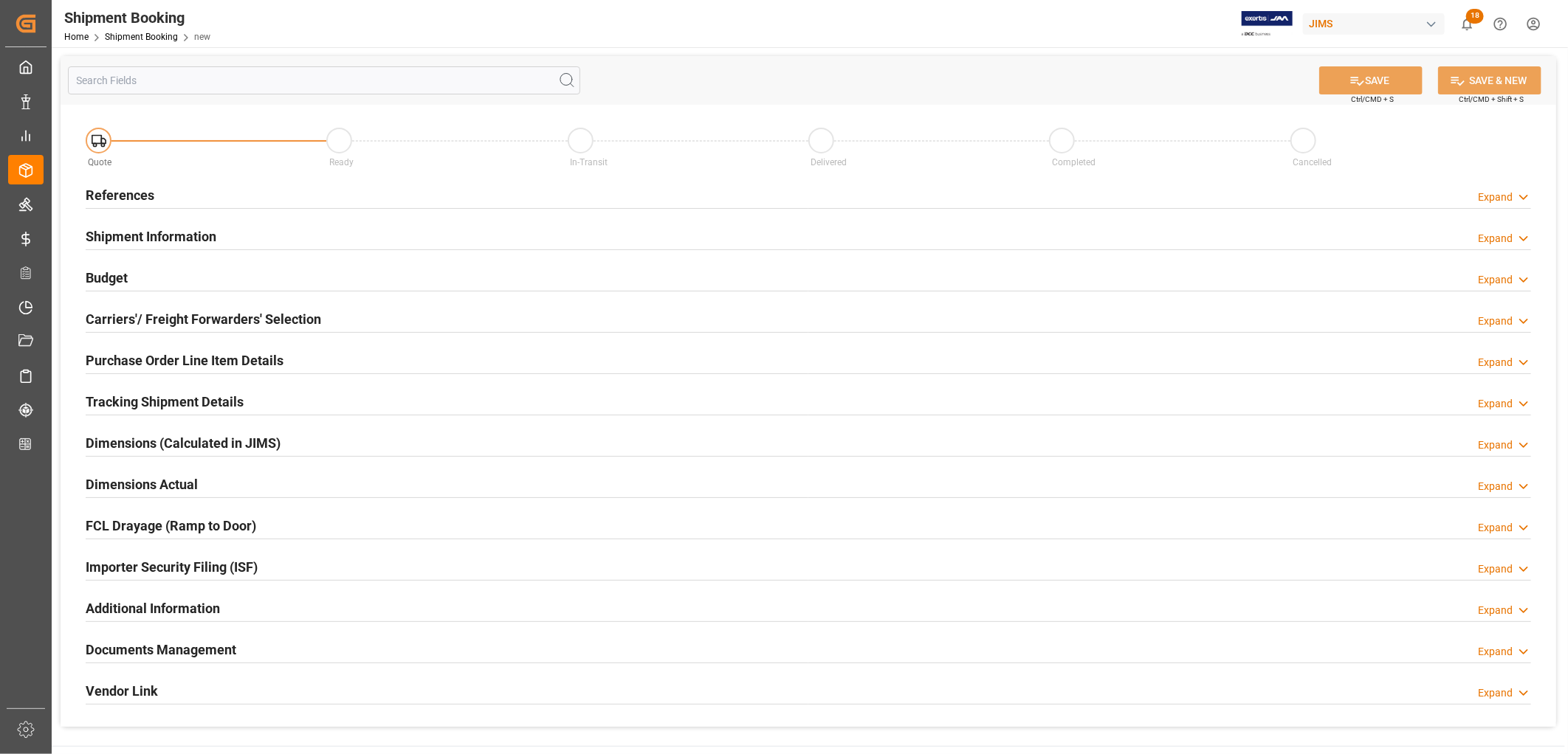
click at [144, 193] on h2 "References" at bounding box center [120, 195] width 69 height 20
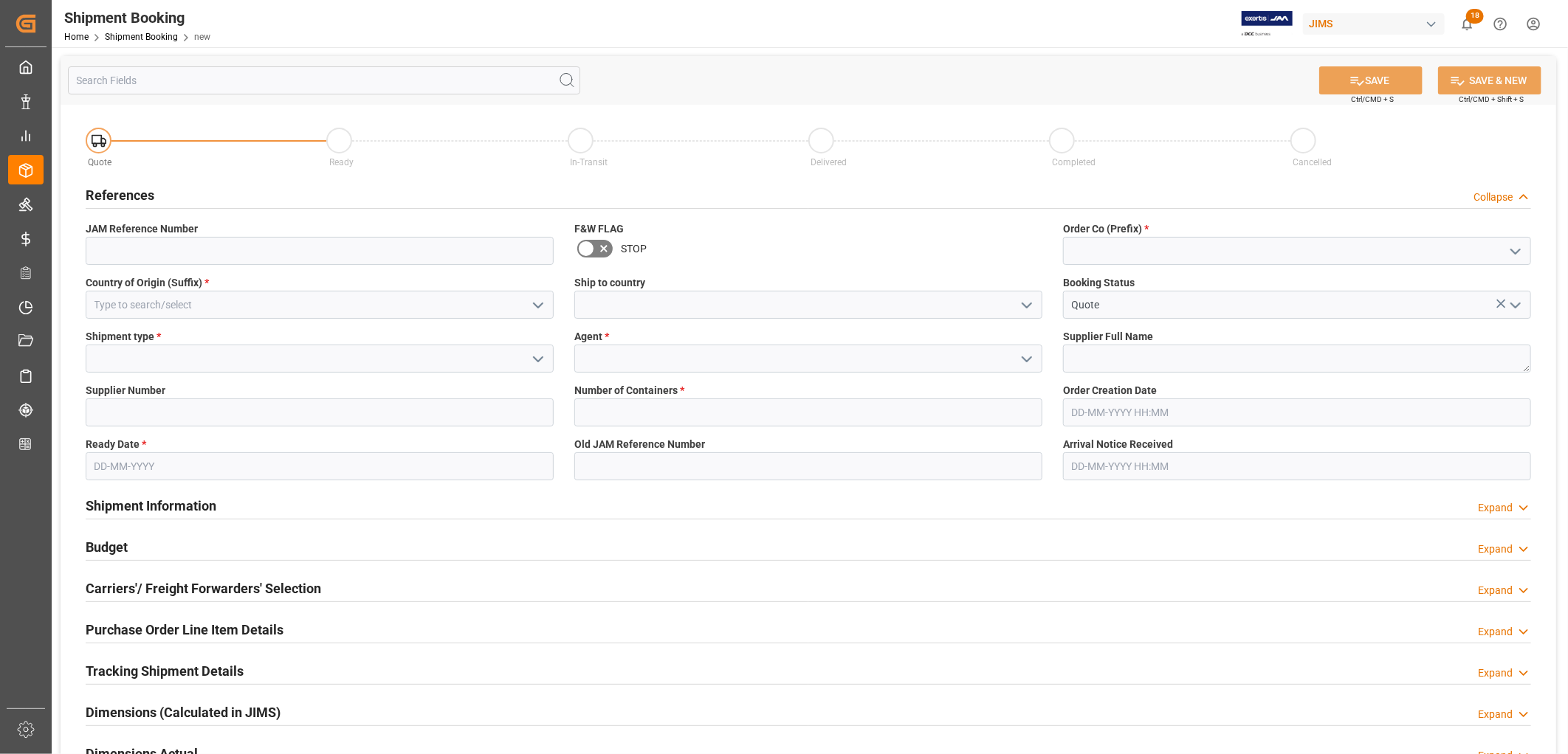
click at [1514, 249] on icon "open menu" at bounding box center [1515, 252] width 18 height 18
click at [1079, 312] on div "77" at bounding box center [1297, 317] width 466 height 33
type input "77"
click at [1023, 303] on polyline "open menu" at bounding box center [1026, 305] width 9 height 5
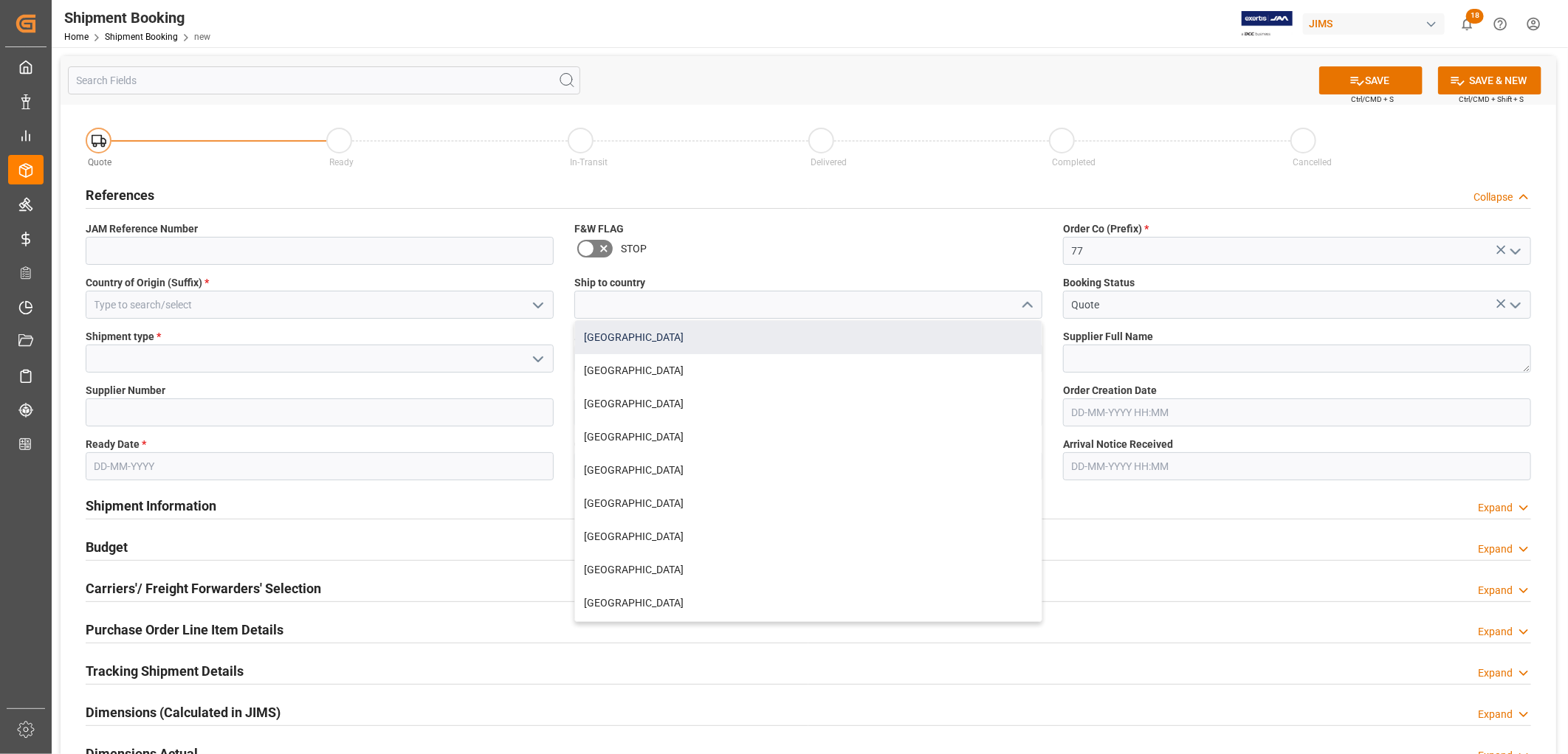
click at [599, 333] on div "[GEOGRAPHIC_DATA]" at bounding box center [808, 338] width 466 height 33
type input "[GEOGRAPHIC_DATA]"
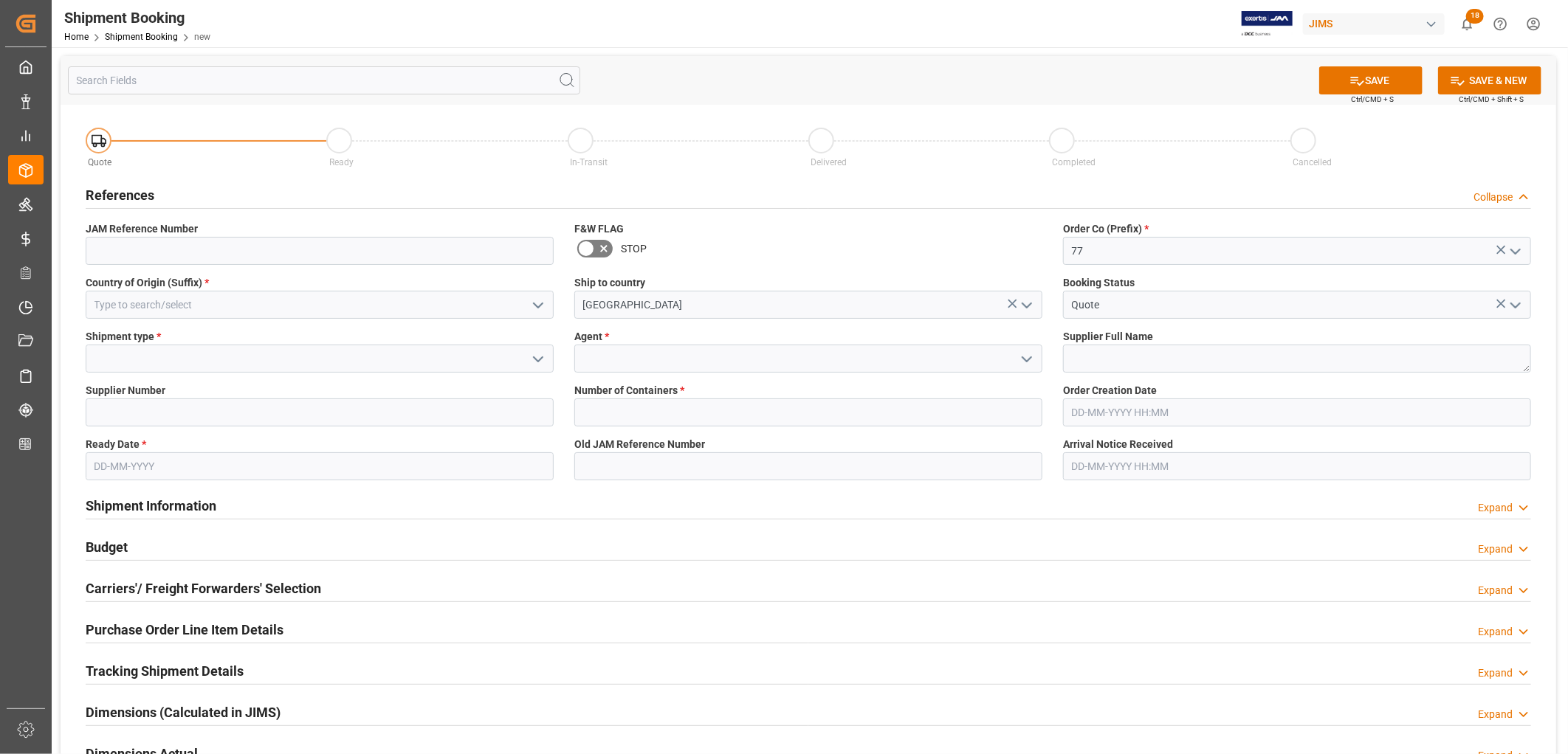
click at [539, 357] on icon "open menu" at bounding box center [538, 359] width 18 height 18
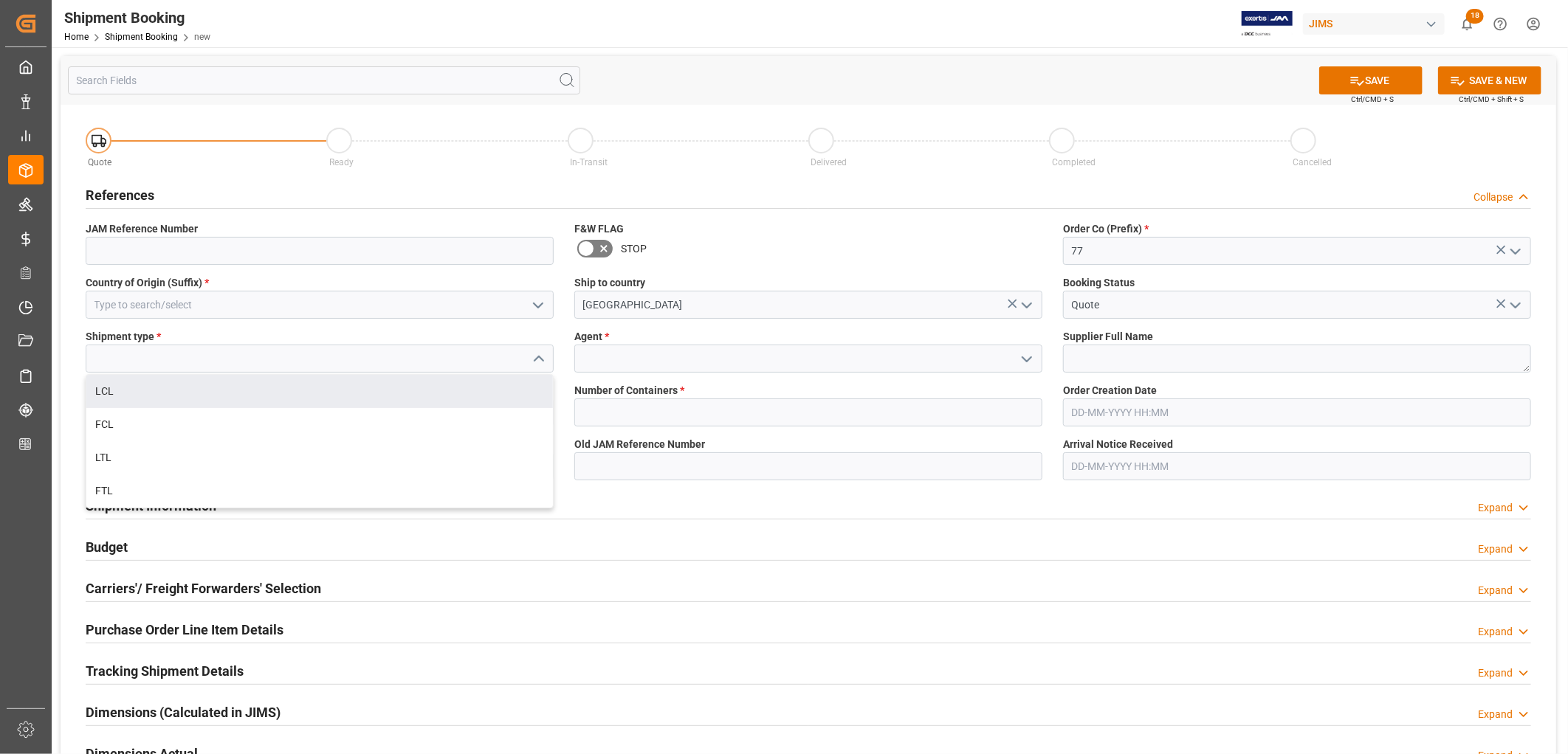
click at [107, 392] on div "LCL" at bounding box center [319, 391] width 466 height 33
type input "LCL"
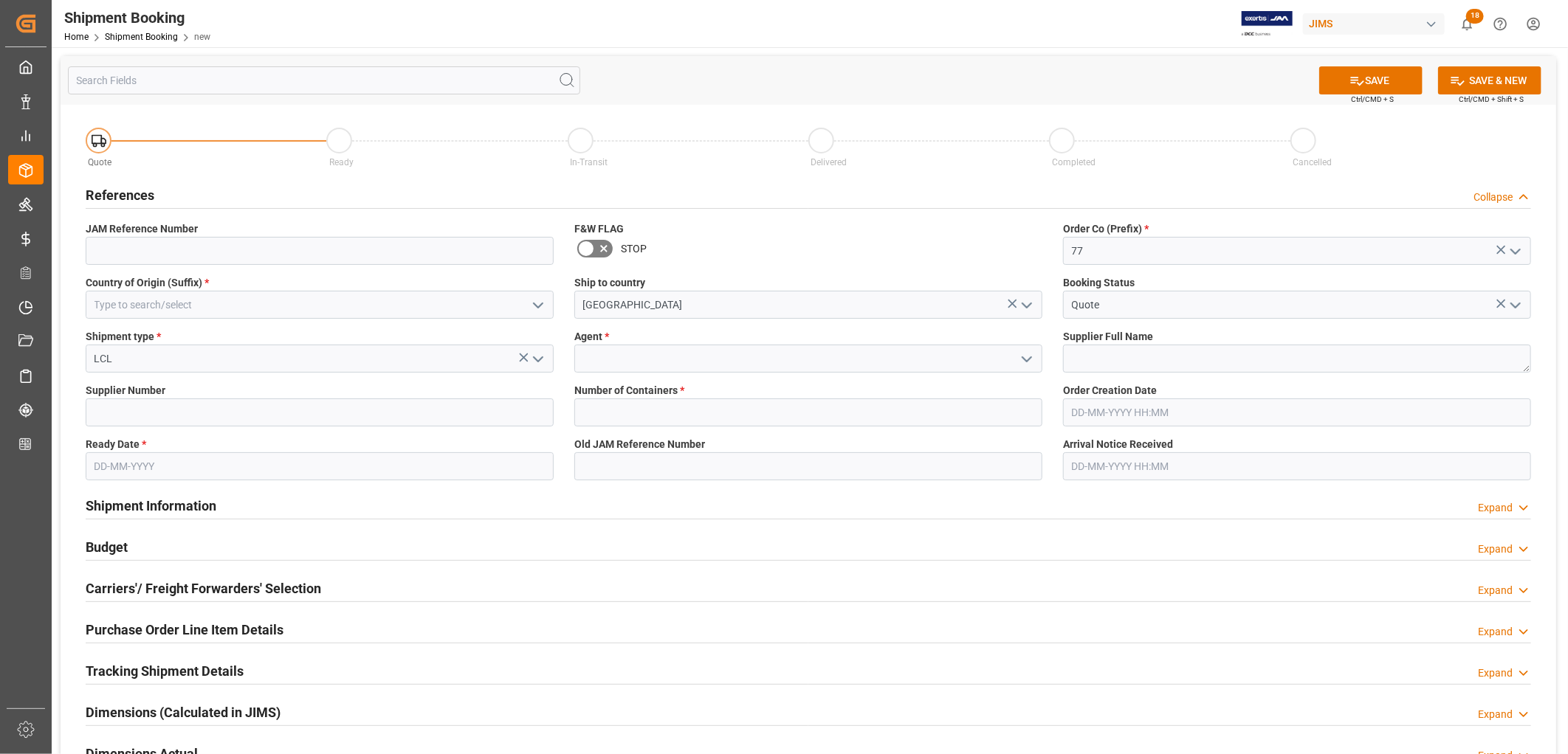
click at [1025, 356] on icon "open menu" at bounding box center [1027, 359] width 18 height 18
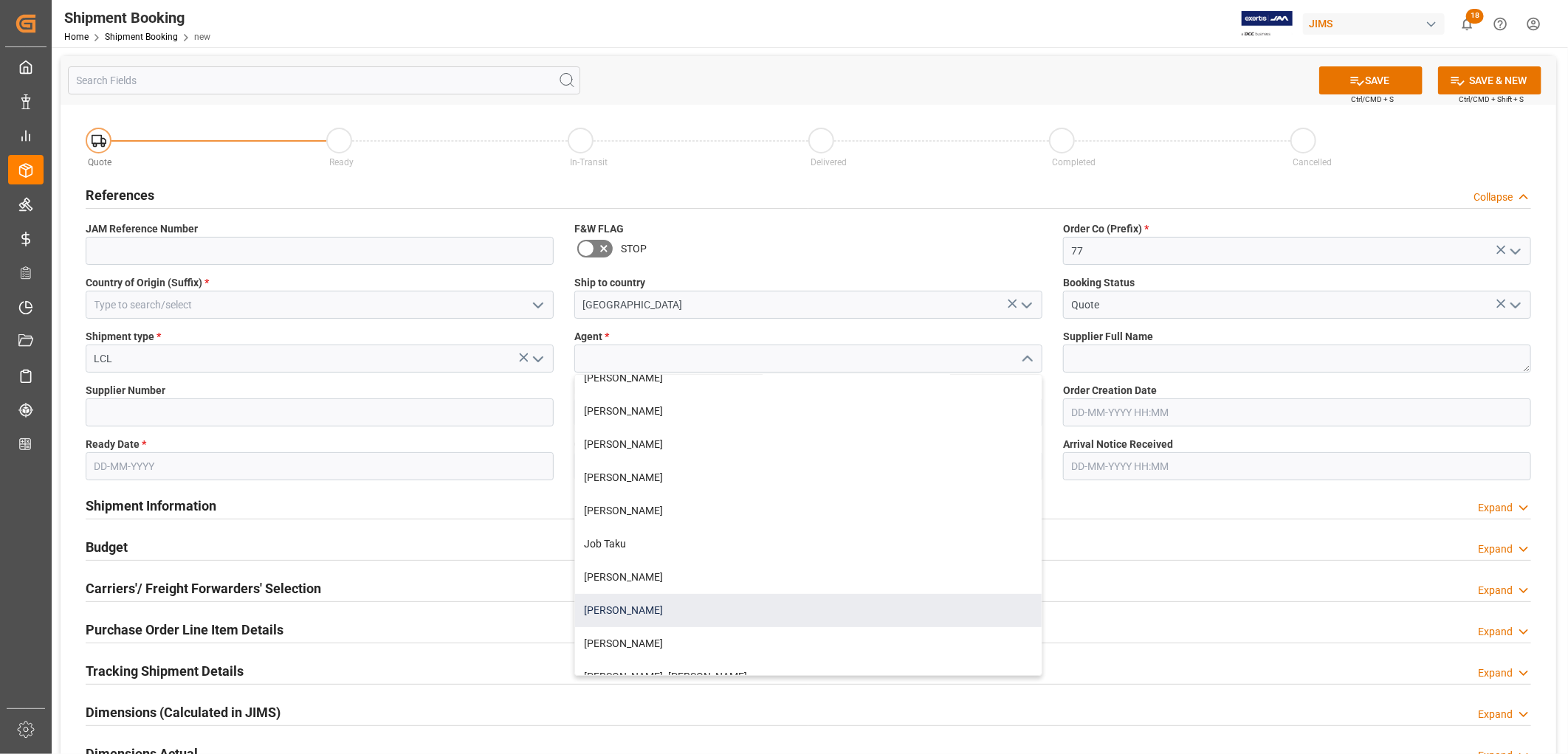
scroll to position [327, 0]
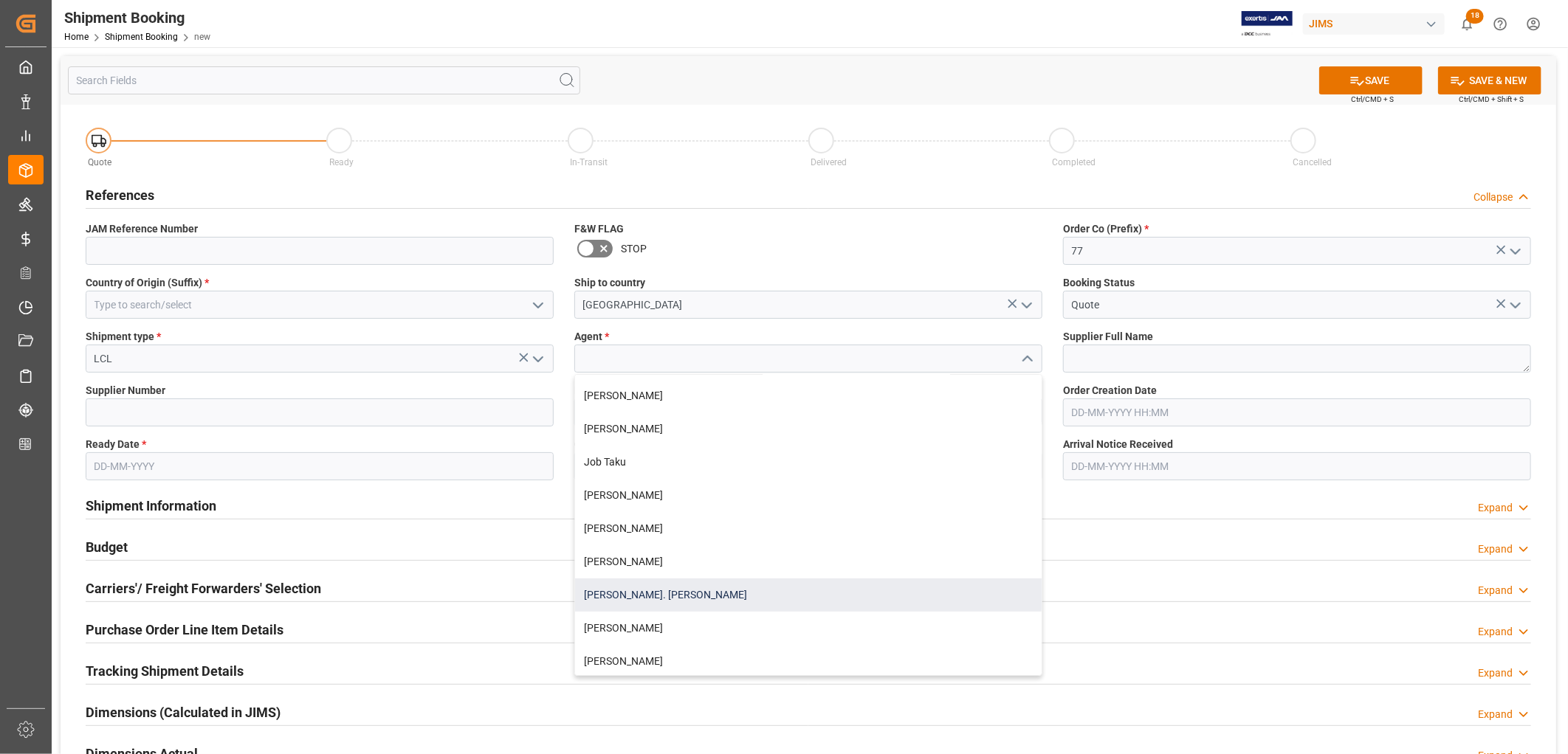
click at [650, 592] on div "[PERSON_NAME]. [PERSON_NAME]" at bounding box center [808, 595] width 466 height 33
type input "[PERSON_NAME]. [PERSON_NAME]"
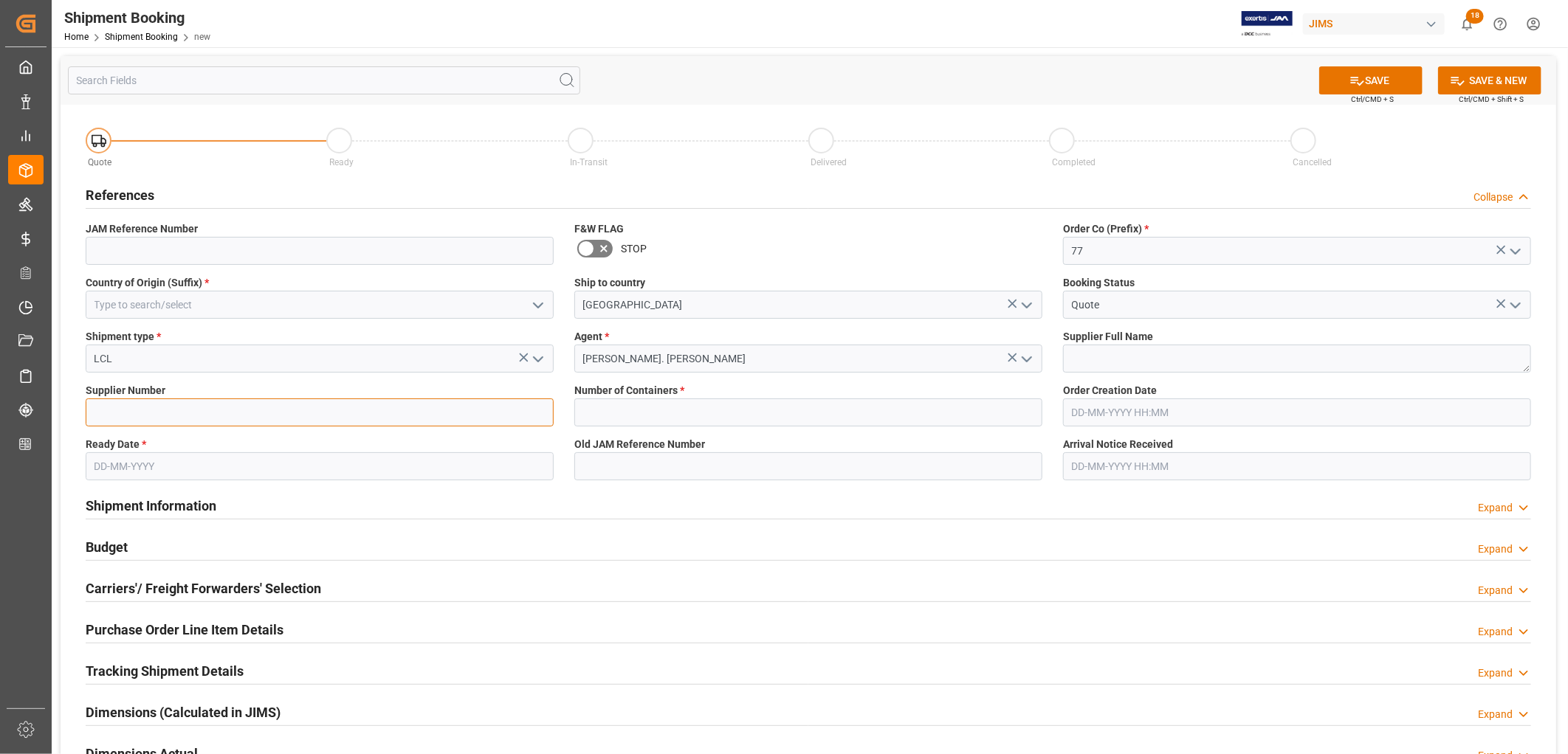
click at [111, 410] on input at bounding box center [319, 412] width 468 height 28
type input "276290"
click at [684, 410] on input "text" at bounding box center [808, 412] width 468 height 28
type input "0"
type input "CN"
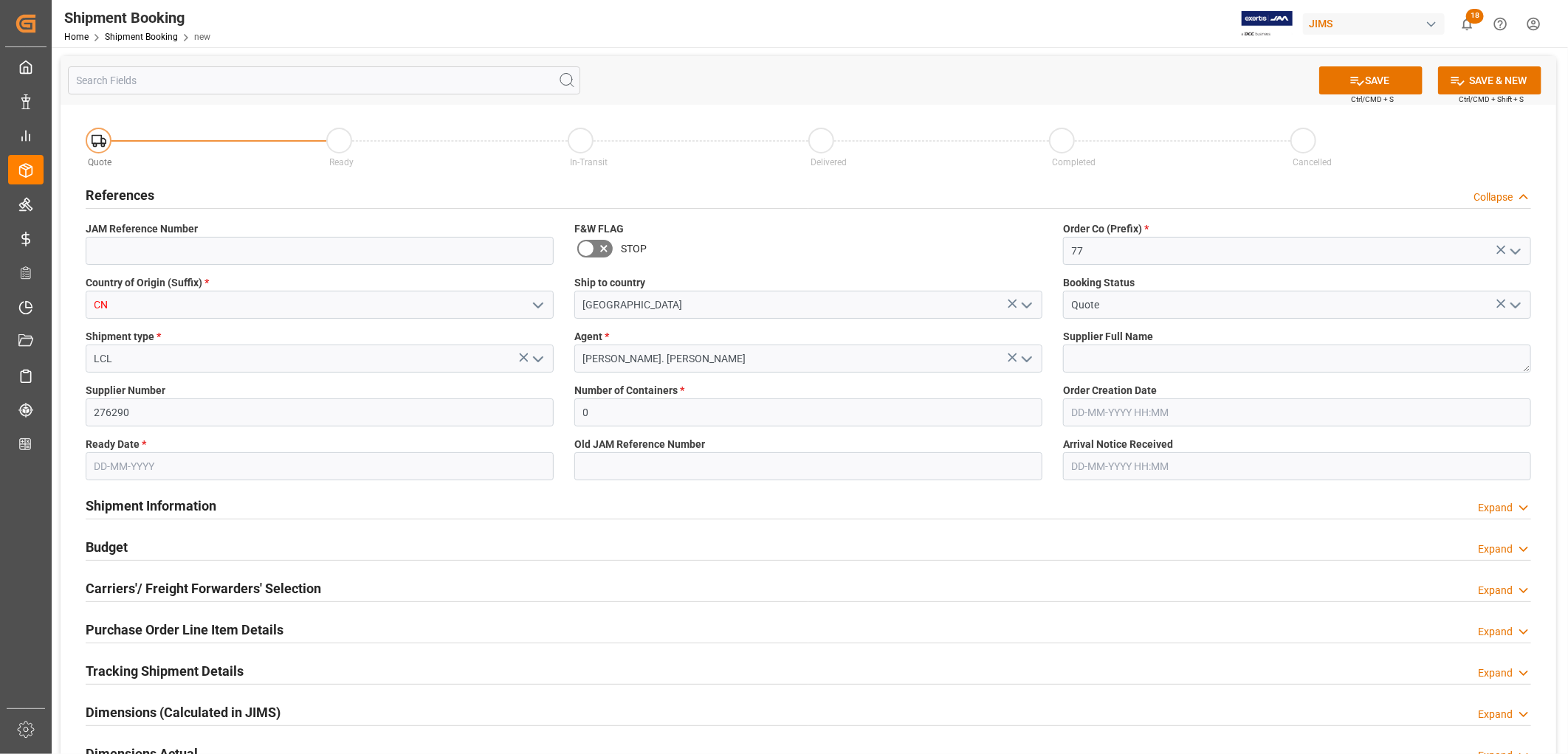
type input "26-08-2025"
click at [1089, 357] on textarea at bounding box center [1297, 358] width 468 height 28
type textarea "Reliance"
click at [541, 303] on polyline "open menu" at bounding box center [538, 305] width 9 height 5
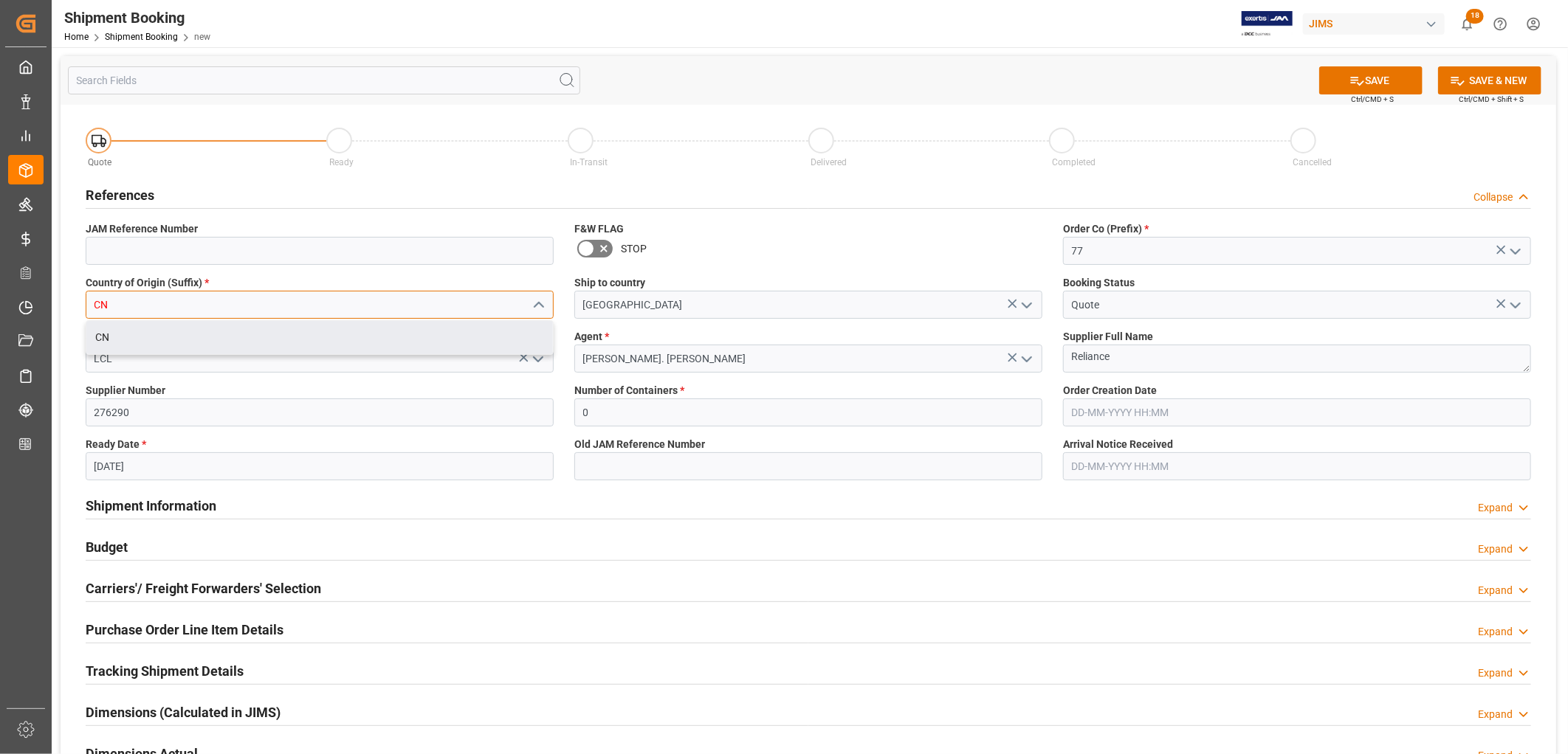
click at [141, 305] on input "CN" at bounding box center [319, 304] width 468 height 28
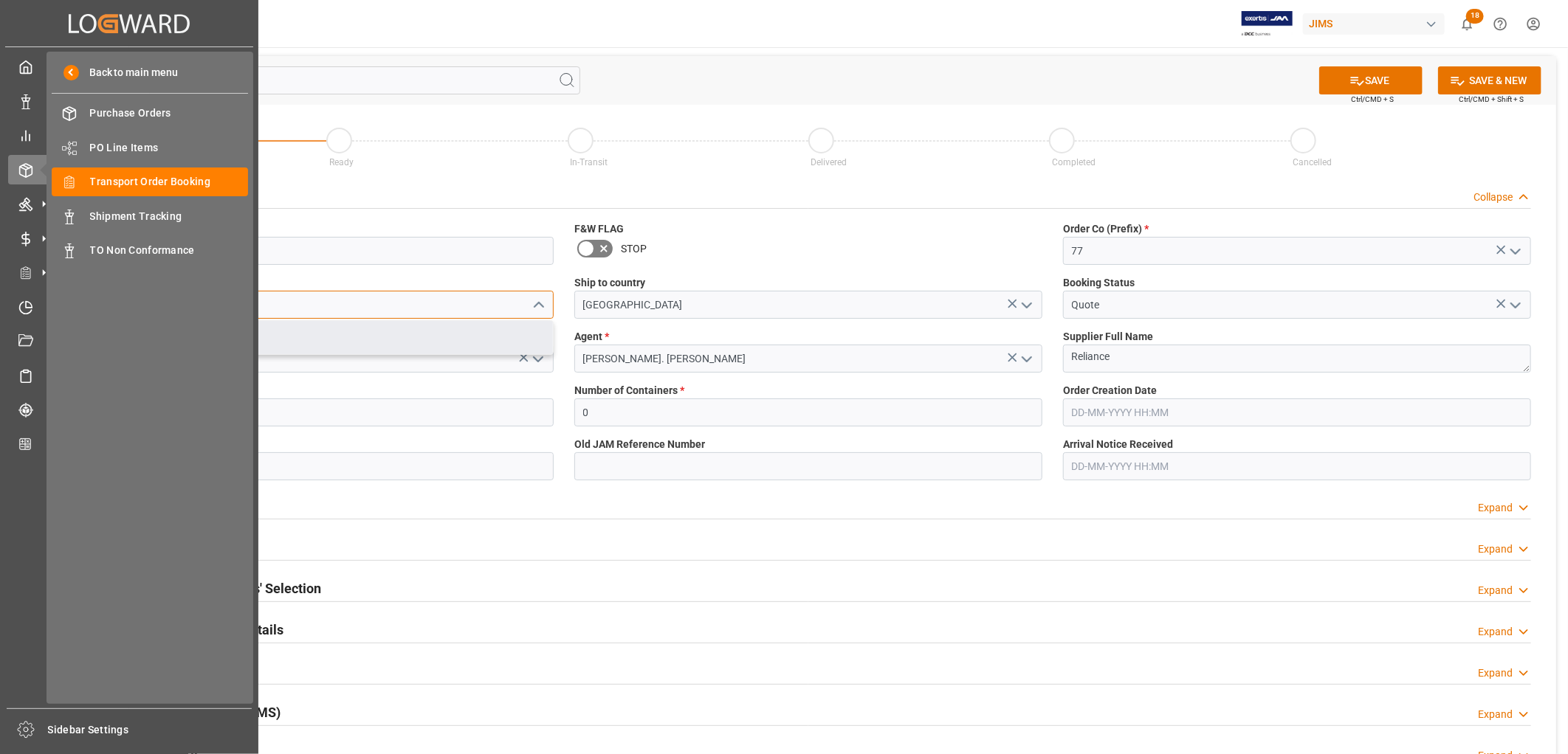
type input "C"
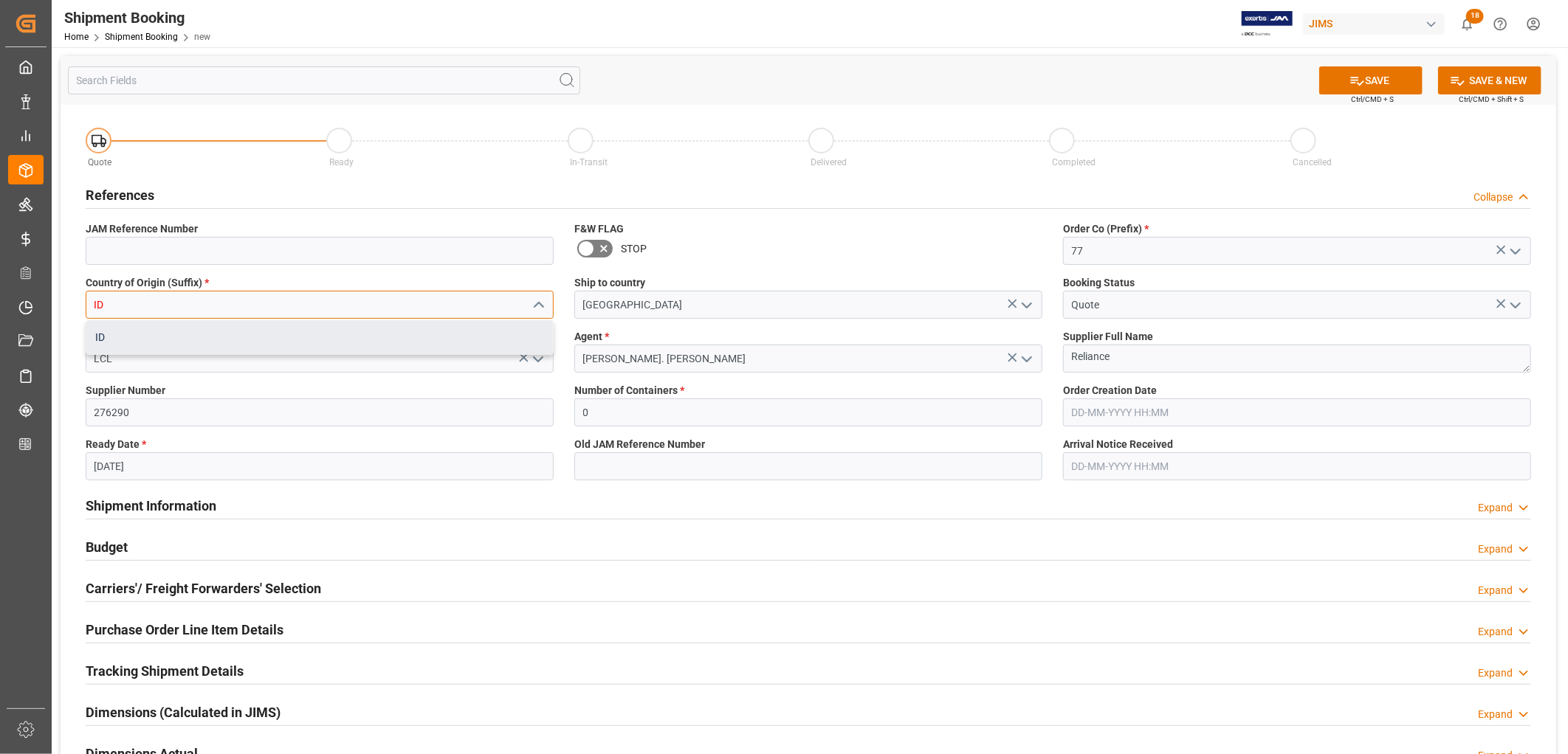
click at [96, 337] on div "ID" at bounding box center [319, 338] width 466 height 33
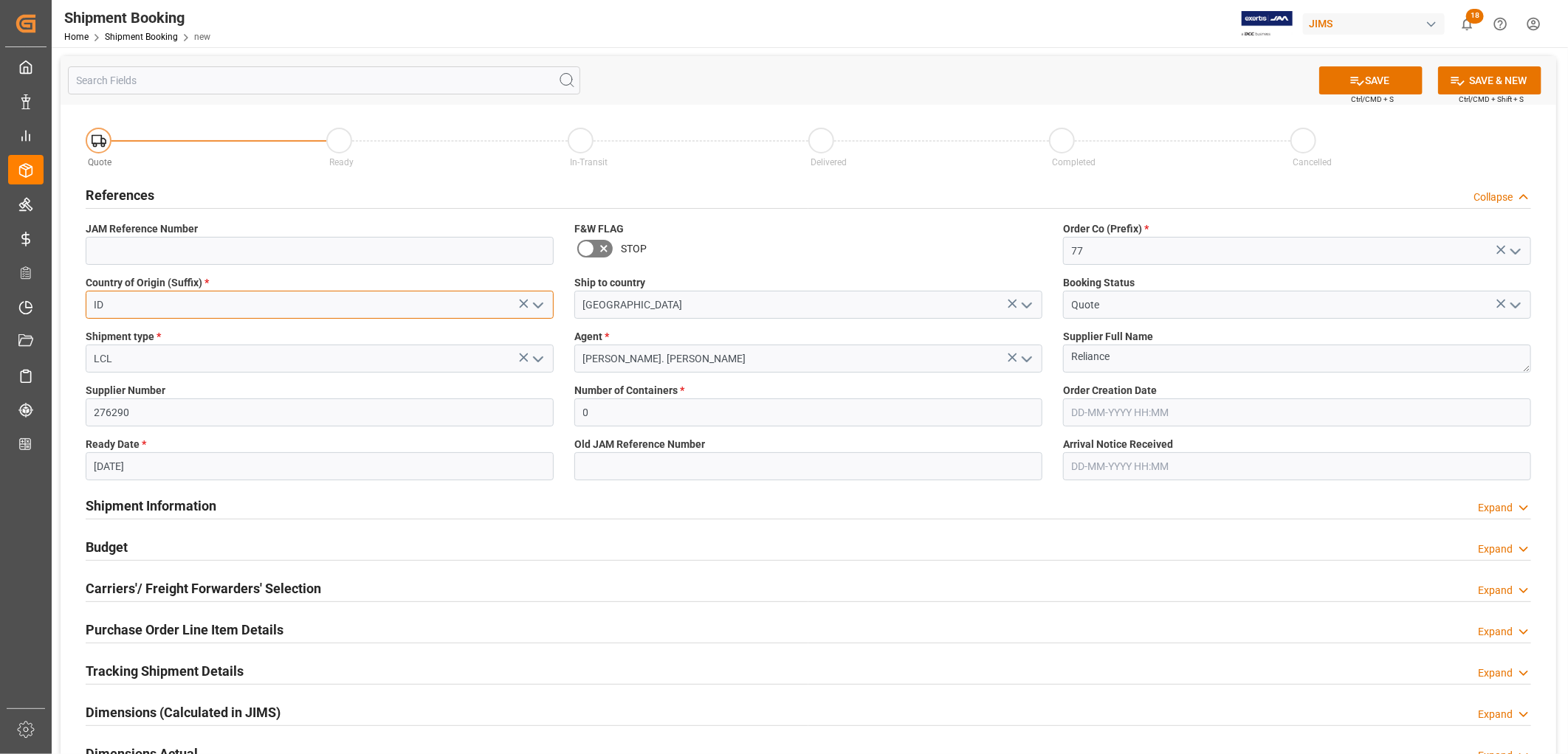
type input "ID"
click at [171, 468] on input "26-08-2025" at bounding box center [319, 466] width 468 height 28
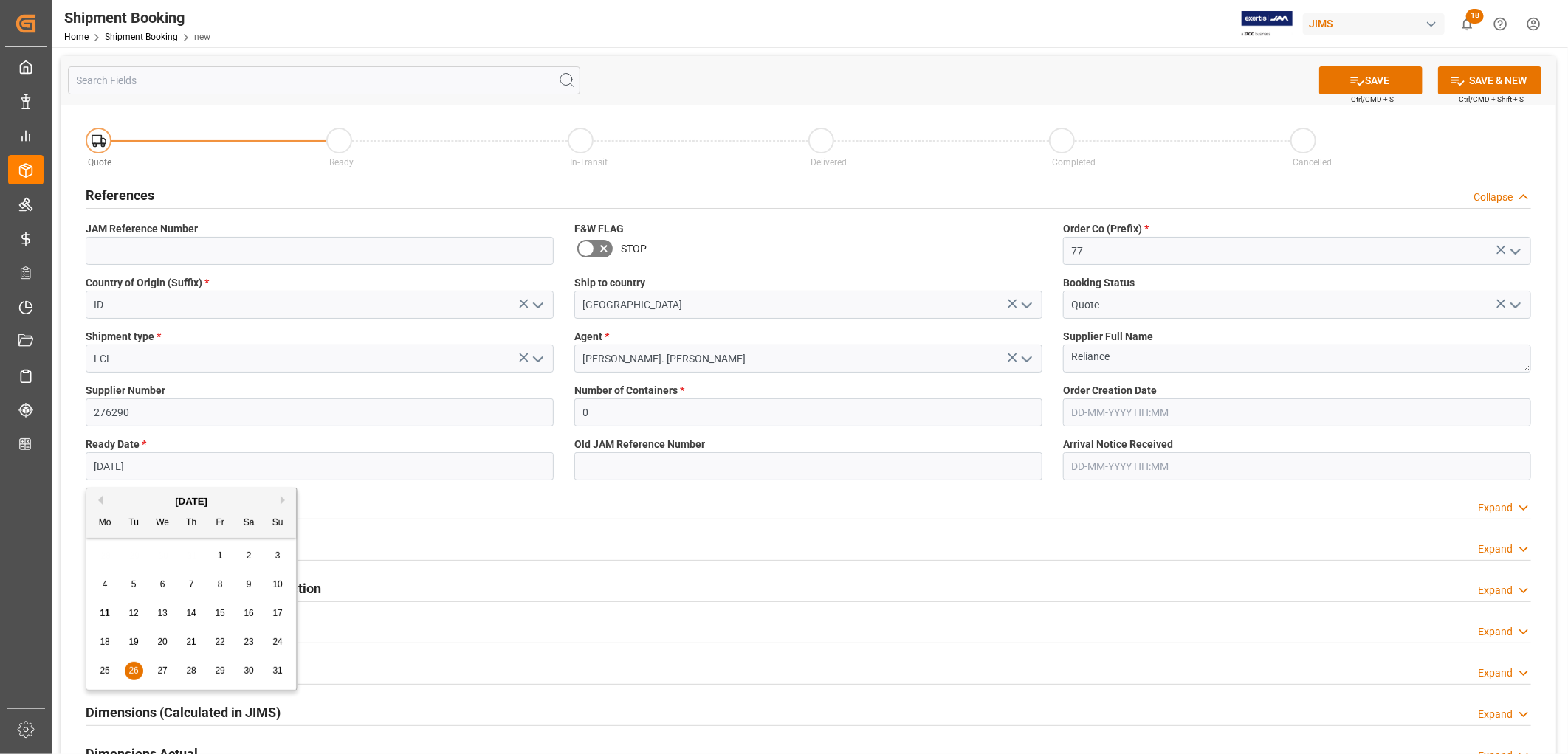
click at [254, 673] on span "30" at bounding box center [249, 671] width 10 height 11
type input "[DATE]"
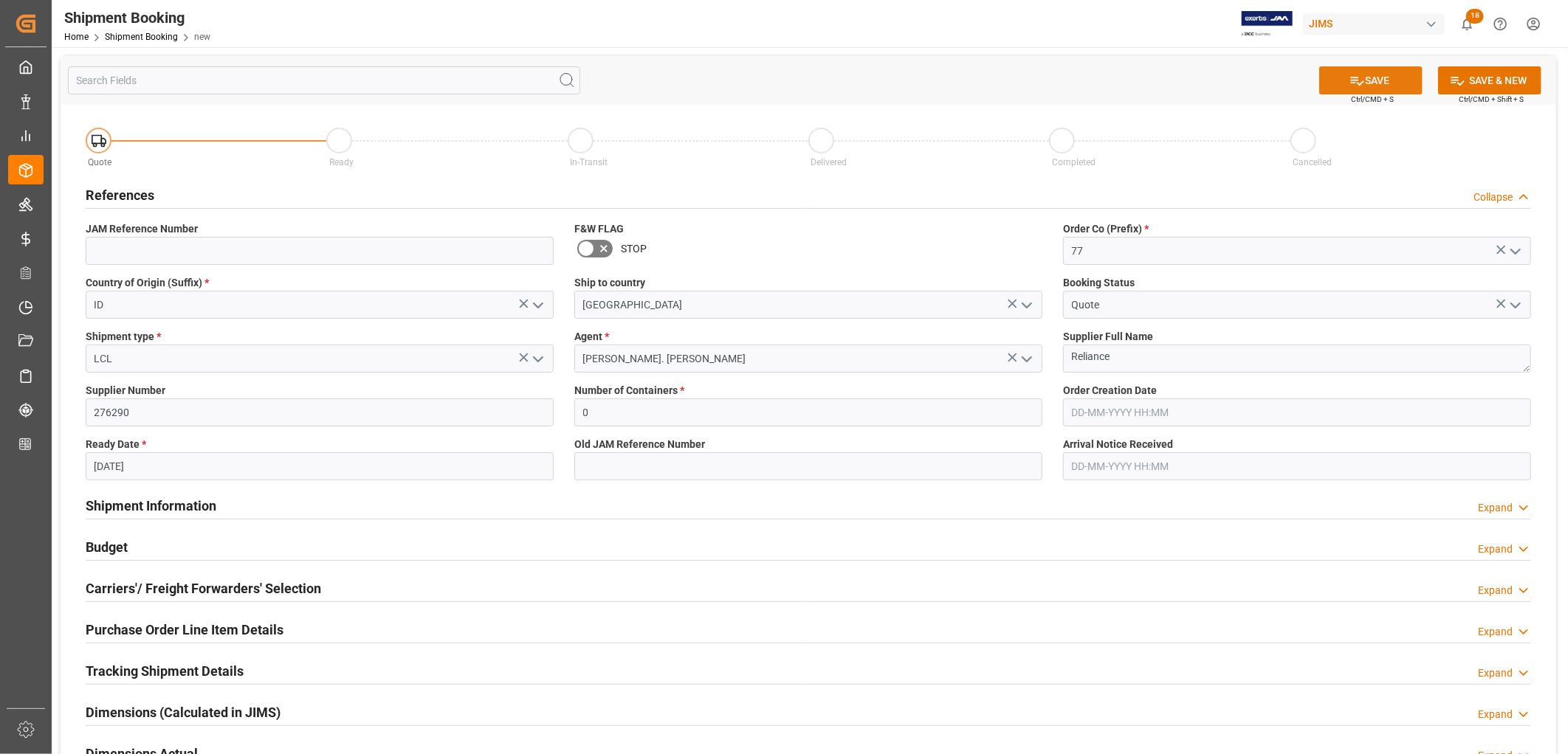
click at [1378, 76] on button "SAVE" at bounding box center [1371, 79] width 103 height 28
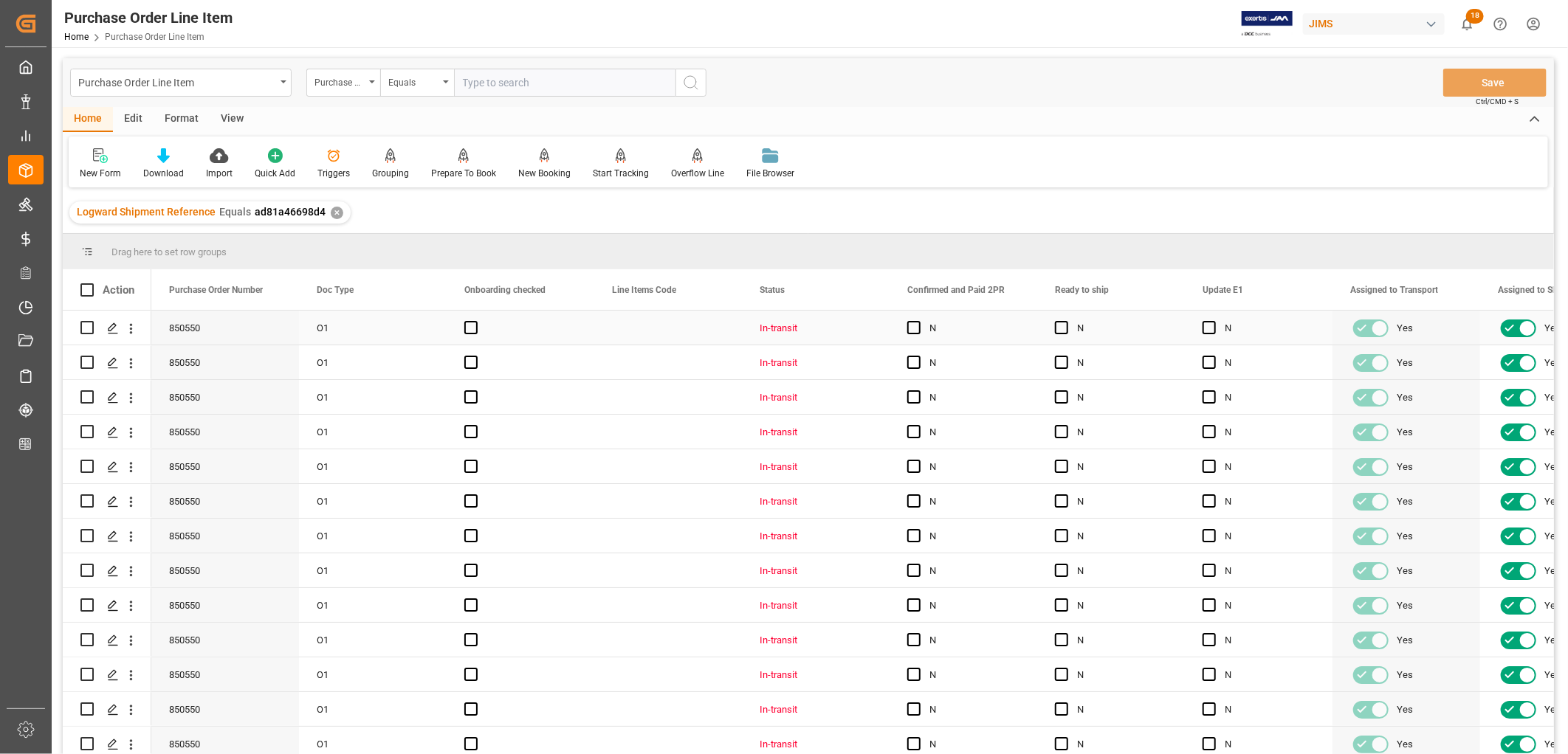
click at [913, 320] on div "Press SPACE to select this row." at bounding box center [918, 328] width 22 height 33
click at [915, 324] on span "Press SPACE to select this row." at bounding box center [914, 328] width 13 height 13
click at [919, 322] on input "Press SPACE to select this row." at bounding box center [919, 322] width 0 height 0
drag, startPoint x: 1035, startPoint y: 344, endPoint x: 966, endPoint y: 734, distance: 396.1
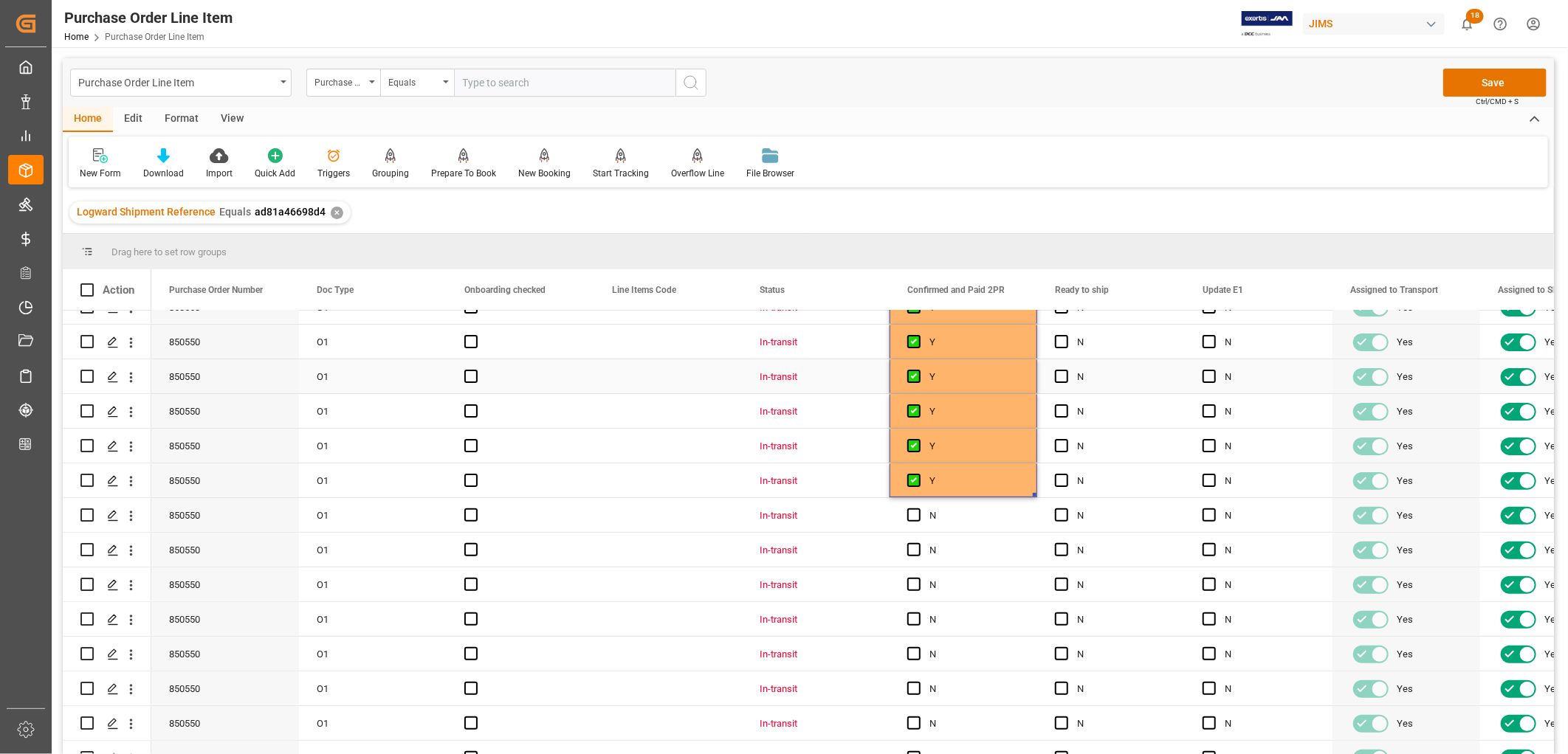
scroll to position [327, 0]
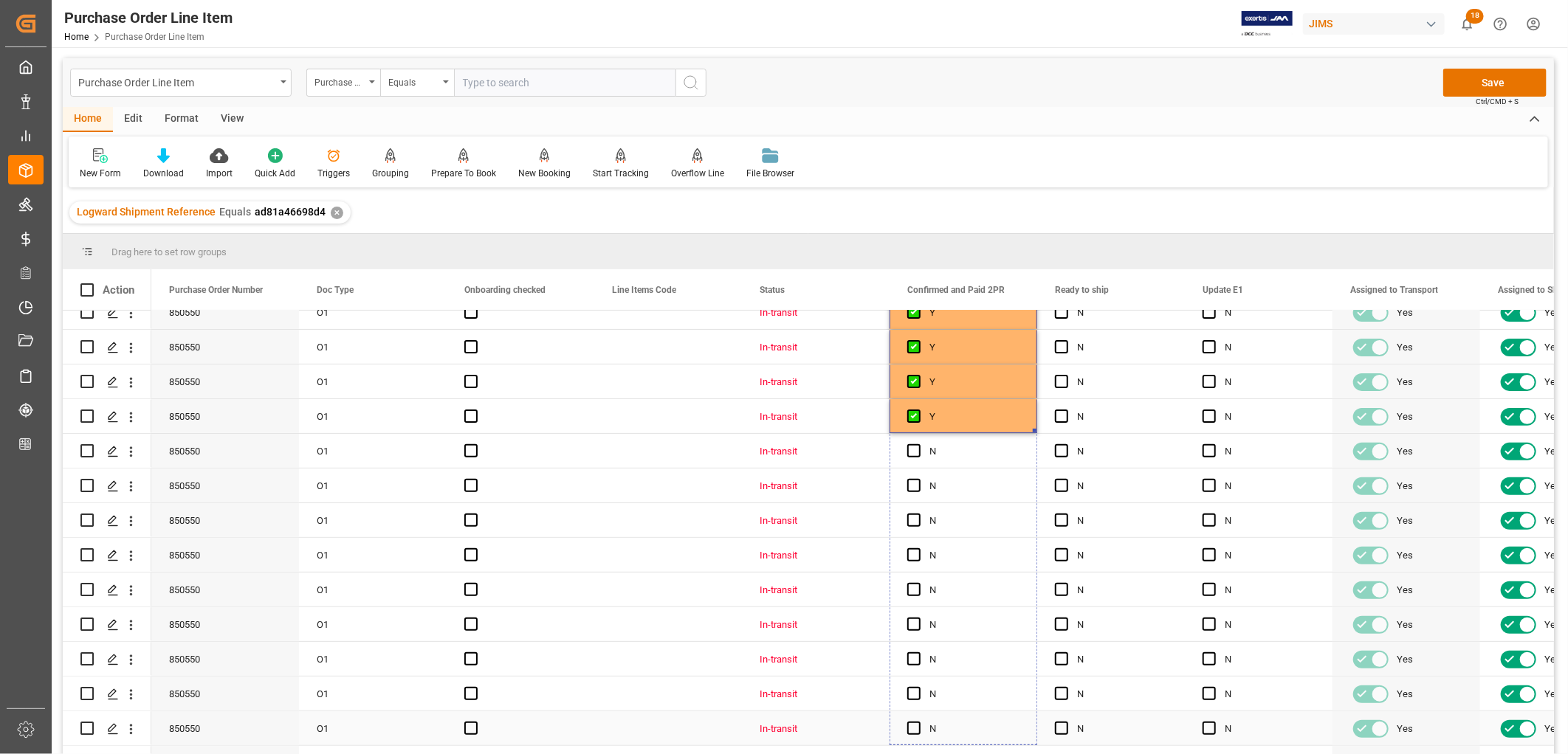
drag, startPoint x: 1034, startPoint y: 430, endPoint x: 992, endPoint y: 734, distance: 306.9
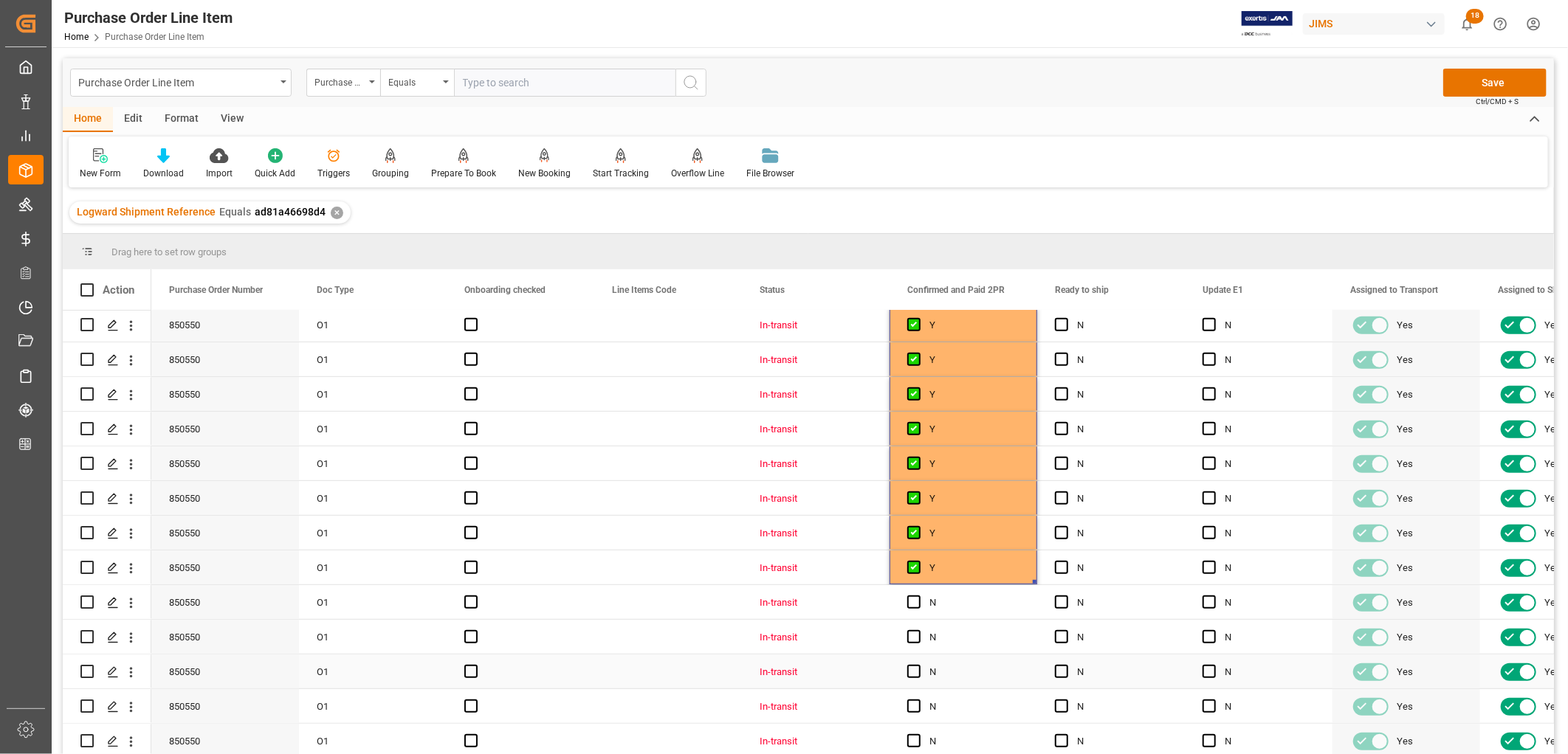
scroll to position [492, 0]
drag, startPoint x: 1032, startPoint y: 576, endPoint x: 990, endPoint y: 746, distance: 175.1
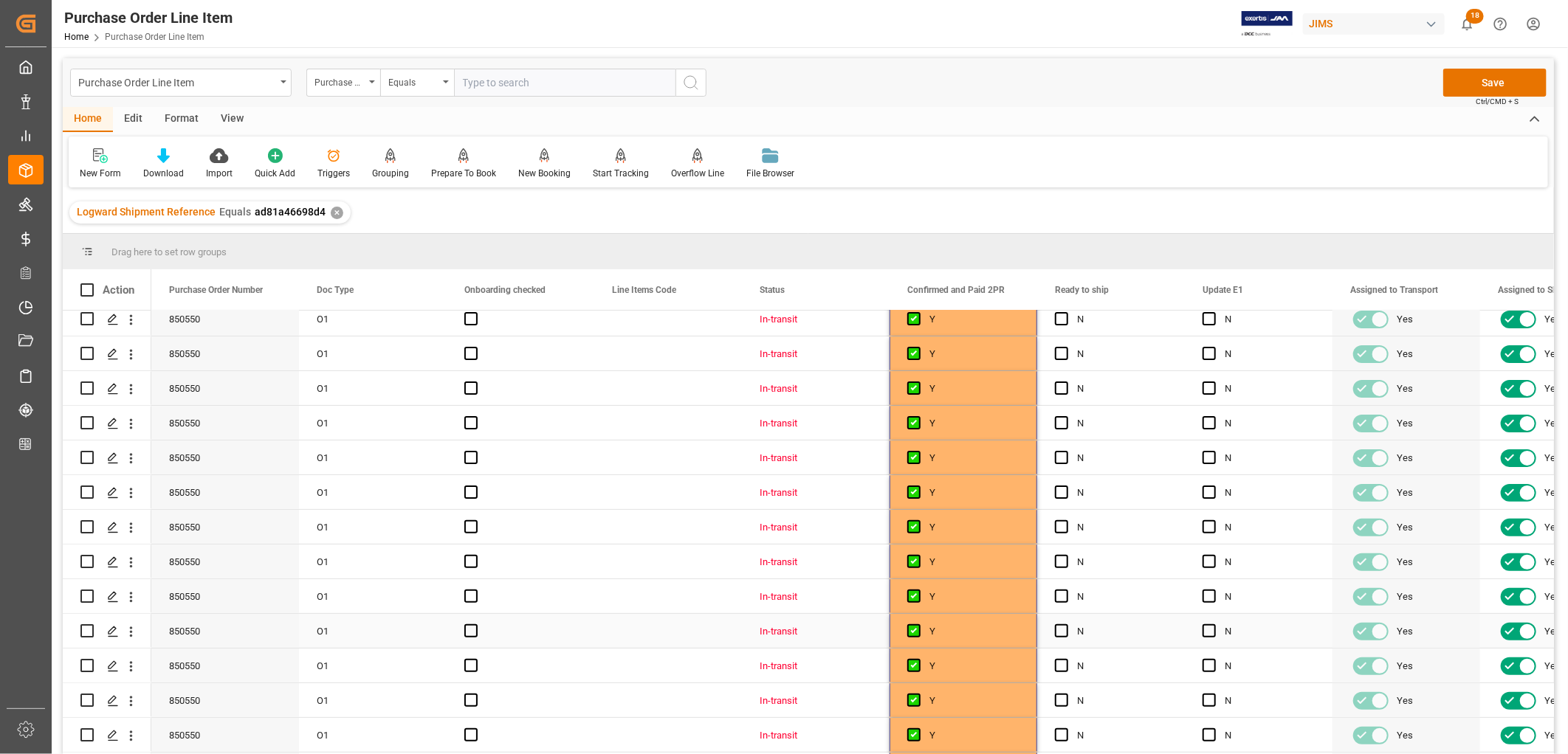
scroll to position [1, 0]
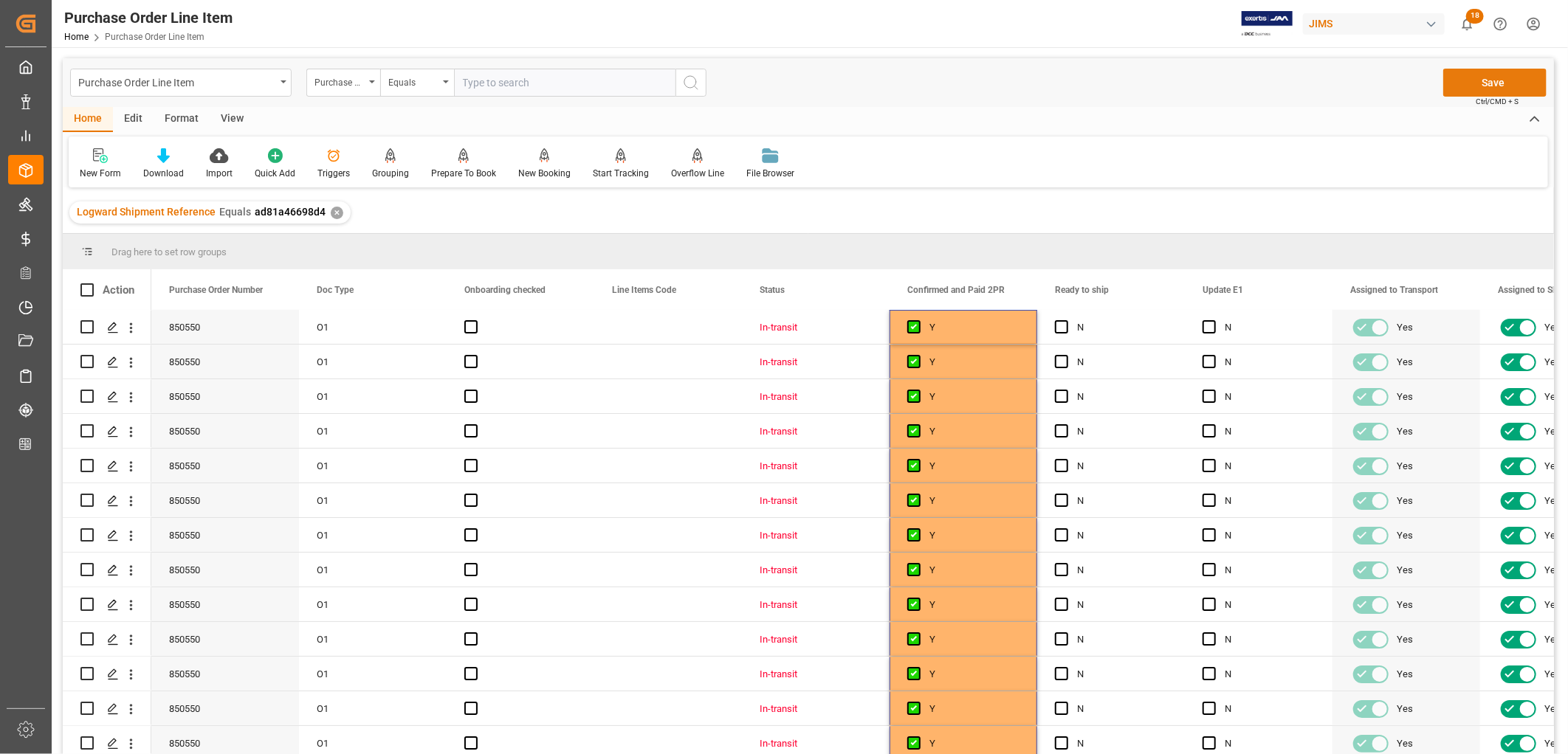
click at [1494, 79] on button "Save" at bounding box center [1495, 82] width 103 height 28
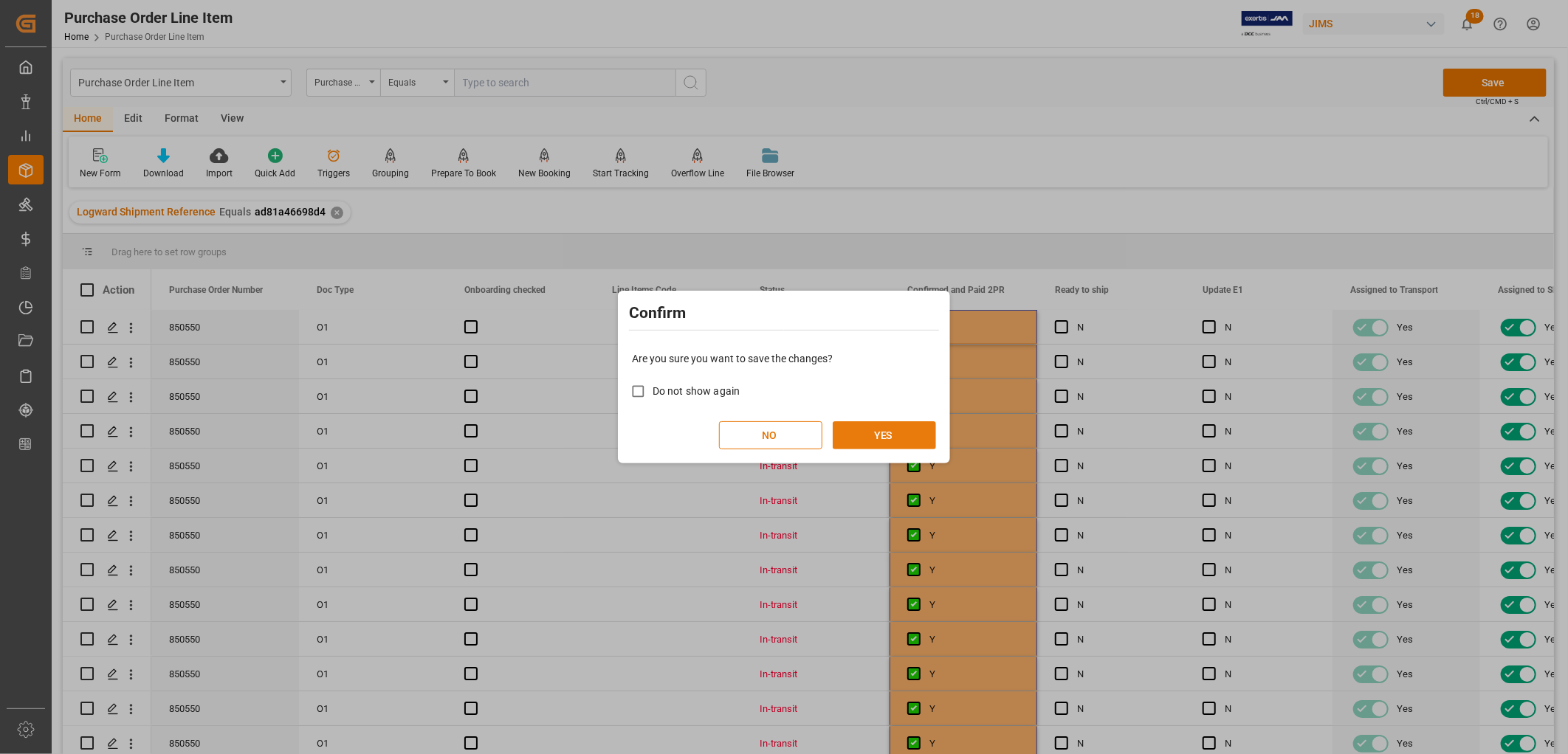
click at [879, 436] on button "YES" at bounding box center [885, 434] width 103 height 28
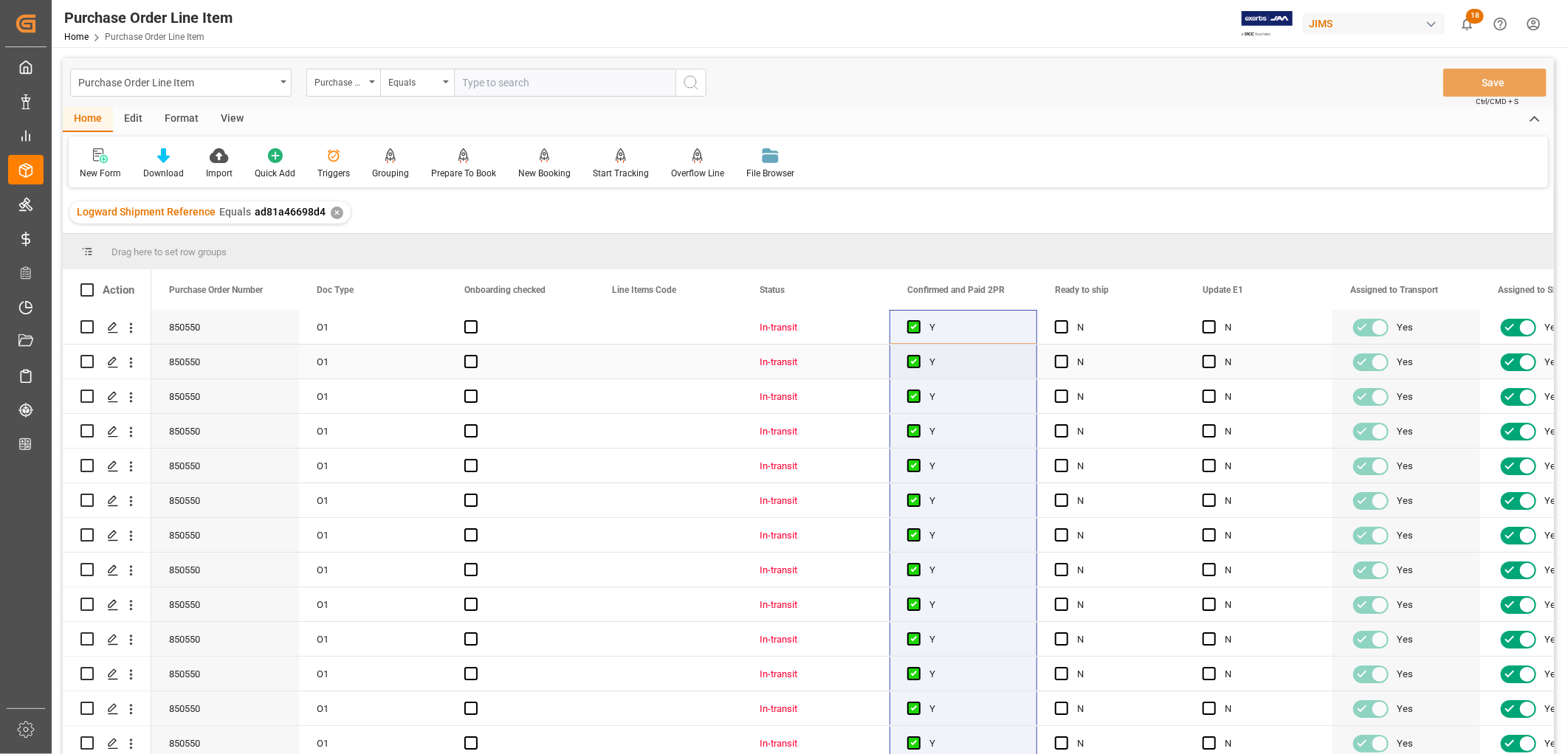
scroll to position [0, 0]
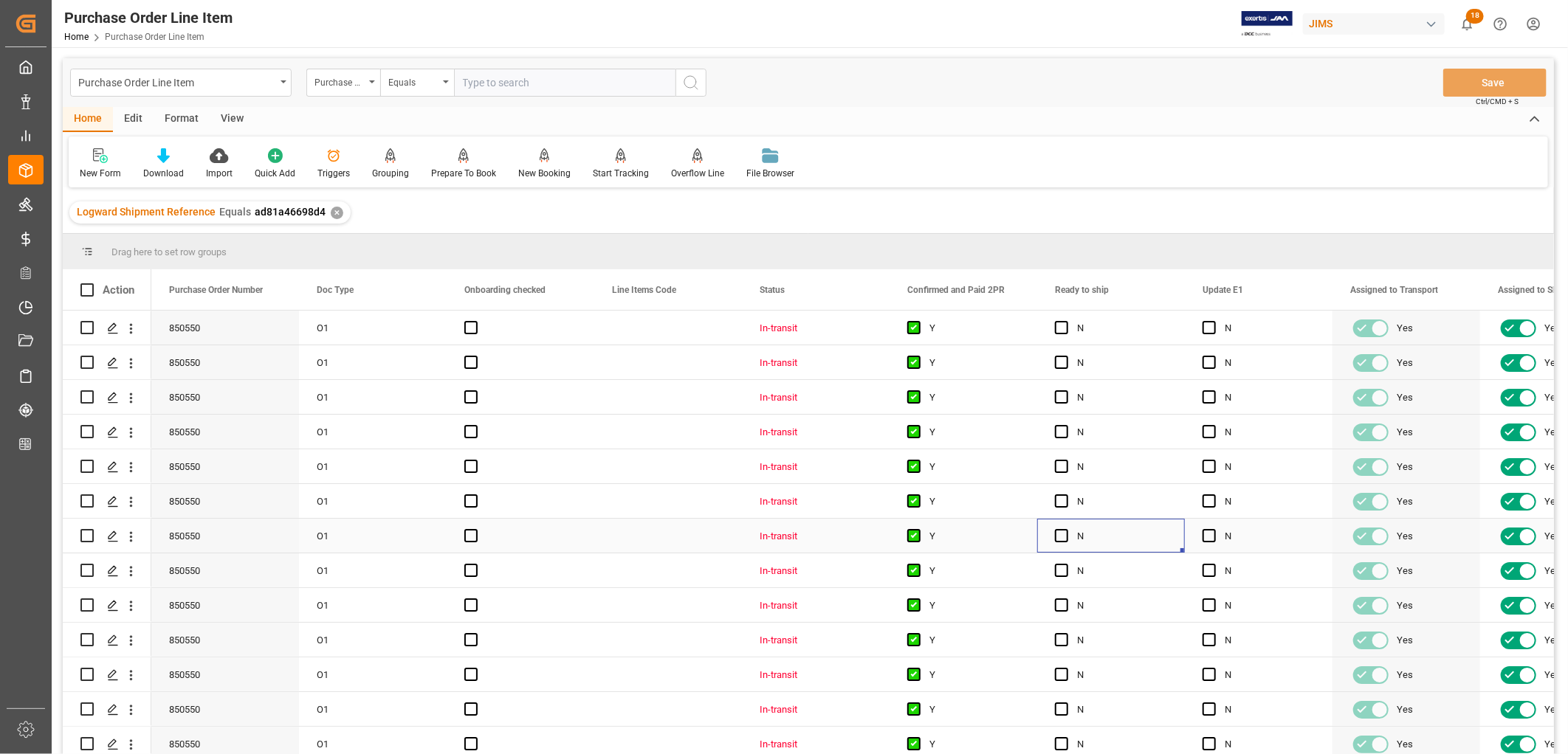
click at [1139, 550] on div "N" at bounding box center [1122, 536] width 90 height 33
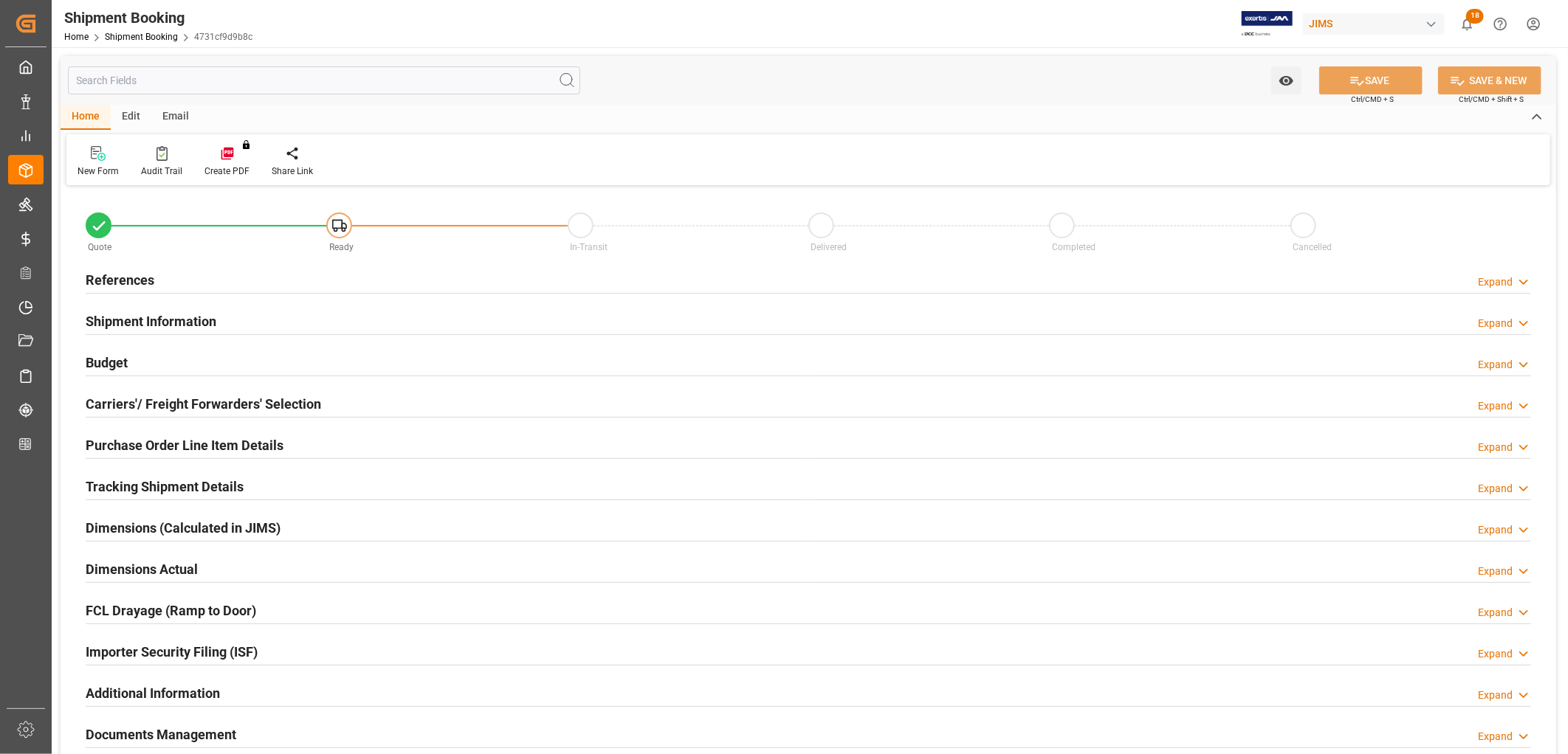
type input "0"
type input "[DATE]"
click at [114, 276] on h2 "References" at bounding box center [120, 279] width 69 height 20
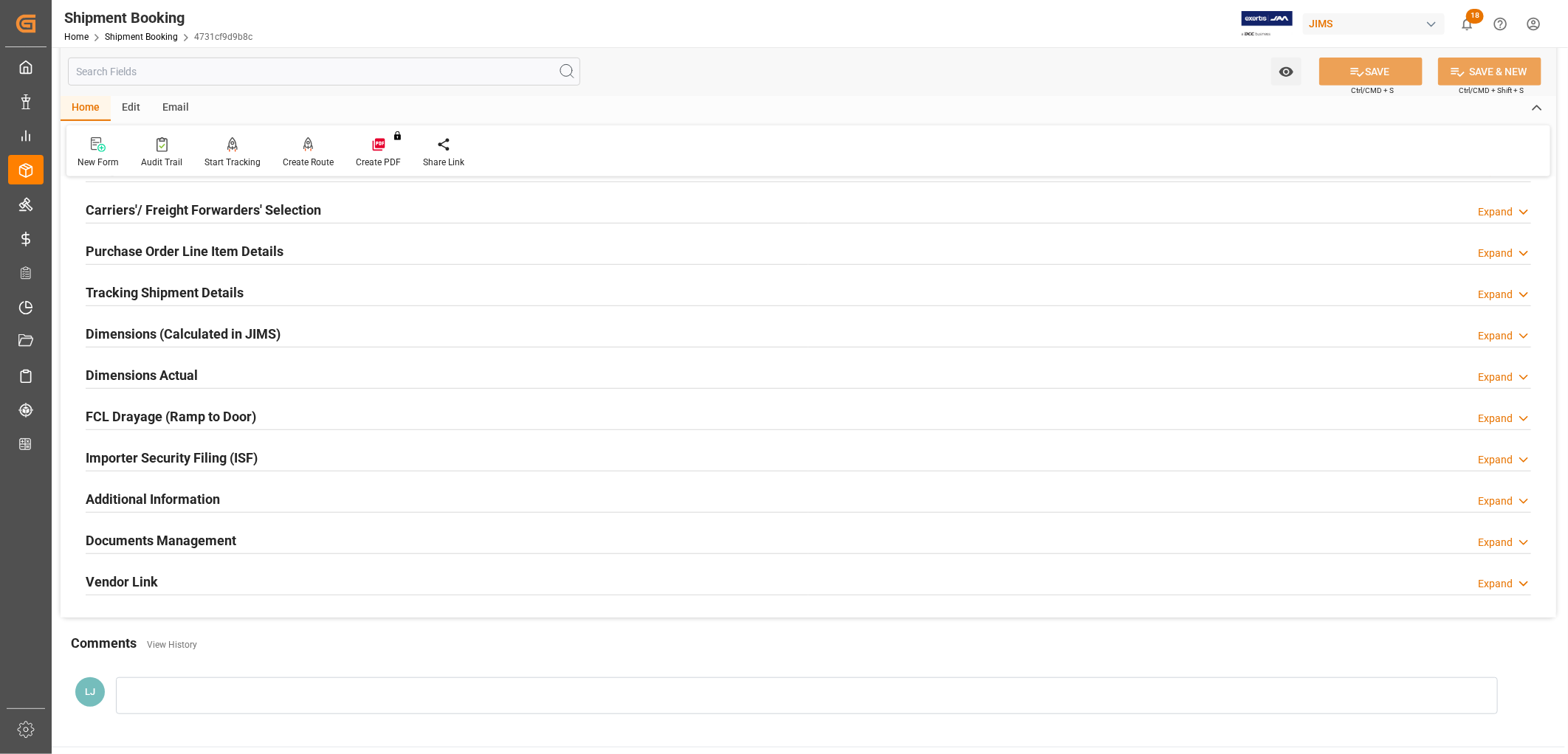
scroll to position [492, 0]
click at [189, 533] on h2 "Documents Management" at bounding box center [160, 538] width 150 height 20
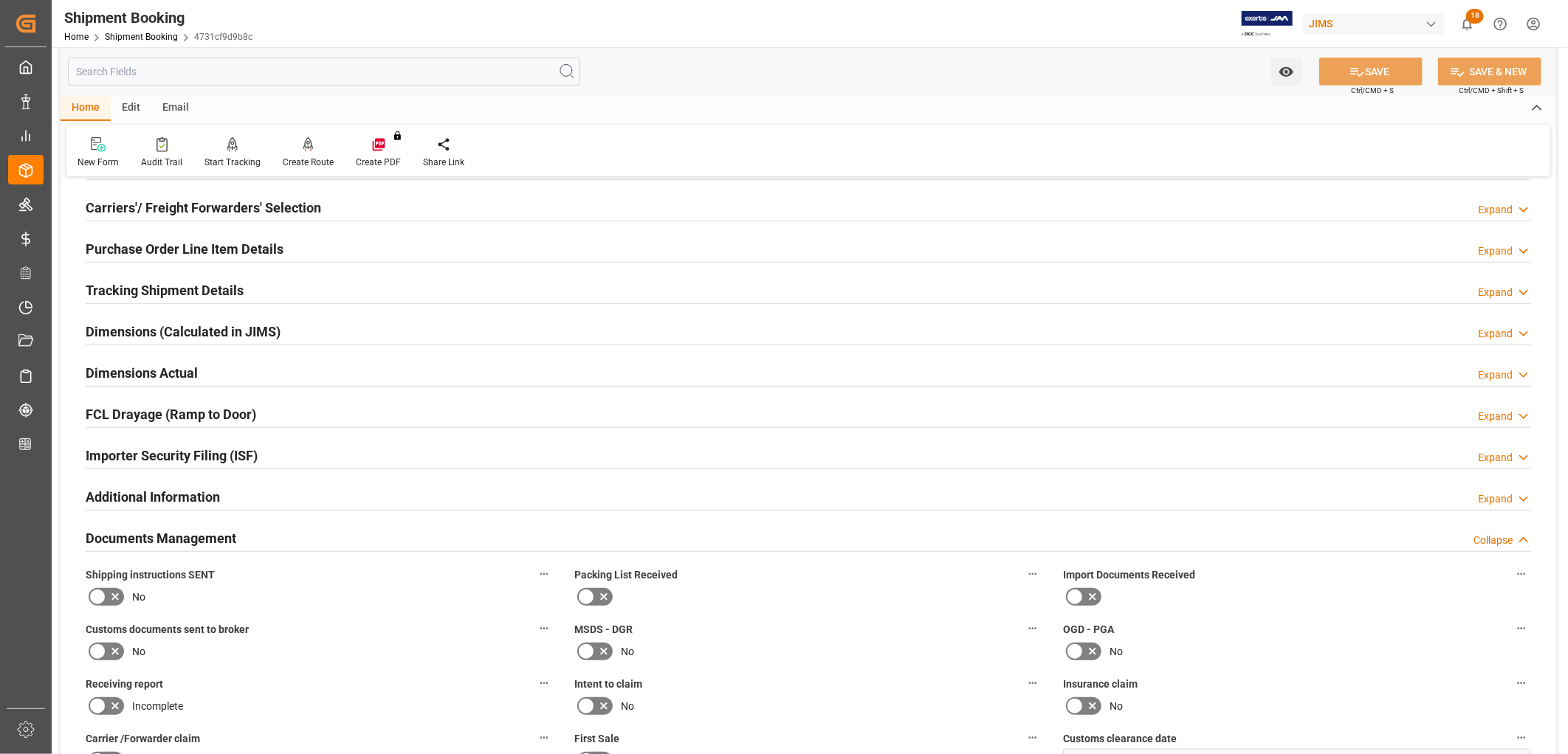
click at [591, 594] on icon at bounding box center [586, 597] width 18 height 18
click at [0, 0] on input "checkbox" at bounding box center [0, 0] width 0 height 0
click at [104, 599] on icon at bounding box center [98, 597] width 18 height 18
click at [0, 0] on input "checkbox" at bounding box center [0, 0] width 0 height 0
click at [1371, 67] on button "SAVE" at bounding box center [1371, 71] width 103 height 28
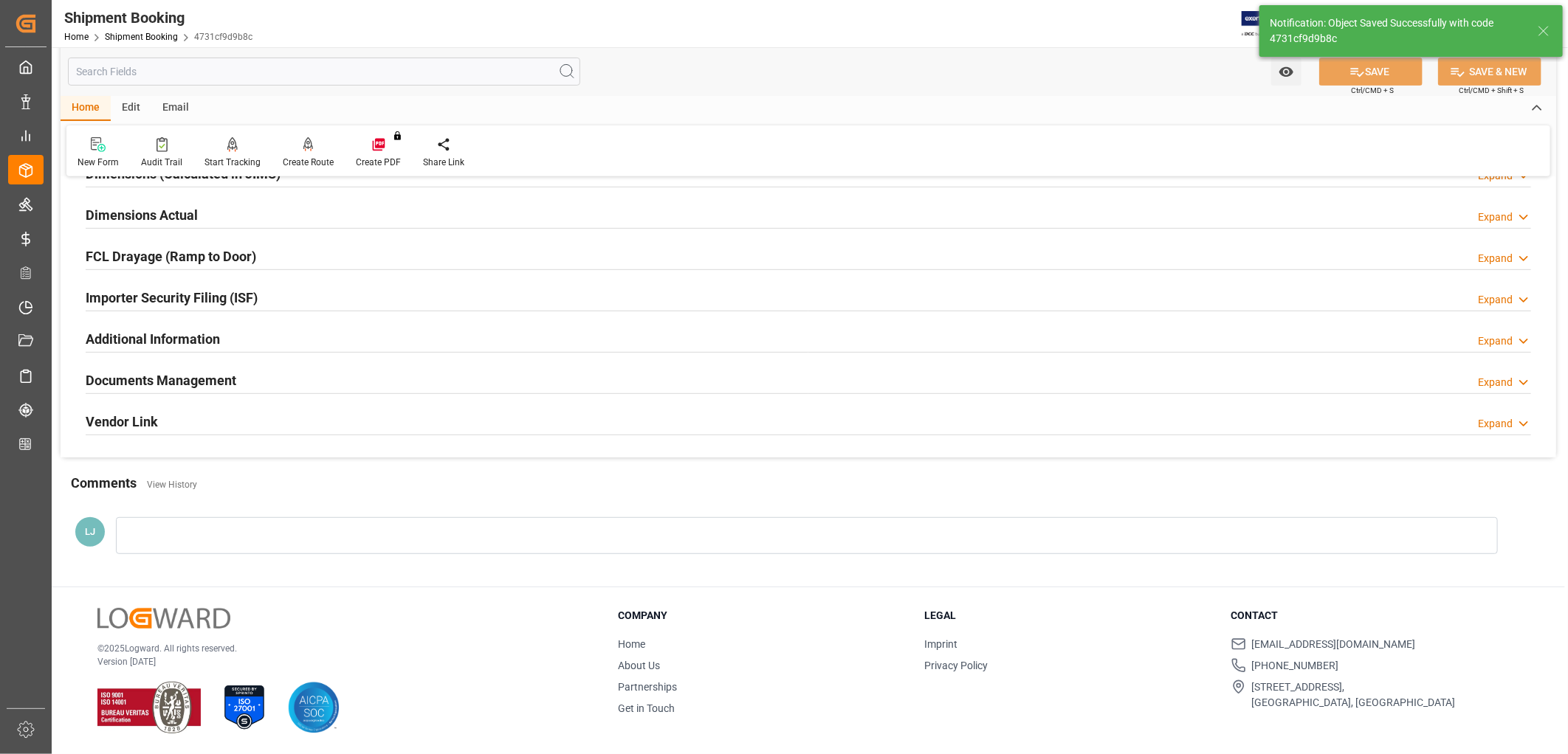
scroll to position [196, 0]
